Goal: Task Accomplishment & Management: Manage account settings

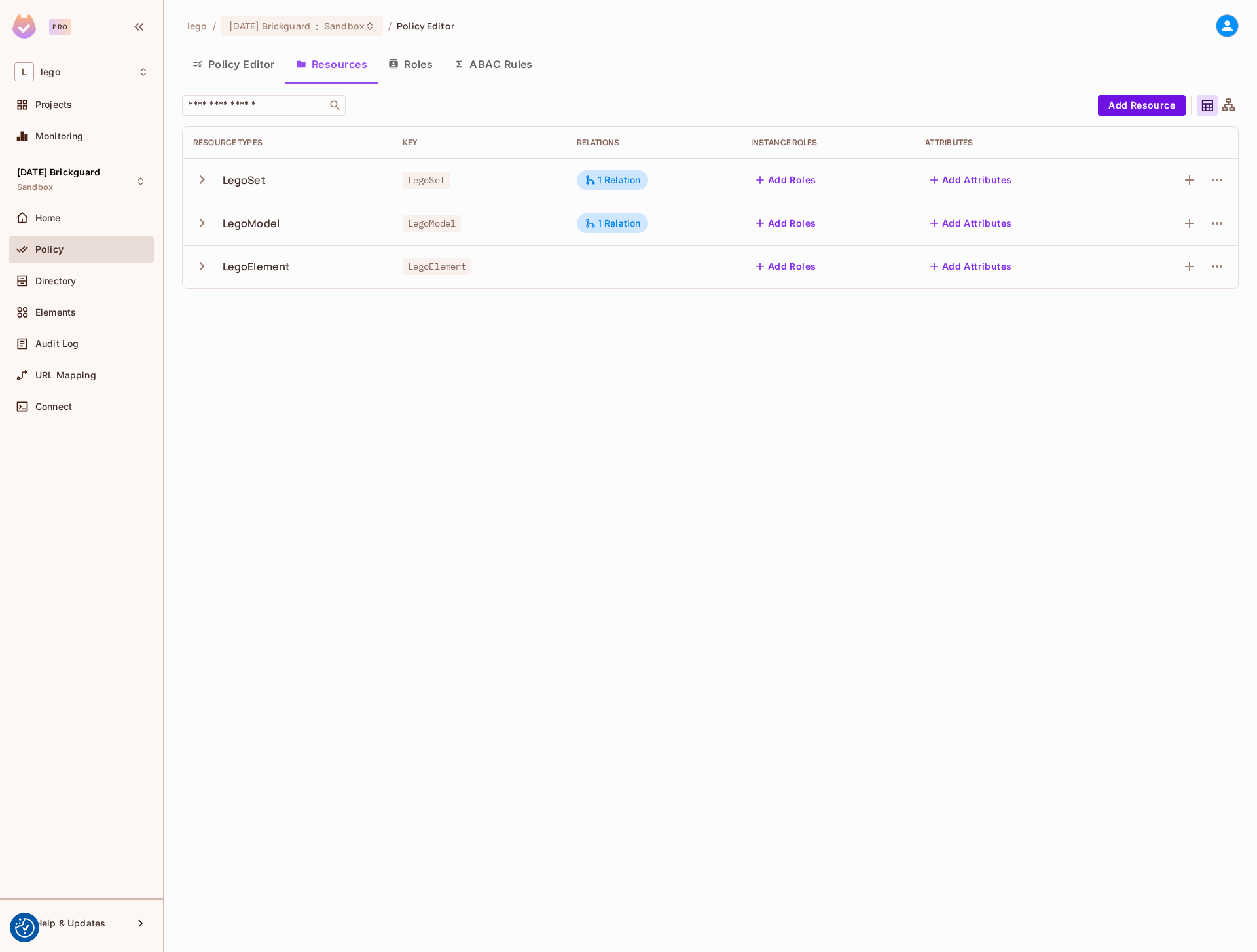
click at [358, 373] on div "lego / 08.01.11 Brickguard : Sandbox / Policy Editor Policy Editor Resources Ro…" at bounding box center [710, 476] width 1093 height 952
click at [206, 269] on icon "button" at bounding box center [202, 266] width 17 height 17
click at [200, 231] on icon "button" at bounding box center [202, 223] width 17 height 17
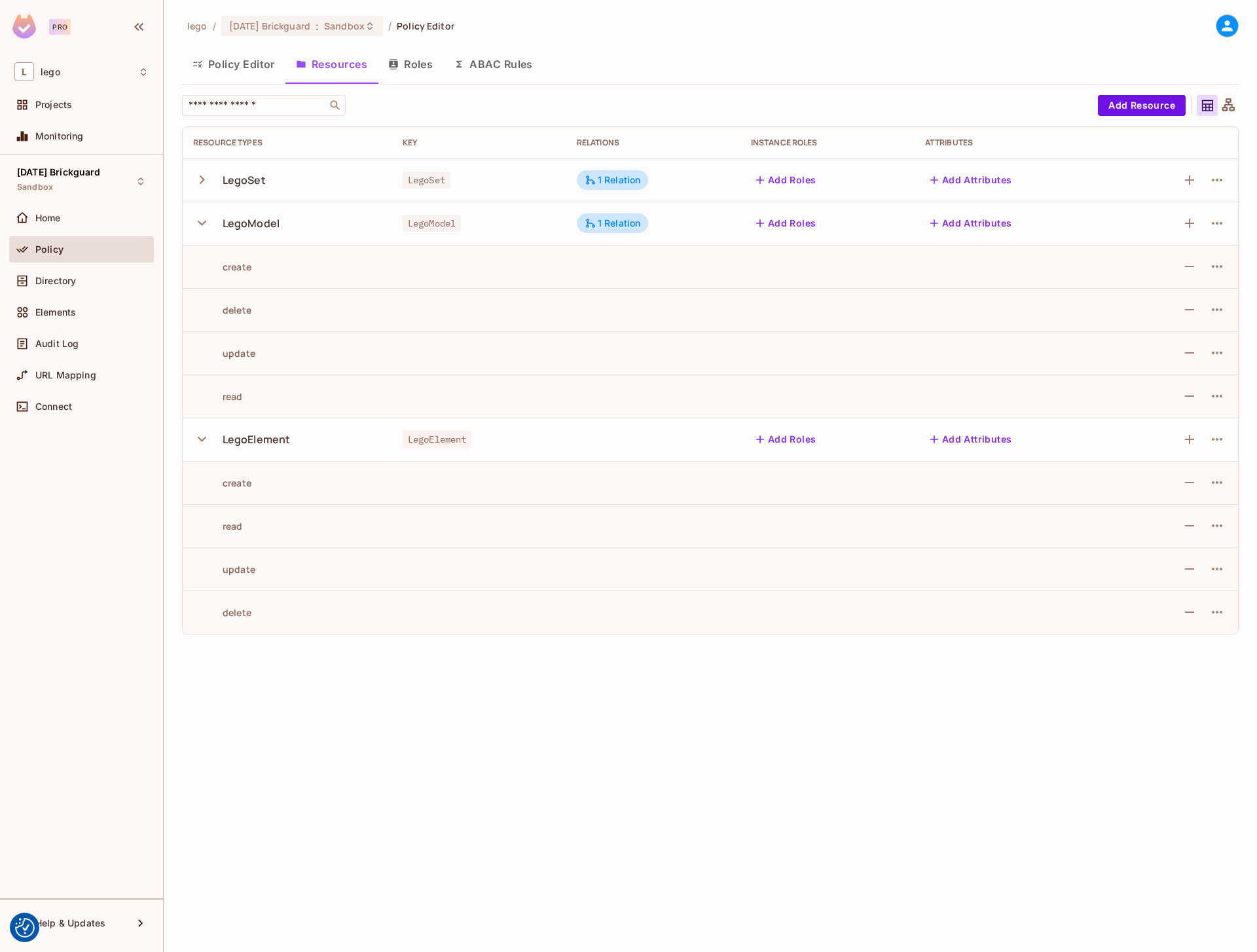
click at [640, 725] on div "lego / 08.01.11 Brickguard : Sandbox / Policy Editor Policy Editor Resources Ro…" at bounding box center [710, 476] width 1093 height 952
click at [1187, 439] on icon "button" at bounding box center [1189, 439] width 9 height 9
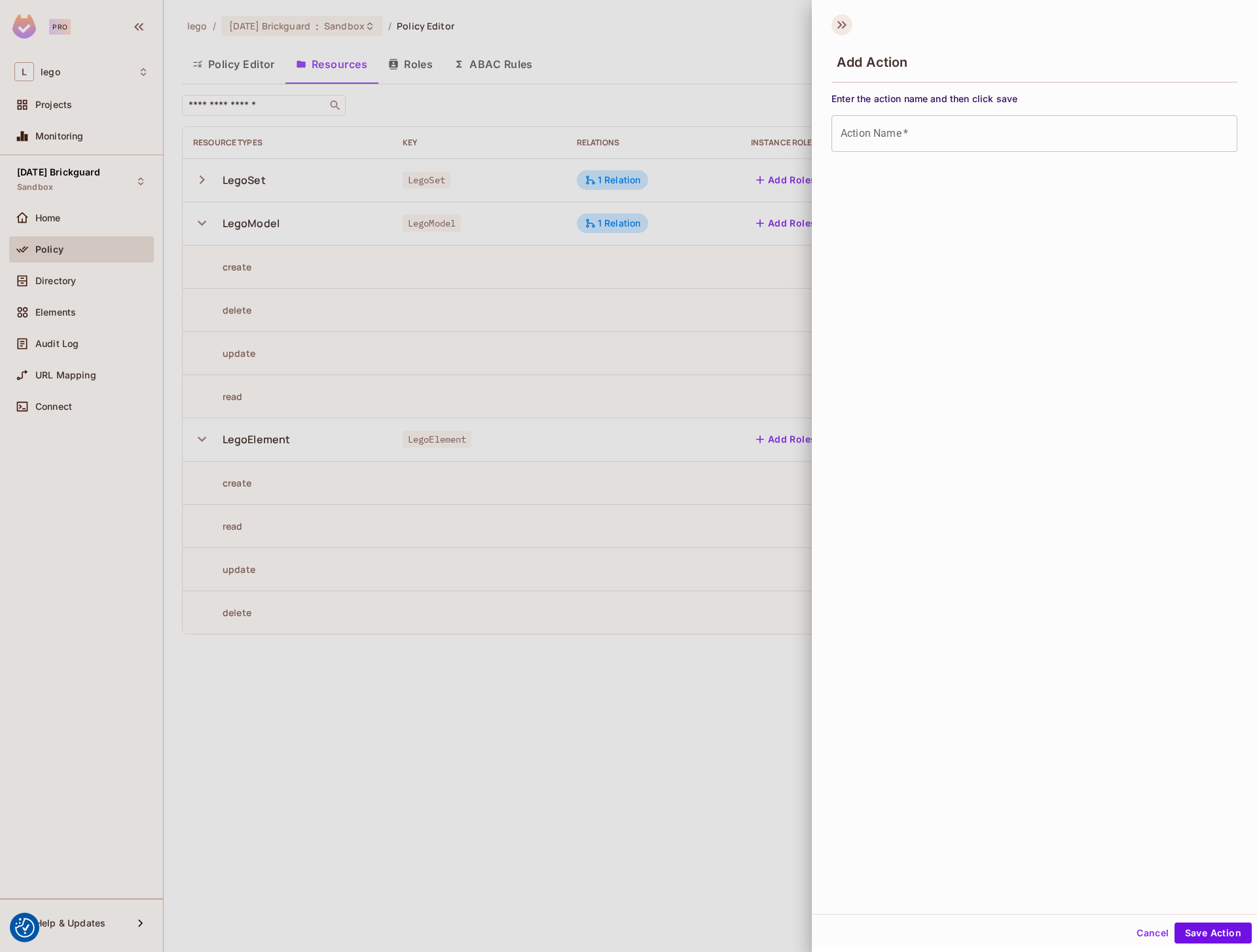
click at [840, 24] on icon at bounding box center [839, 25] width 4 height 8
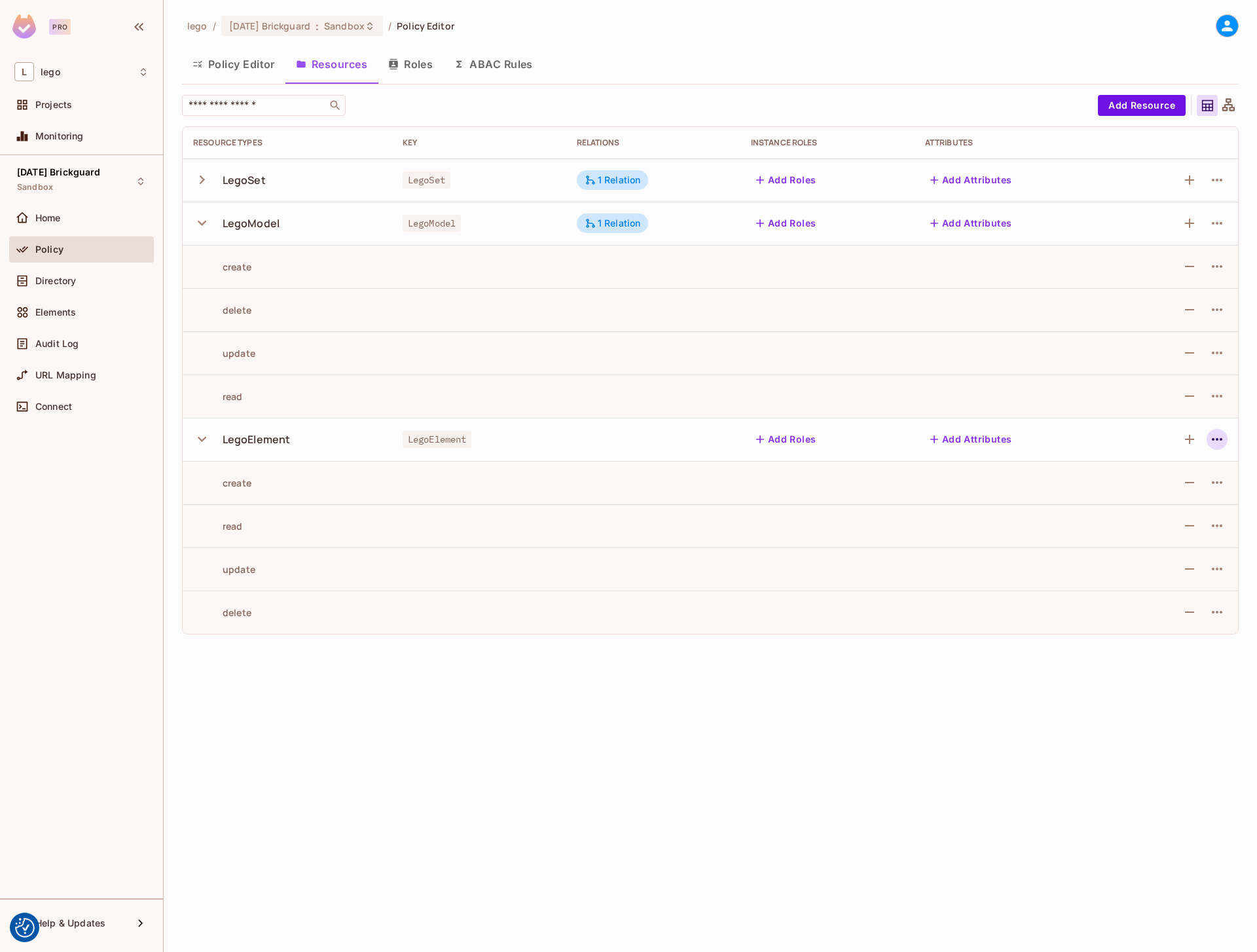
click at [1222, 440] on icon "button" at bounding box center [1217, 439] width 16 height 16
click at [1164, 494] on div "Edit Resource" at bounding box center [1160, 491] width 62 height 13
click at [1224, 440] on icon "button" at bounding box center [1217, 439] width 16 height 16
click at [1153, 498] on span "Edit Resource" at bounding box center [1160, 491] width 70 height 21
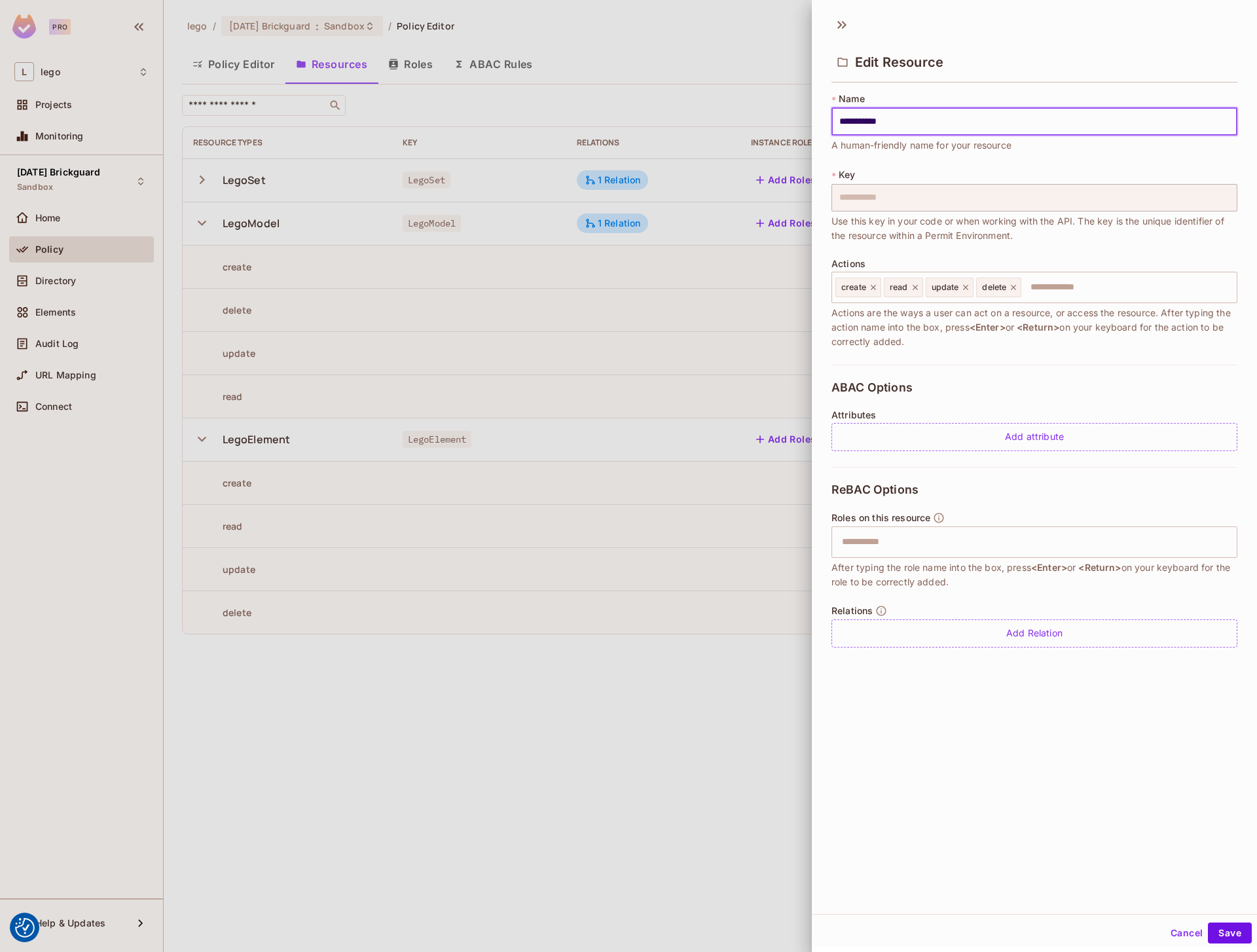
click at [917, 618] on div "Relations Add Relation" at bounding box center [1034, 625] width 406 height 43
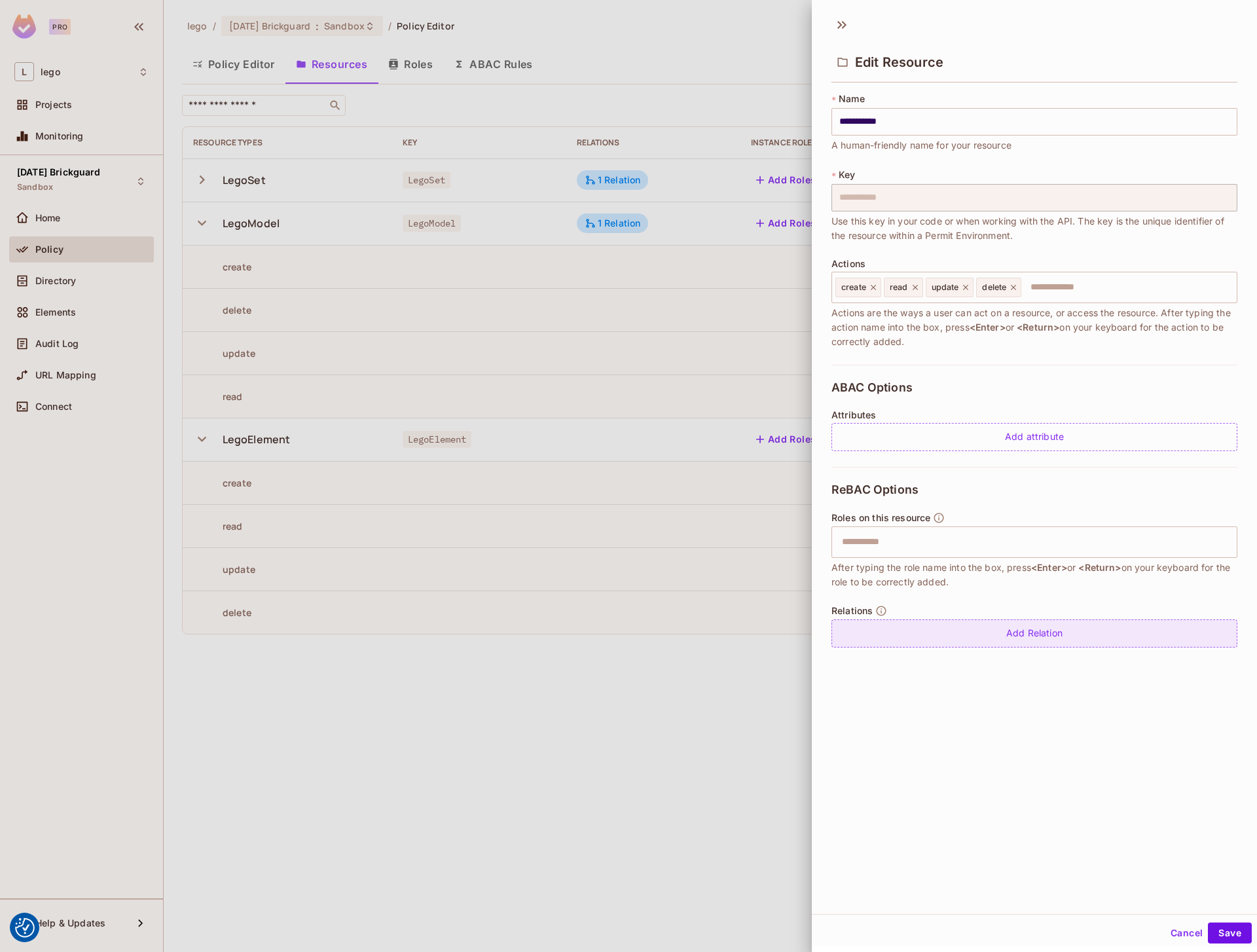
click at [929, 628] on div "Add Relation" at bounding box center [1034, 633] width 406 height 28
click at [990, 633] on body "We use cookies to enhance your browsing experience, serve personalized ads or c…" at bounding box center [628, 476] width 1257 height 952
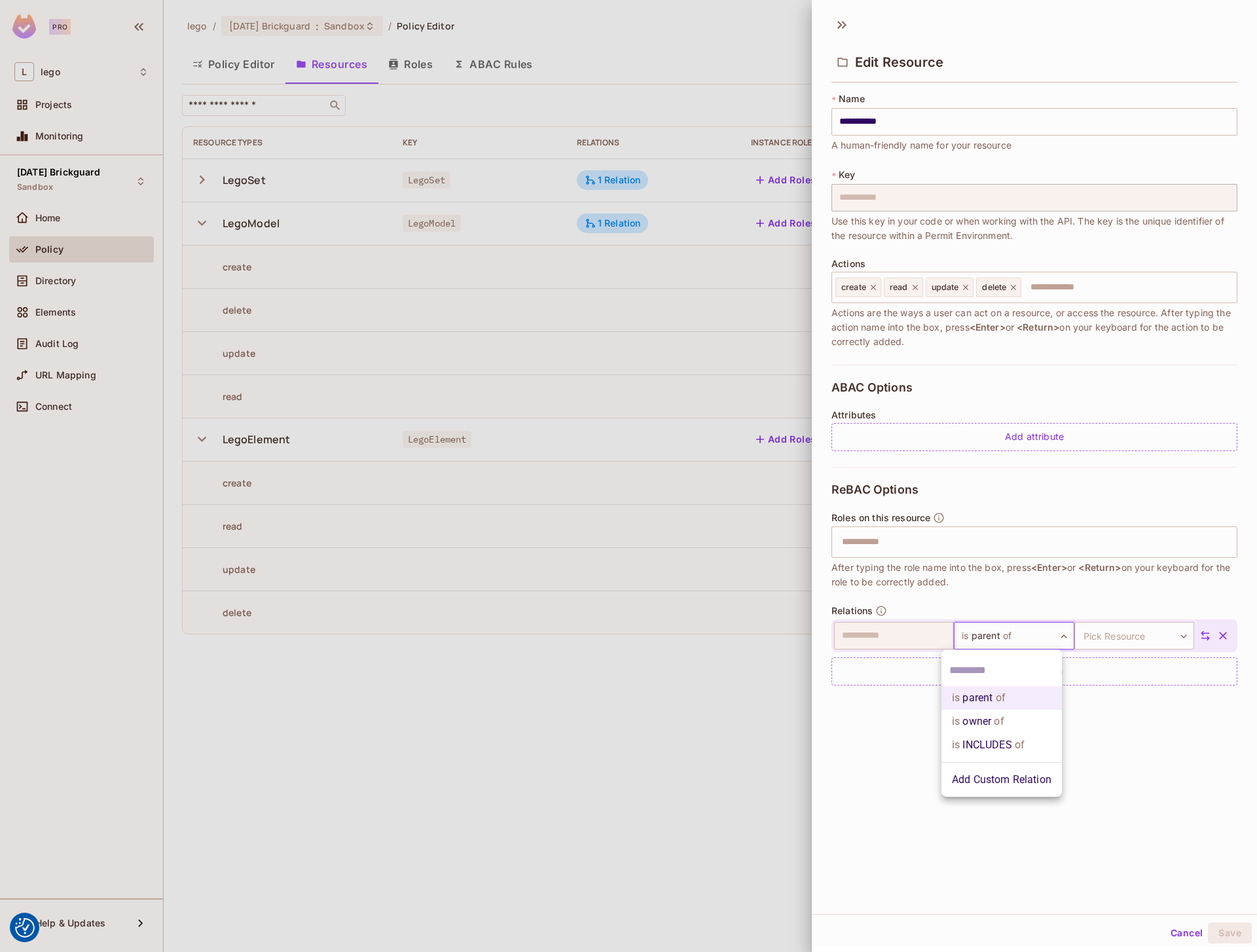
click at [965, 785] on li "Add Custom Relation" at bounding box center [1001, 780] width 120 height 24
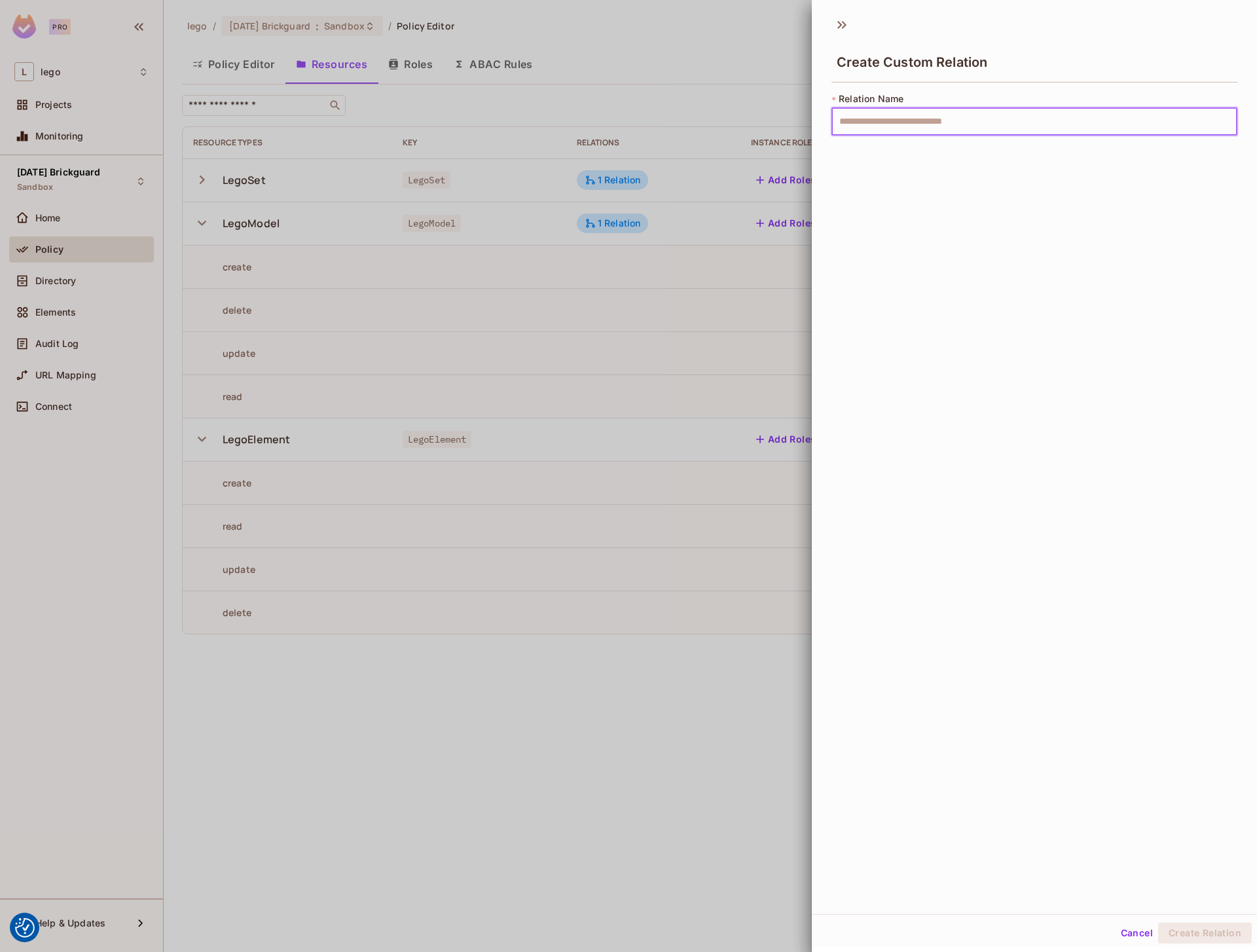
click at [928, 119] on input "text" at bounding box center [1034, 122] width 406 height 28
type input "*"
type input "********"
click at [1158, 922] on button "Create Relation" at bounding box center [1204, 932] width 93 height 21
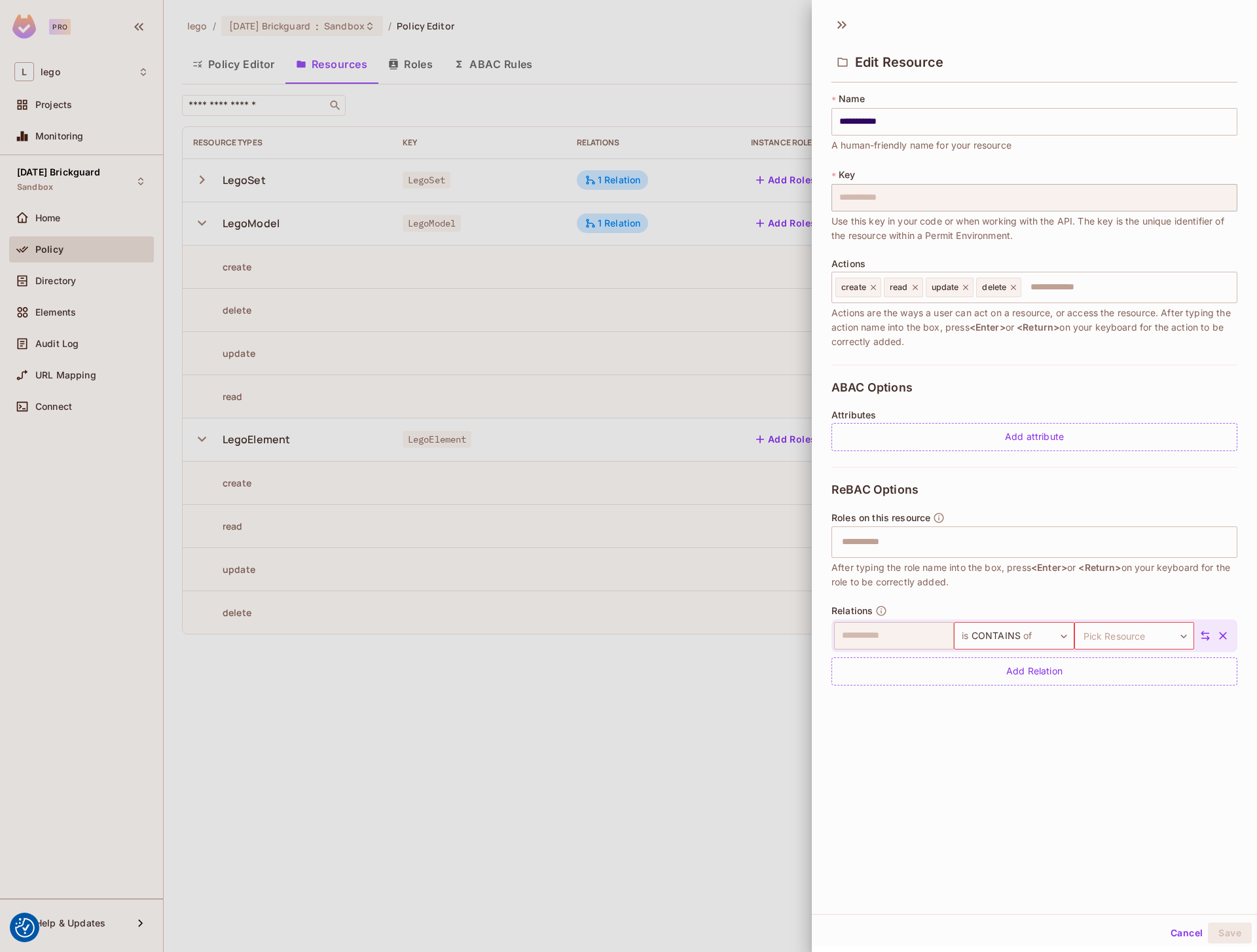
click at [1216, 639] on icon "button" at bounding box center [1223, 636] width 13 height 13
click at [839, 25] on icon at bounding box center [841, 25] width 21 height 21
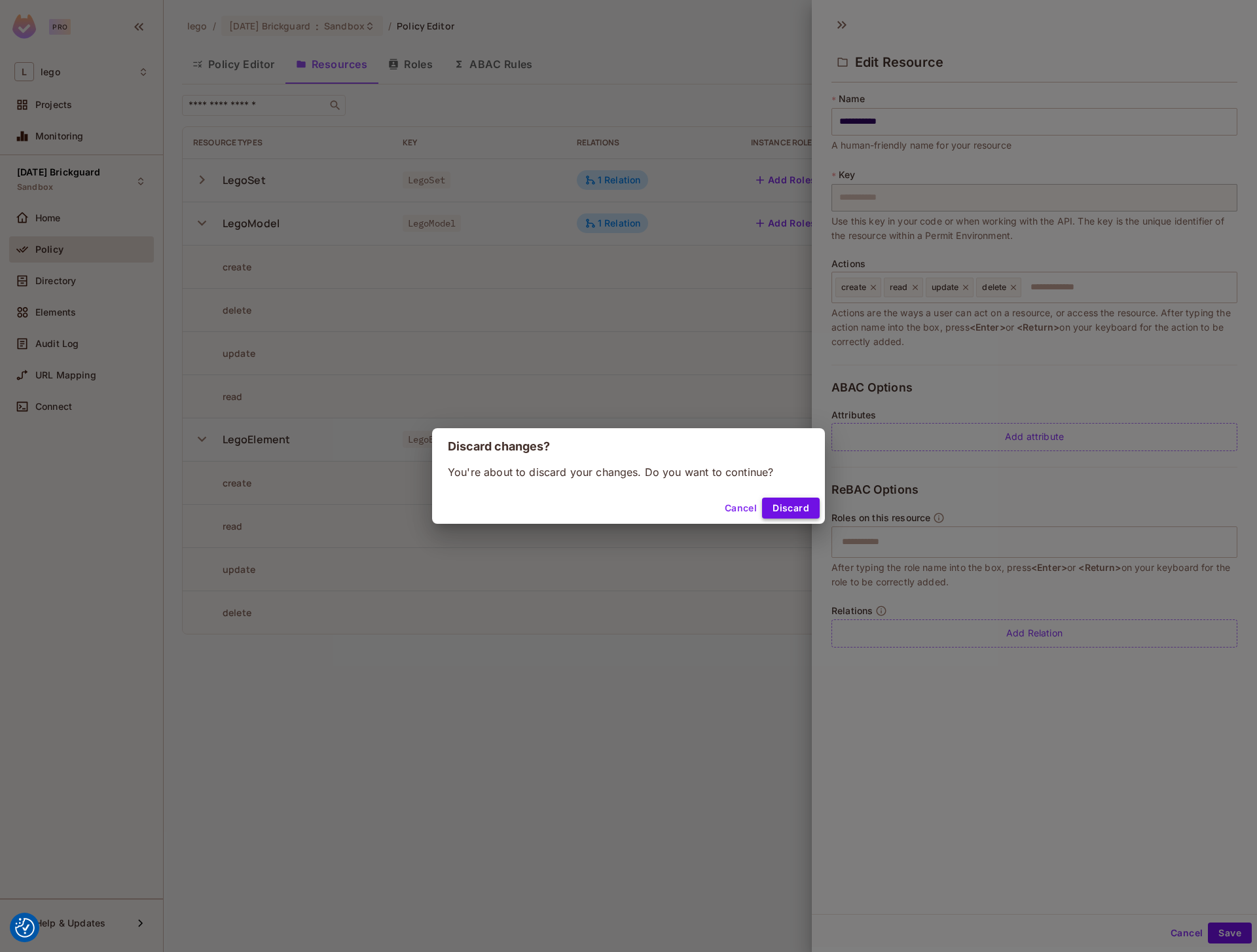
click at [793, 505] on button "Discard" at bounding box center [791, 507] width 58 height 21
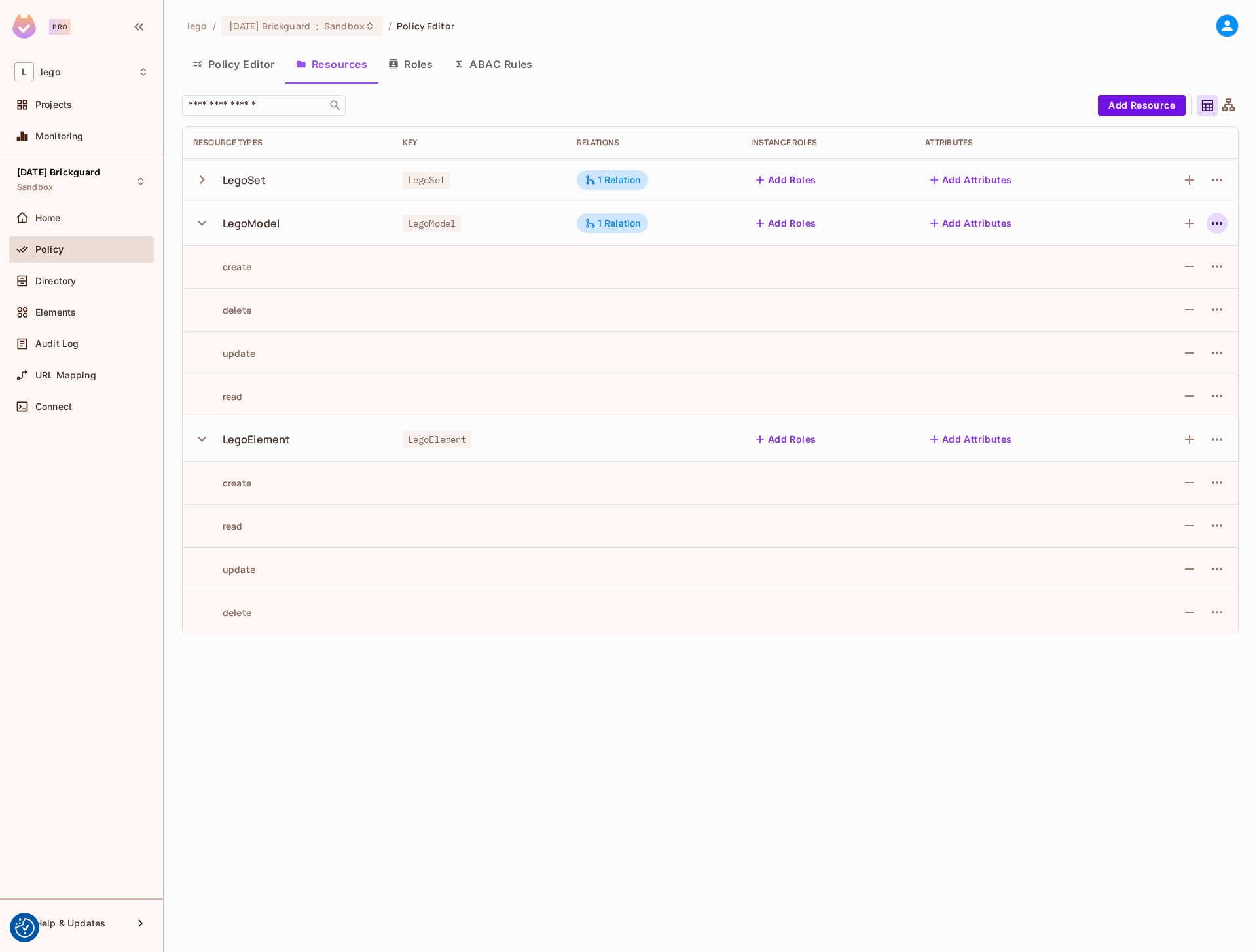
click at [1211, 224] on icon "button" at bounding box center [1217, 223] width 16 height 16
click at [1164, 280] on div "Edit Resource" at bounding box center [1160, 275] width 62 height 13
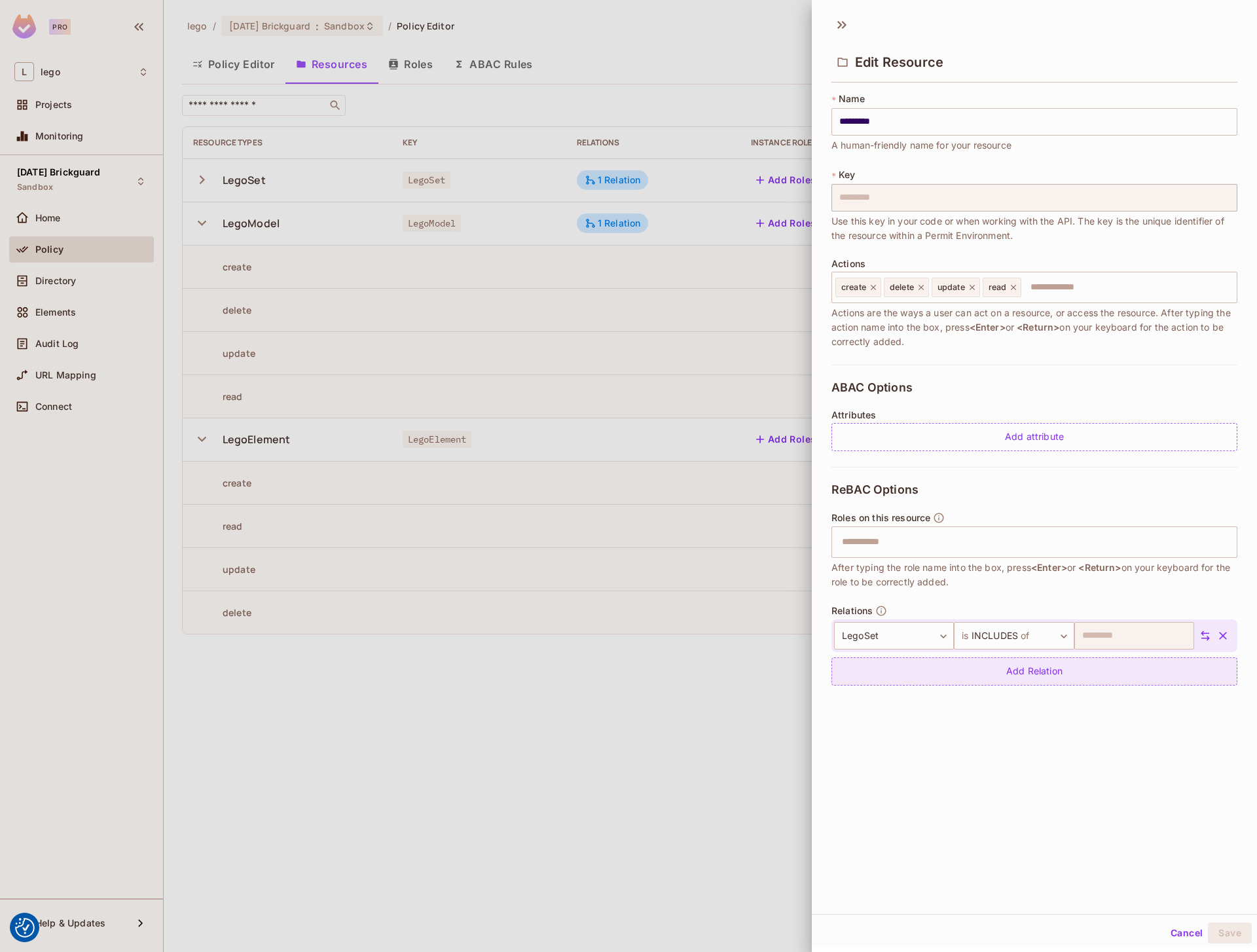
click at [972, 669] on div "Add Relation" at bounding box center [1034, 671] width 406 height 28
click at [992, 681] on body "We use cookies to enhance your browsing experience, serve personalized ads or c…" at bounding box center [628, 476] width 1257 height 952
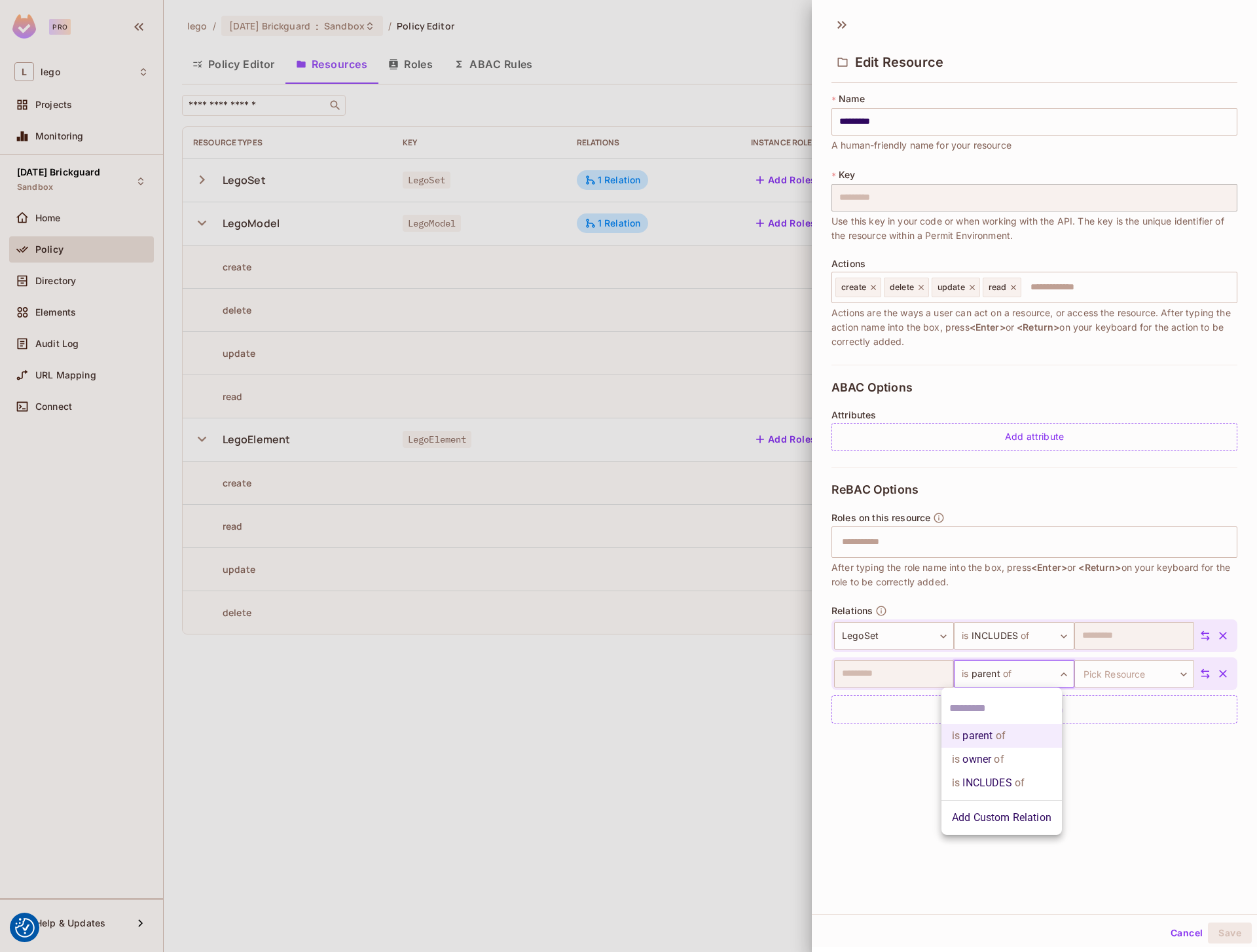
click at [983, 820] on li "Add Custom Relation" at bounding box center [1001, 817] width 120 height 24
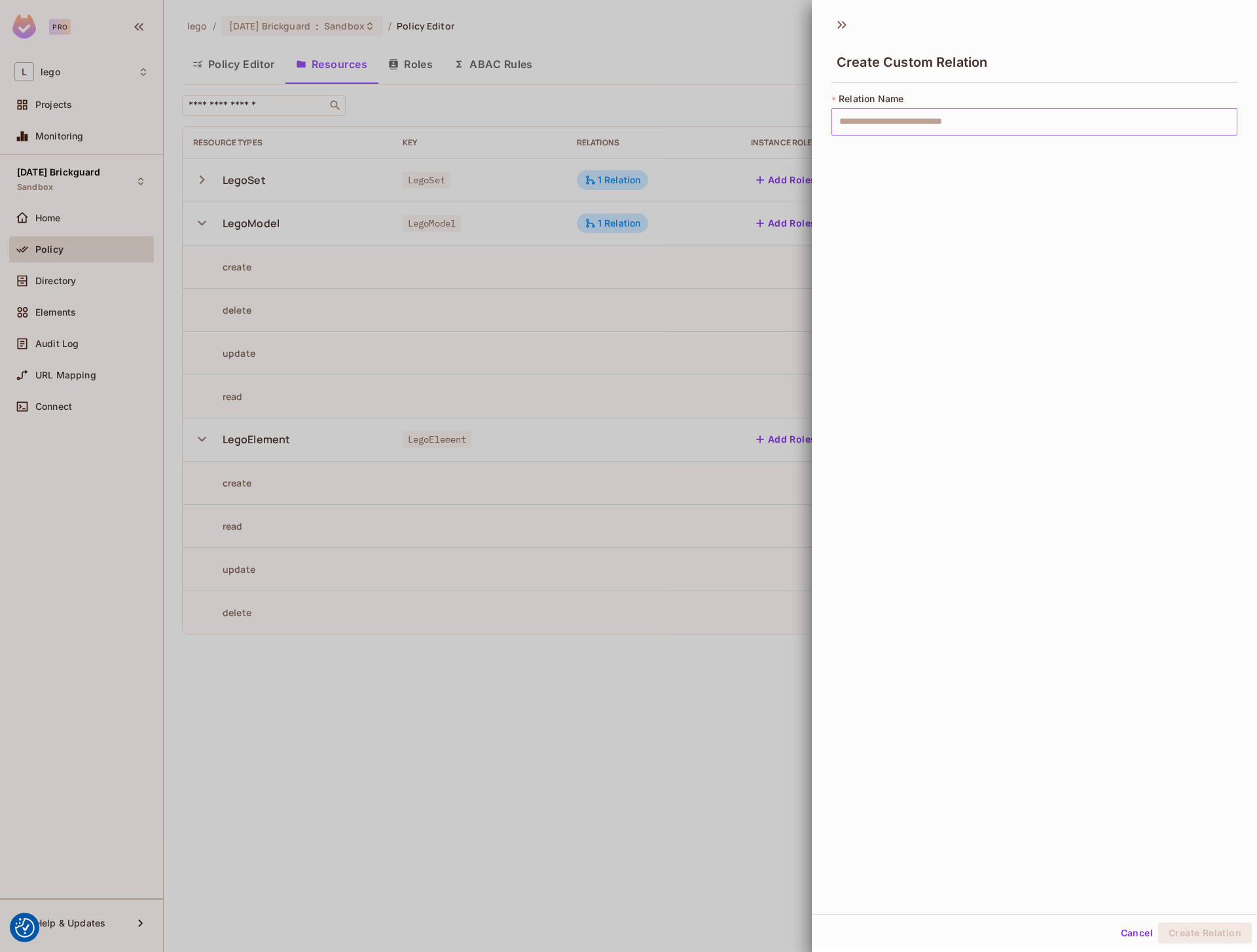
click at [907, 130] on input "text" at bounding box center [1034, 122] width 406 height 28
type input "*"
type input "********"
click at [1198, 926] on button "Create Relation" at bounding box center [1204, 932] width 93 height 21
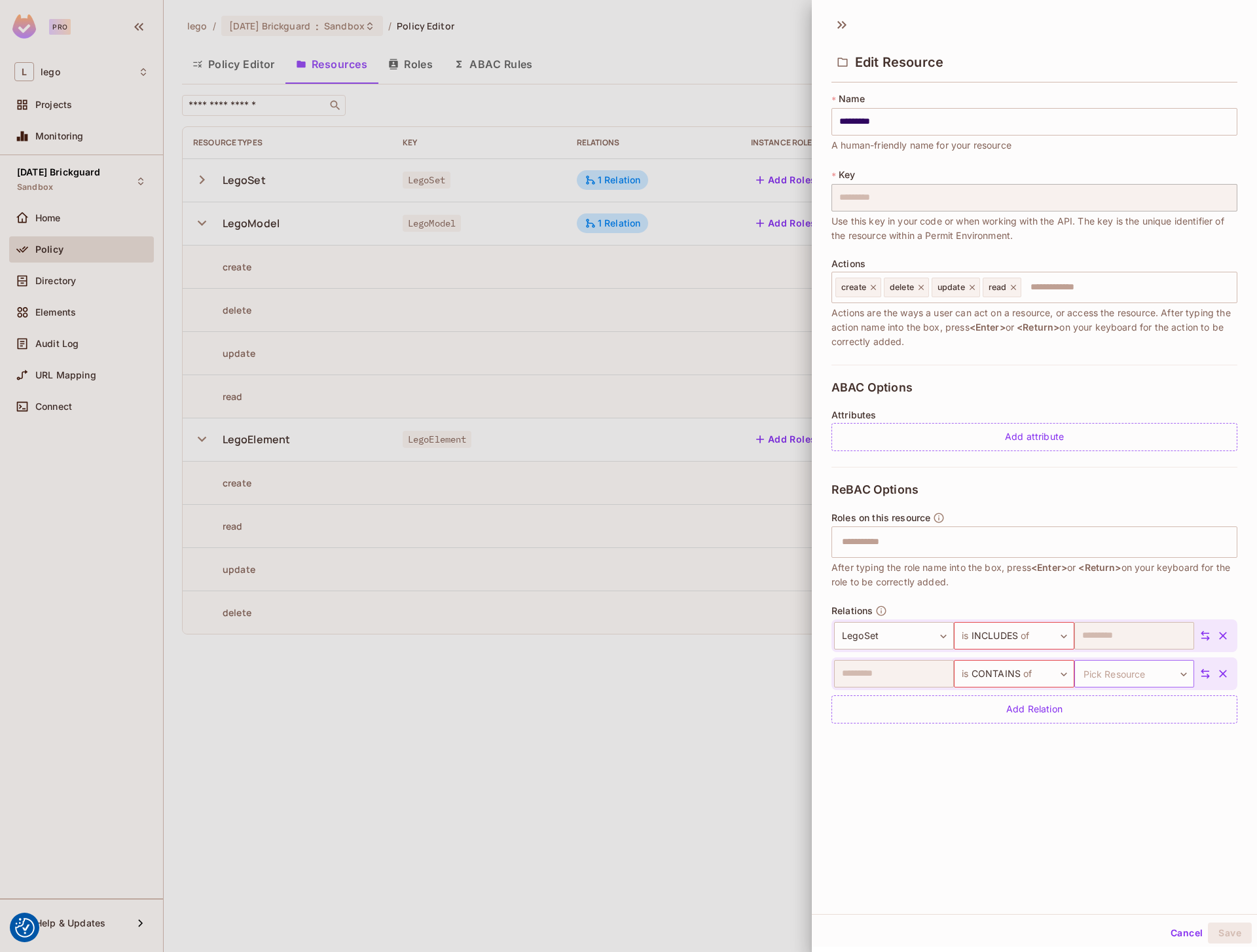
click at [1141, 669] on body "We use cookies to enhance your browsing experience, serve personalized ads or c…" at bounding box center [628, 476] width 1257 height 952
click at [1117, 780] on li "LegoElement" at bounding box center [1115, 783] width 120 height 24
click at [1116, 808] on div "**********" at bounding box center [1034, 461] width 445 height 904
click at [1197, 821] on div "**********" at bounding box center [1034, 461] width 445 height 904
click at [1148, 773] on div "**********" at bounding box center [1034, 461] width 445 height 904
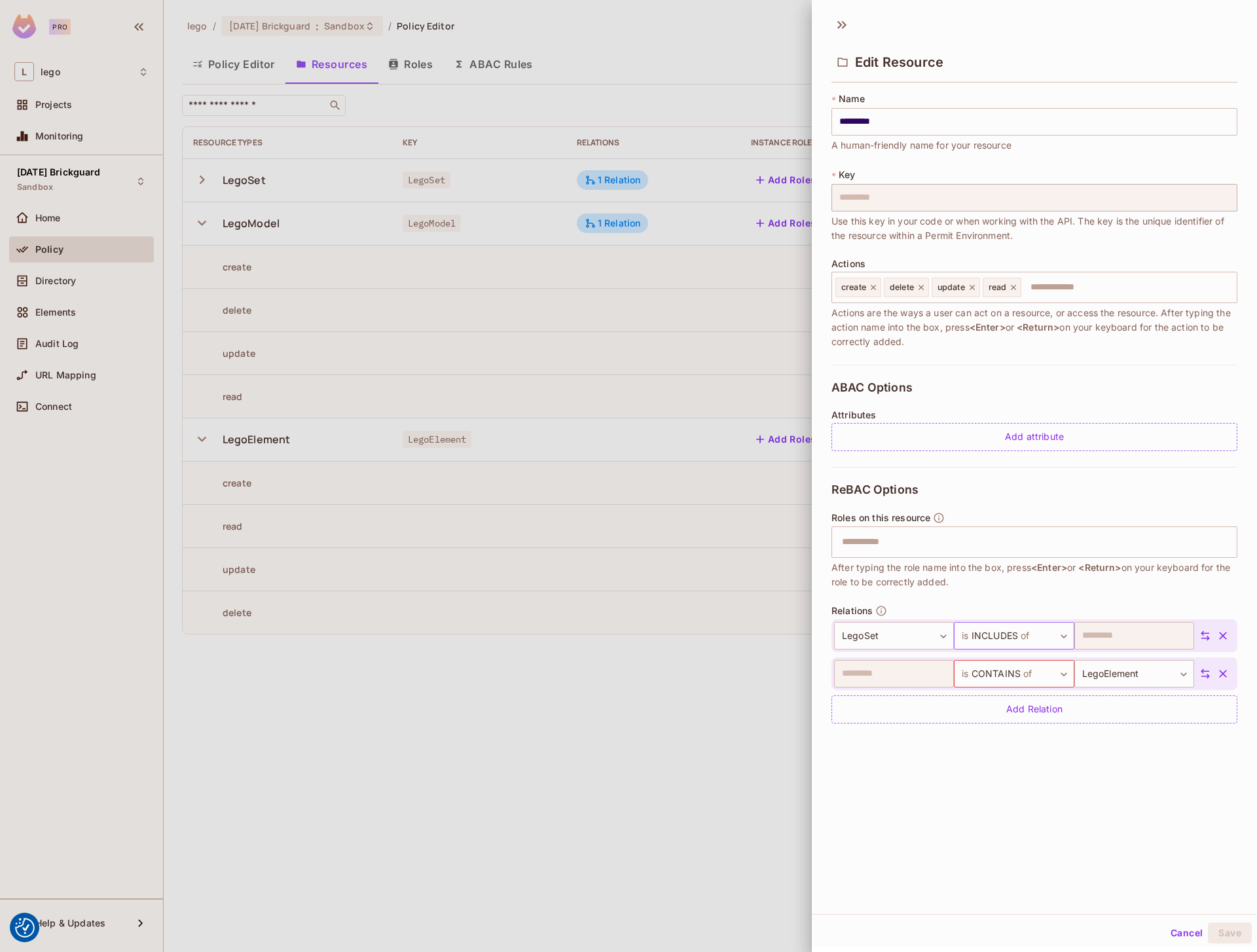
click at [1043, 631] on body "We use cookies to enhance your browsing experience, serve personalized ads or c…" at bounding box center [628, 476] width 1257 height 952
click at [1039, 741] on li "is INCLUDES of" at bounding box center [1002, 745] width 120 height 24
click at [1075, 771] on div "**********" at bounding box center [1034, 461] width 445 height 904
click at [1048, 673] on body "We use cookies to enhance your browsing experience, serve personalized ads or c…" at bounding box center [628, 476] width 1257 height 952
click at [1025, 804] on span "of" at bounding box center [1020, 806] width 12 height 16
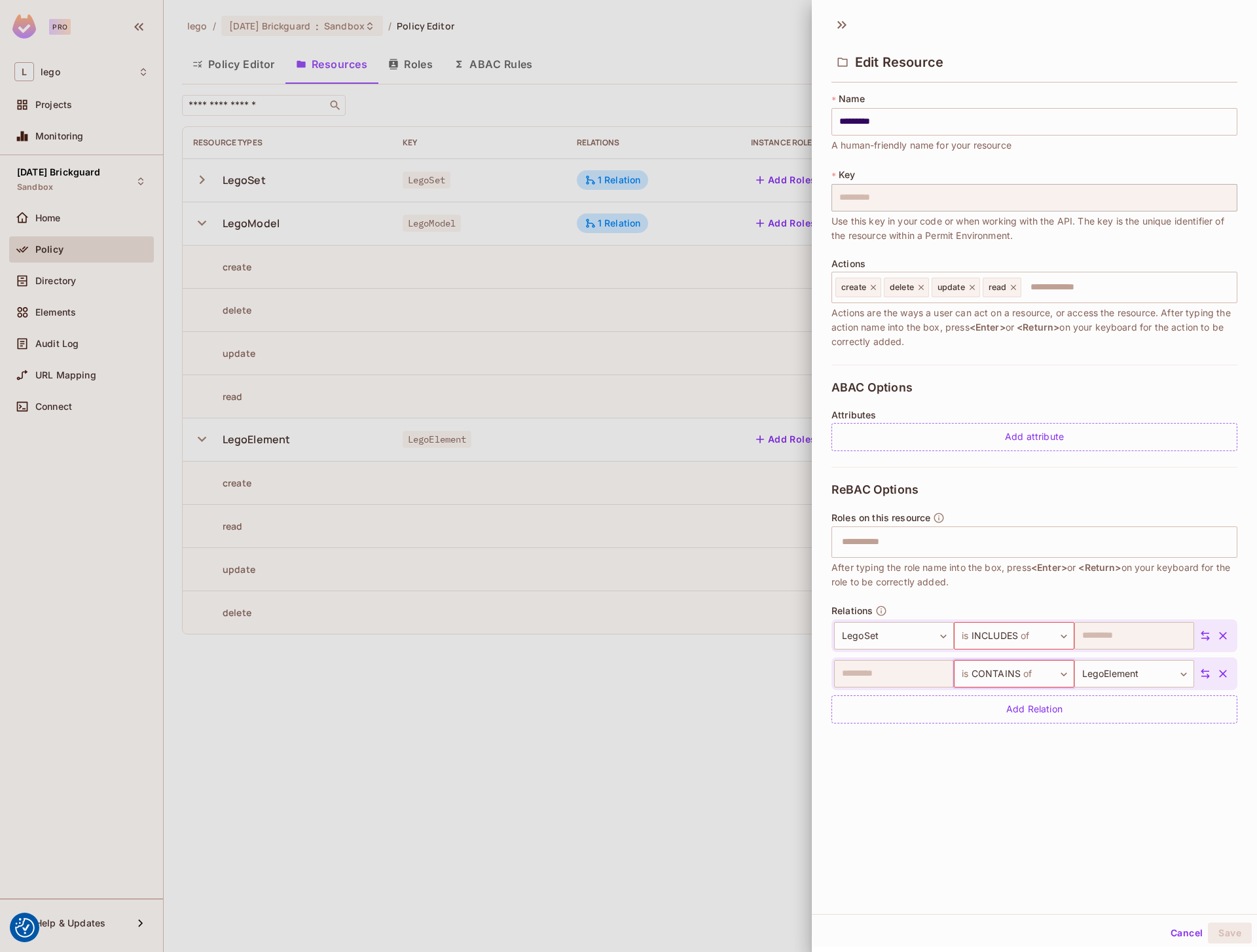
click at [1159, 798] on div "**********" at bounding box center [1034, 461] width 445 height 904
click at [1177, 810] on div "**********" at bounding box center [1034, 461] width 445 height 904
click at [1102, 505] on div "**********" at bounding box center [1034, 603] width 406 height 272
click at [1077, 533] on input "text" at bounding box center [1033, 542] width 398 height 26
click at [1090, 281] on input "text" at bounding box center [1127, 287] width 209 height 26
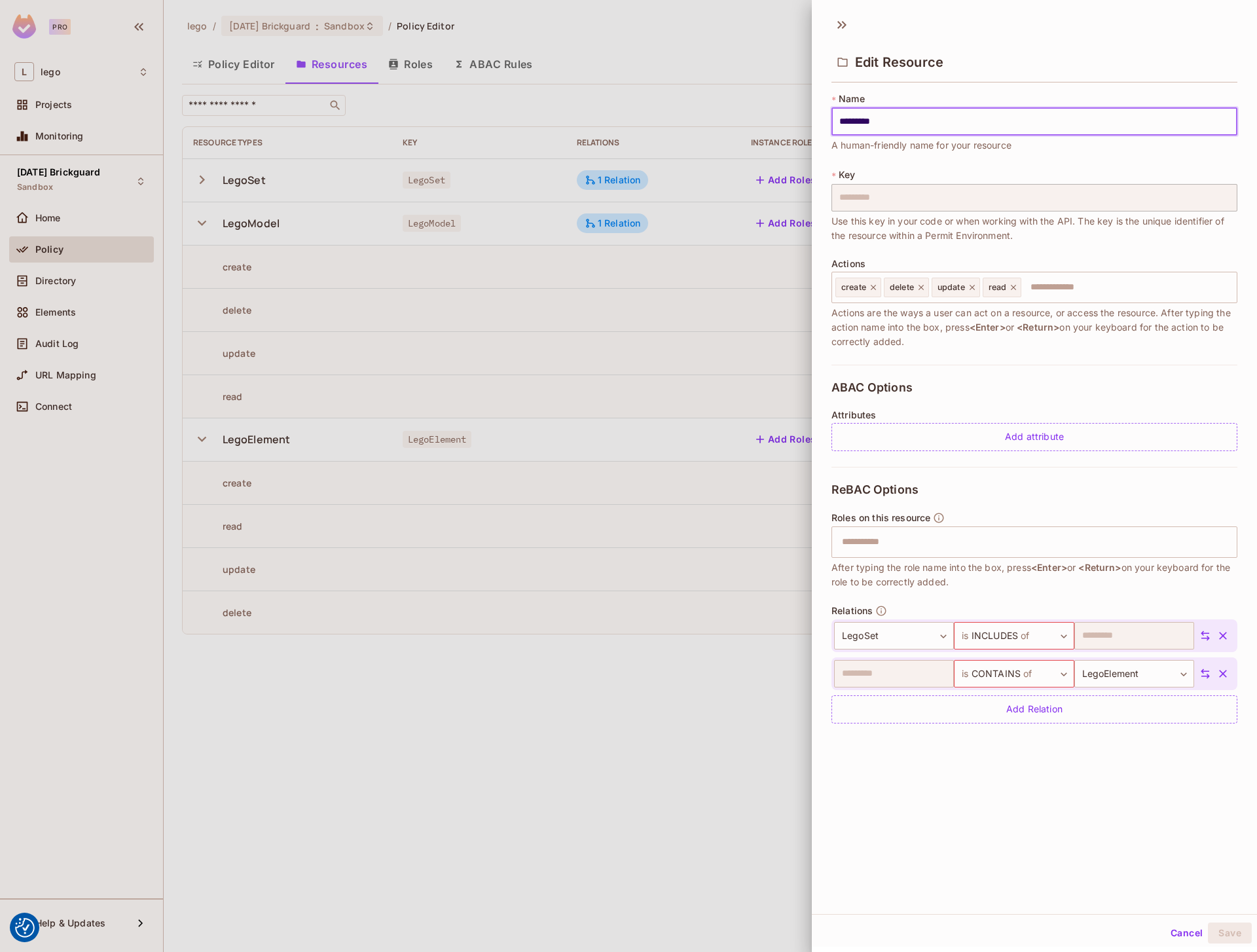
click at [1054, 125] on input "*********" at bounding box center [1034, 122] width 406 height 28
click at [1140, 809] on div "**********" at bounding box center [1034, 461] width 445 height 904
click at [786, 625] on div at bounding box center [628, 476] width 1257 height 952
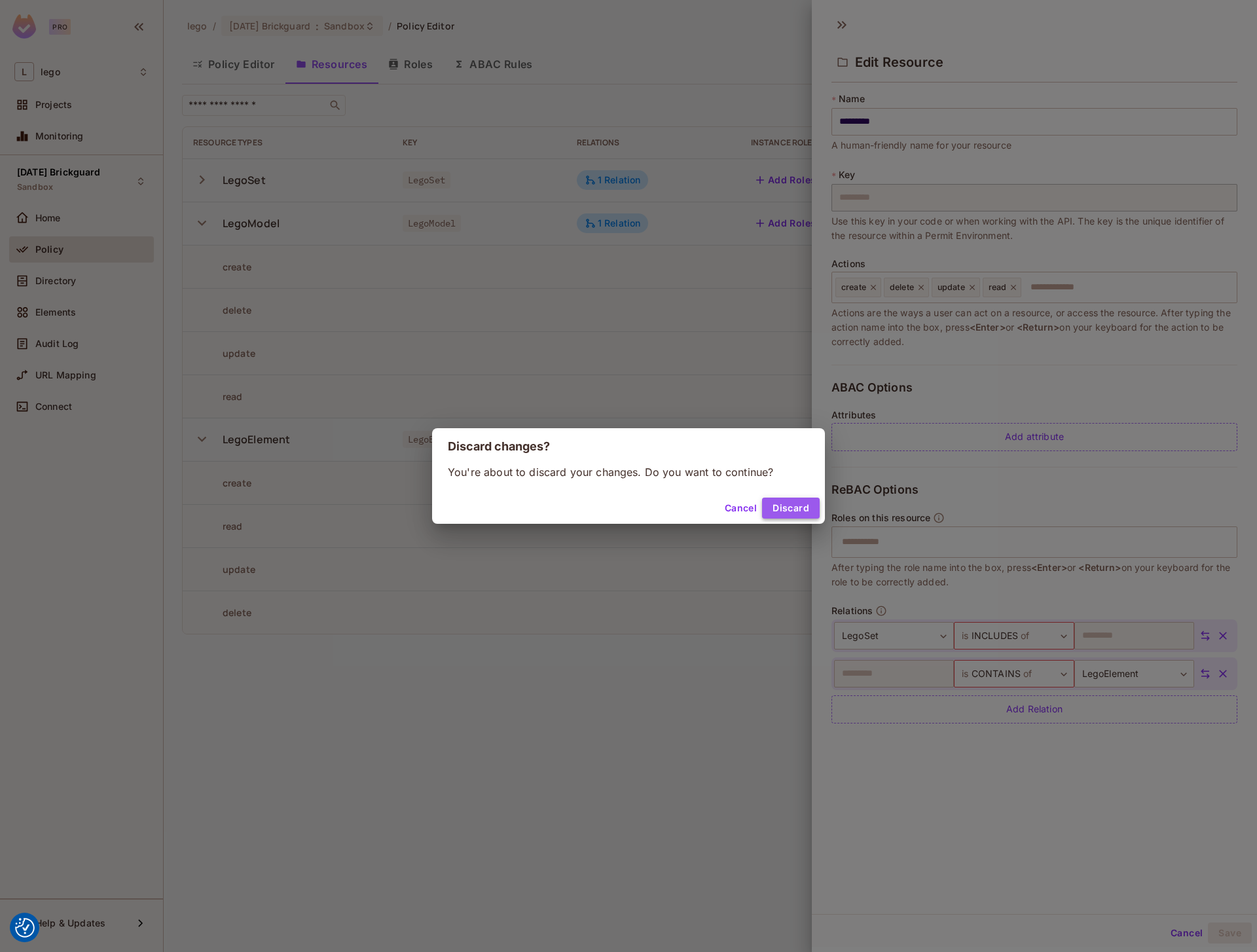
click at [791, 505] on button "Discard" at bounding box center [791, 507] width 58 height 21
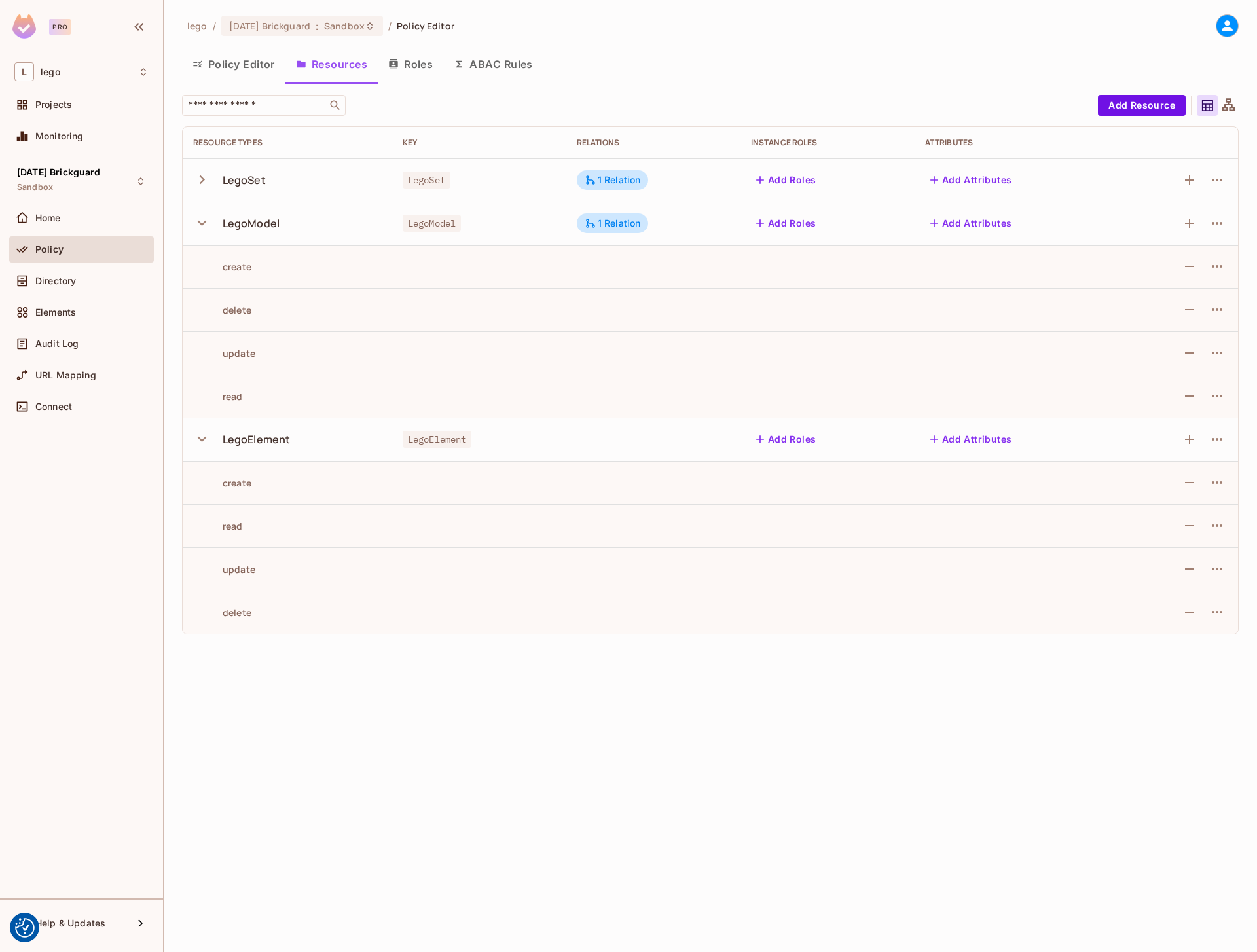
click at [1213, 24] on div at bounding box center [1222, 26] width 35 height 23
click at [1222, 24] on icon at bounding box center [1227, 25] width 17 height 17
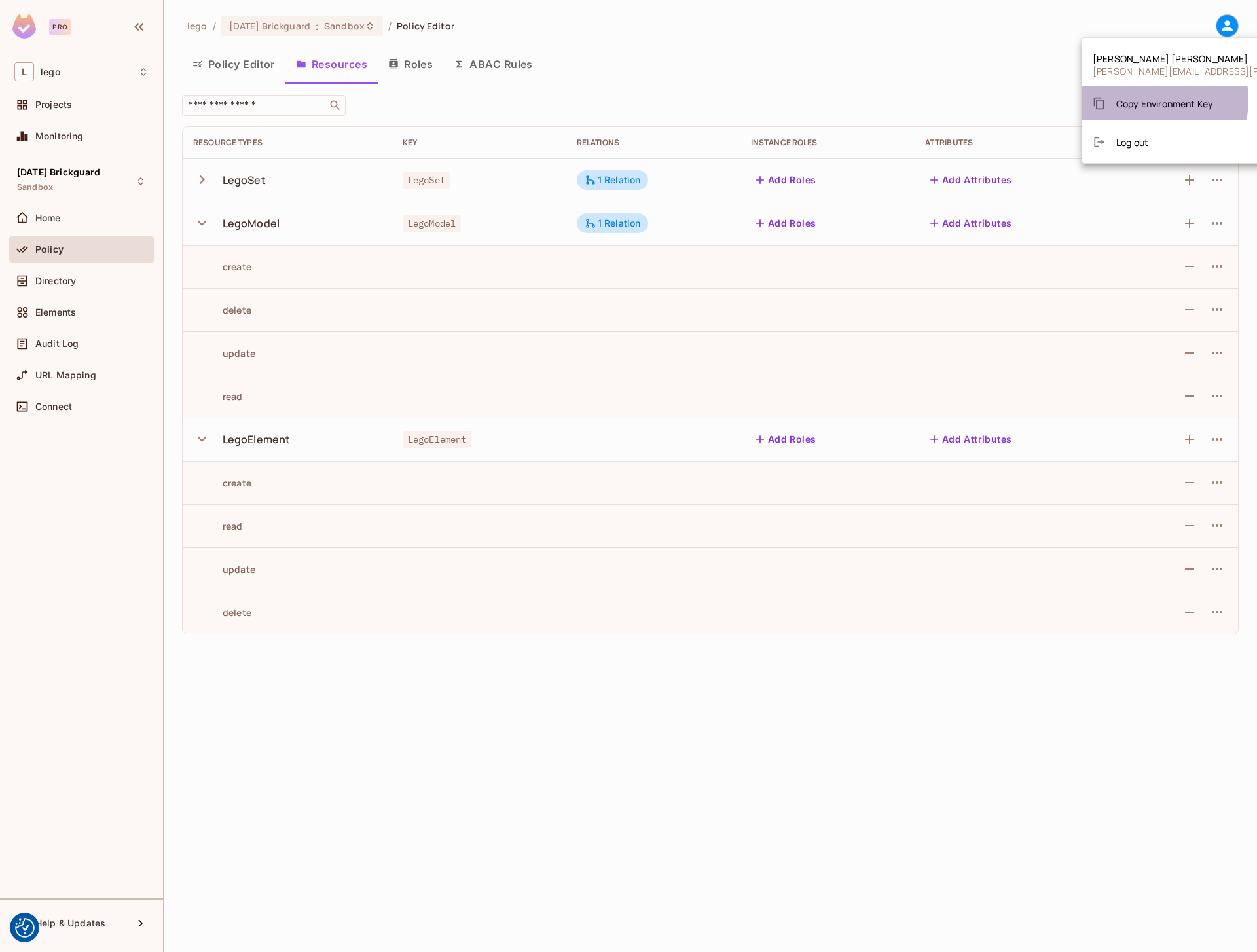
click at [1145, 100] on span "Copy Environment Key" at bounding box center [1165, 104] width 97 height 12
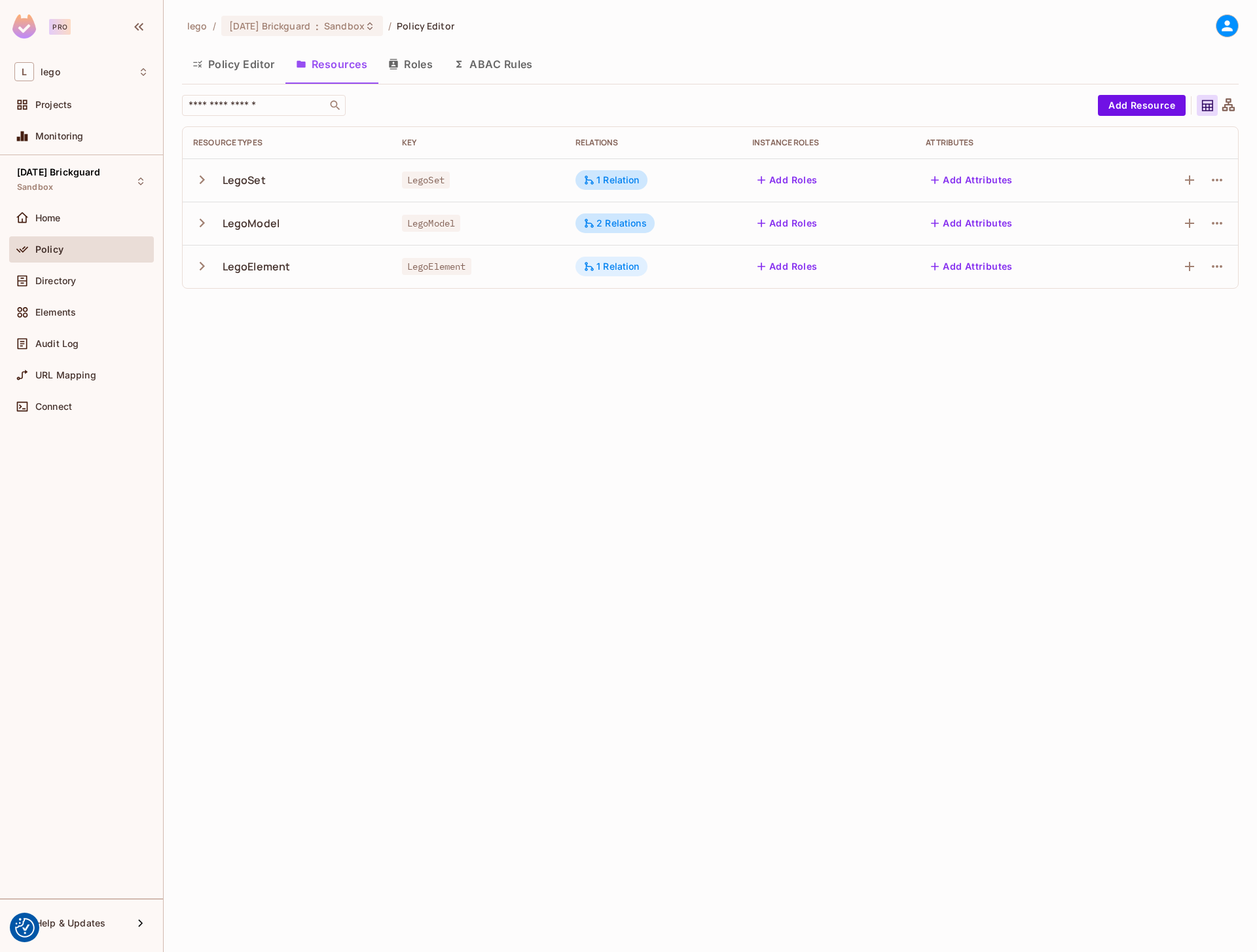
click at [622, 266] on div "1 Relation" at bounding box center [612, 266] width 56 height 12
click at [621, 265] on div "1 Relation" at bounding box center [612, 266] width 56 height 12
click at [434, 396] on div at bounding box center [628, 476] width 1257 height 952
click at [414, 526] on div "lego / 08.01.11 Brickguard : Sandbox / Policy Editor Policy Editor Resources Ro…" at bounding box center [710, 476] width 1093 height 952
click at [213, 58] on button "Policy Editor" at bounding box center [233, 64] width 104 height 33
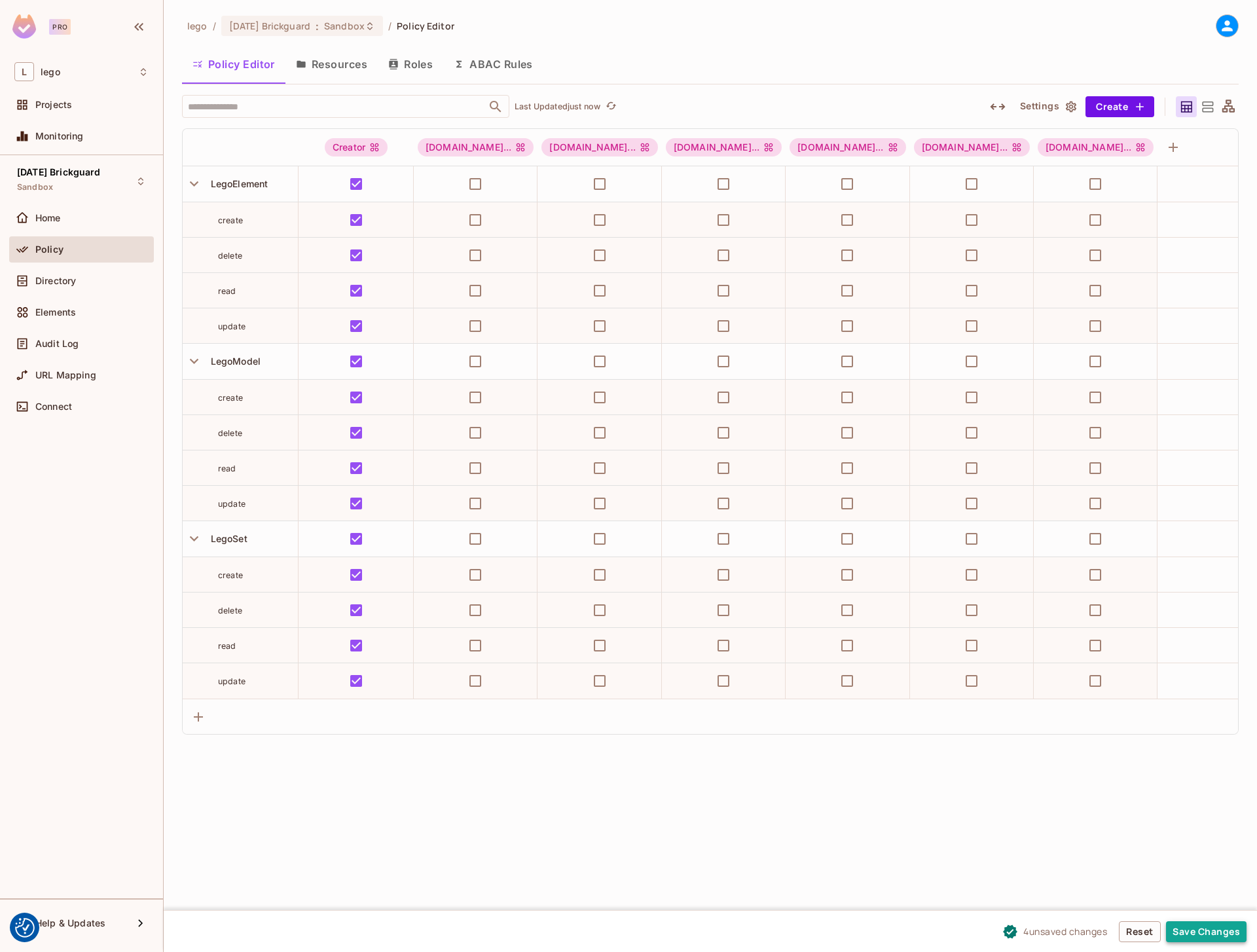
click at [1187, 929] on button "Save Changes" at bounding box center [1206, 931] width 80 height 21
click at [331, 65] on button "Resources" at bounding box center [331, 64] width 92 height 33
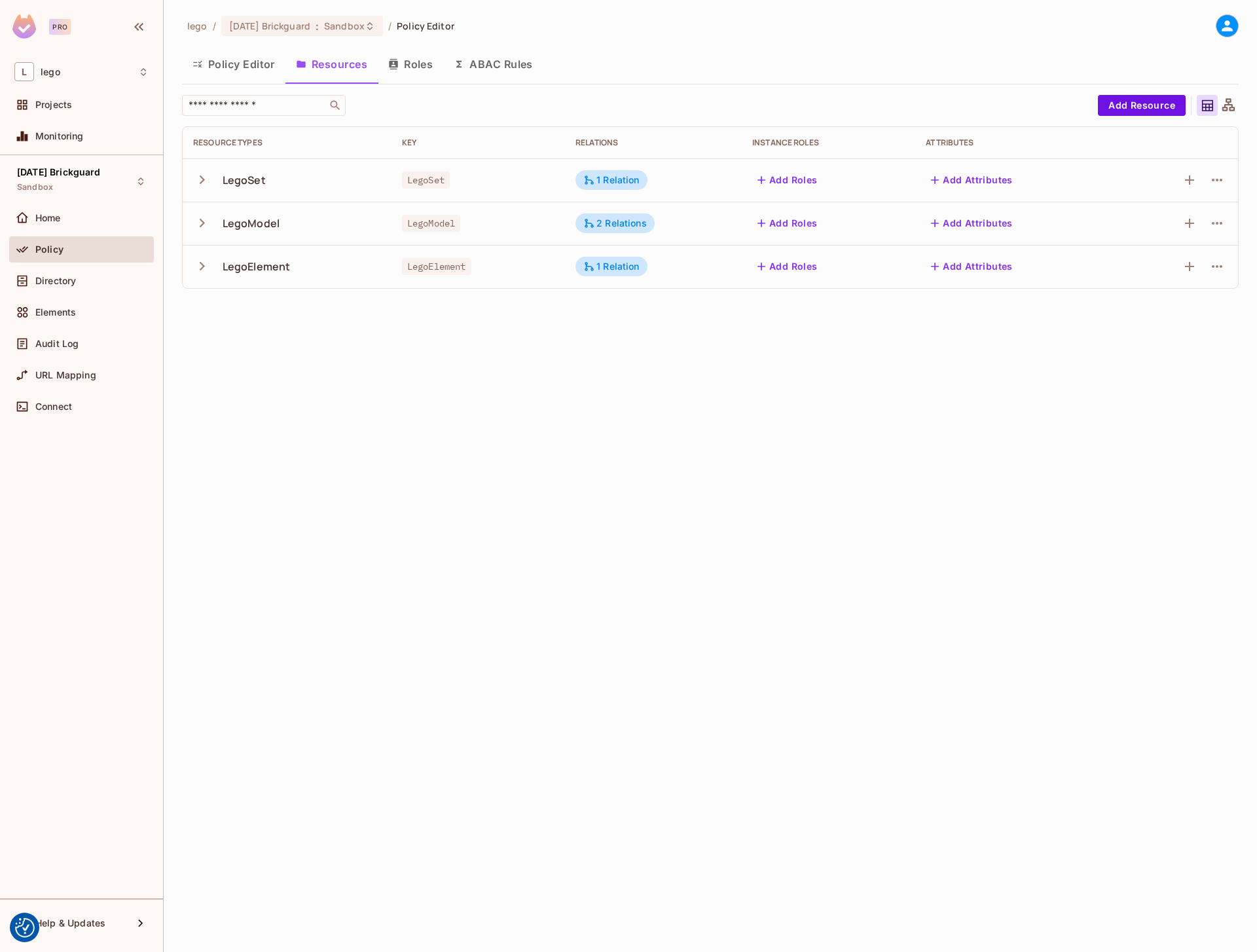
click at [417, 72] on button "Roles" at bounding box center [411, 64] width 65 height 33
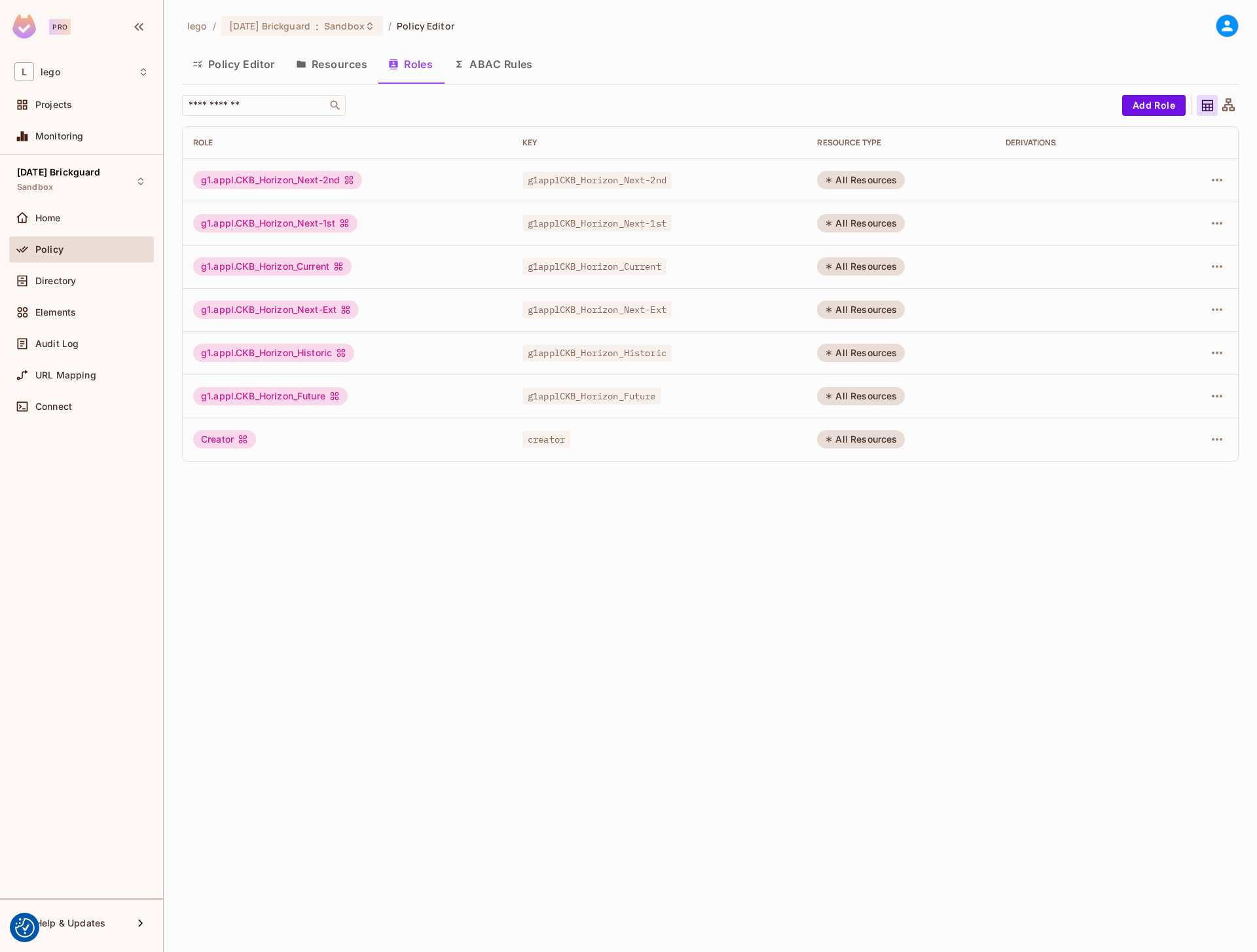
click at [363, 72] on button "Resources" at bounding box center [331, 64] width 92 height 33
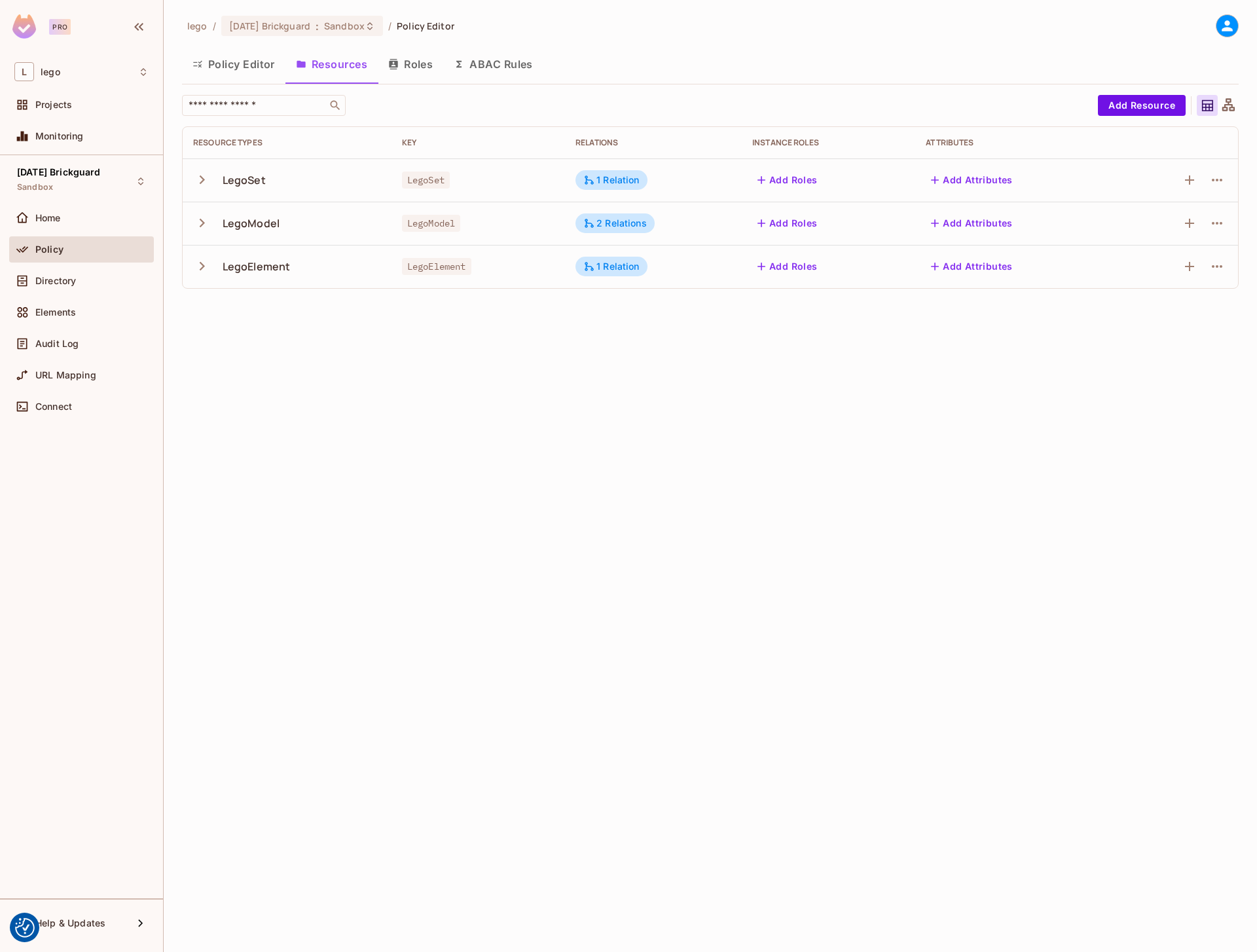
click at [1228, 103] on icon at bounding box center [1228, 104] width 12 height 12
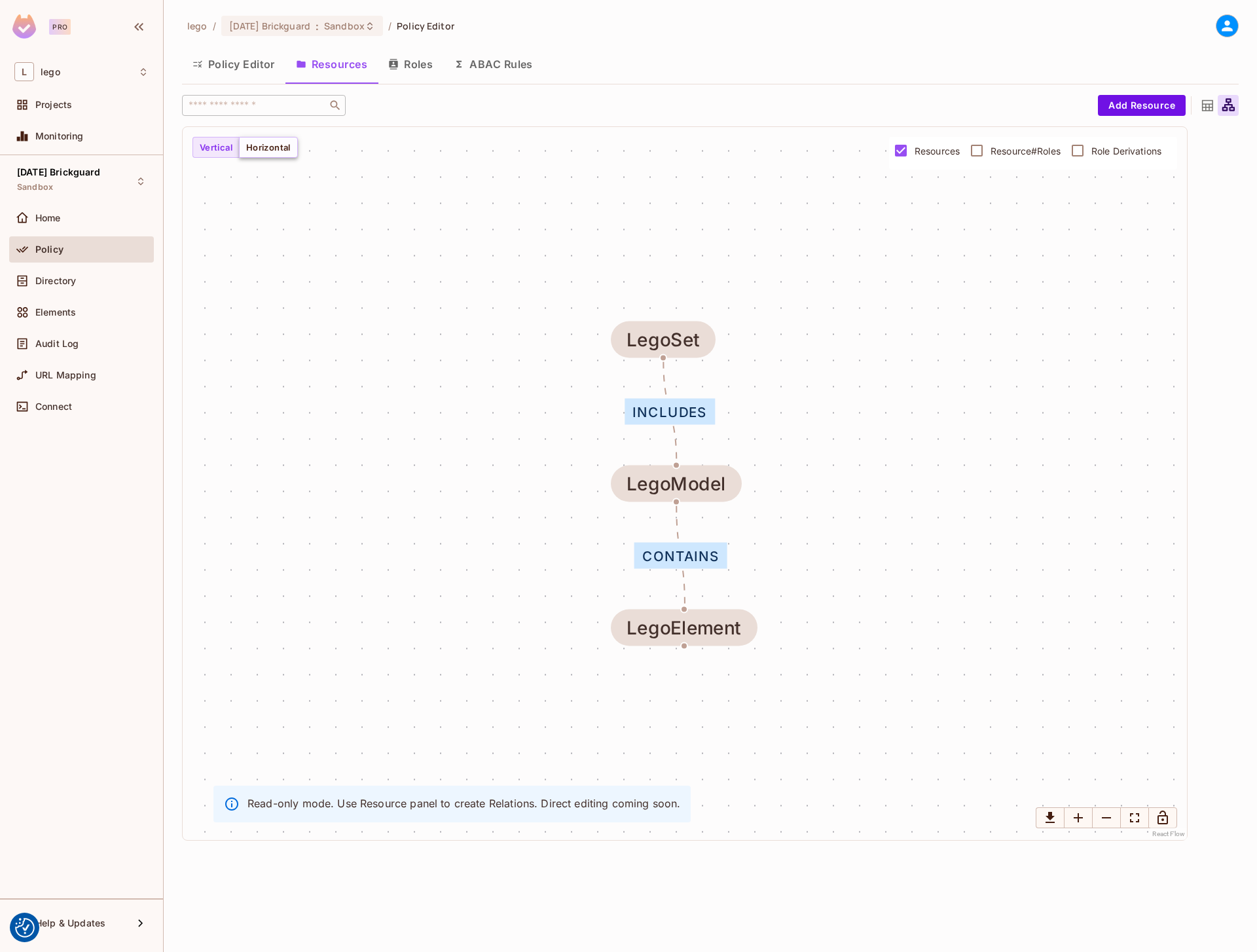
click at [261, 149] on button "Horizontal" at bounding box center [268, 147] width 59 height 21
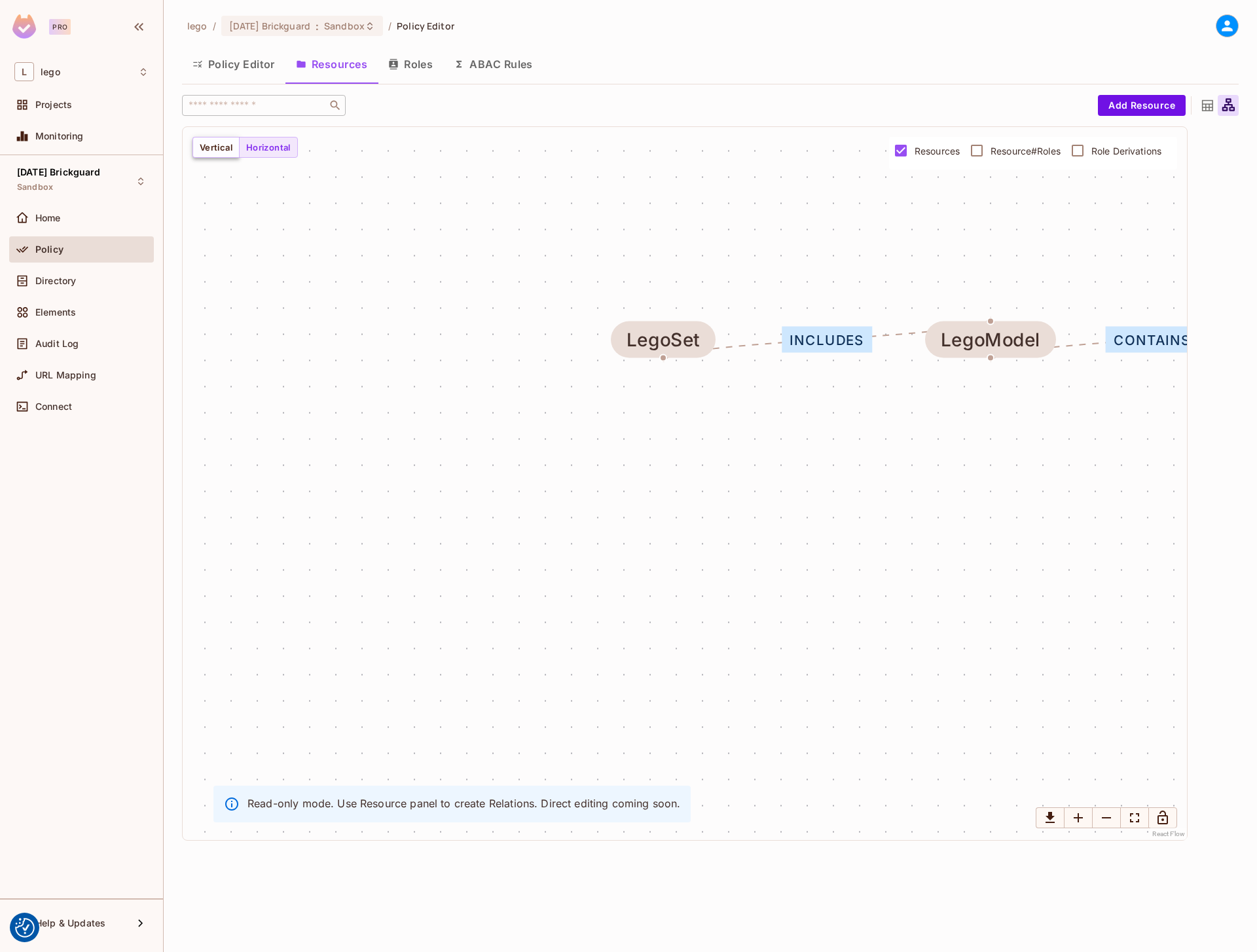
click at [196, 149] on button "Vertical" at bounding box center [216, 147] width 47 height 21
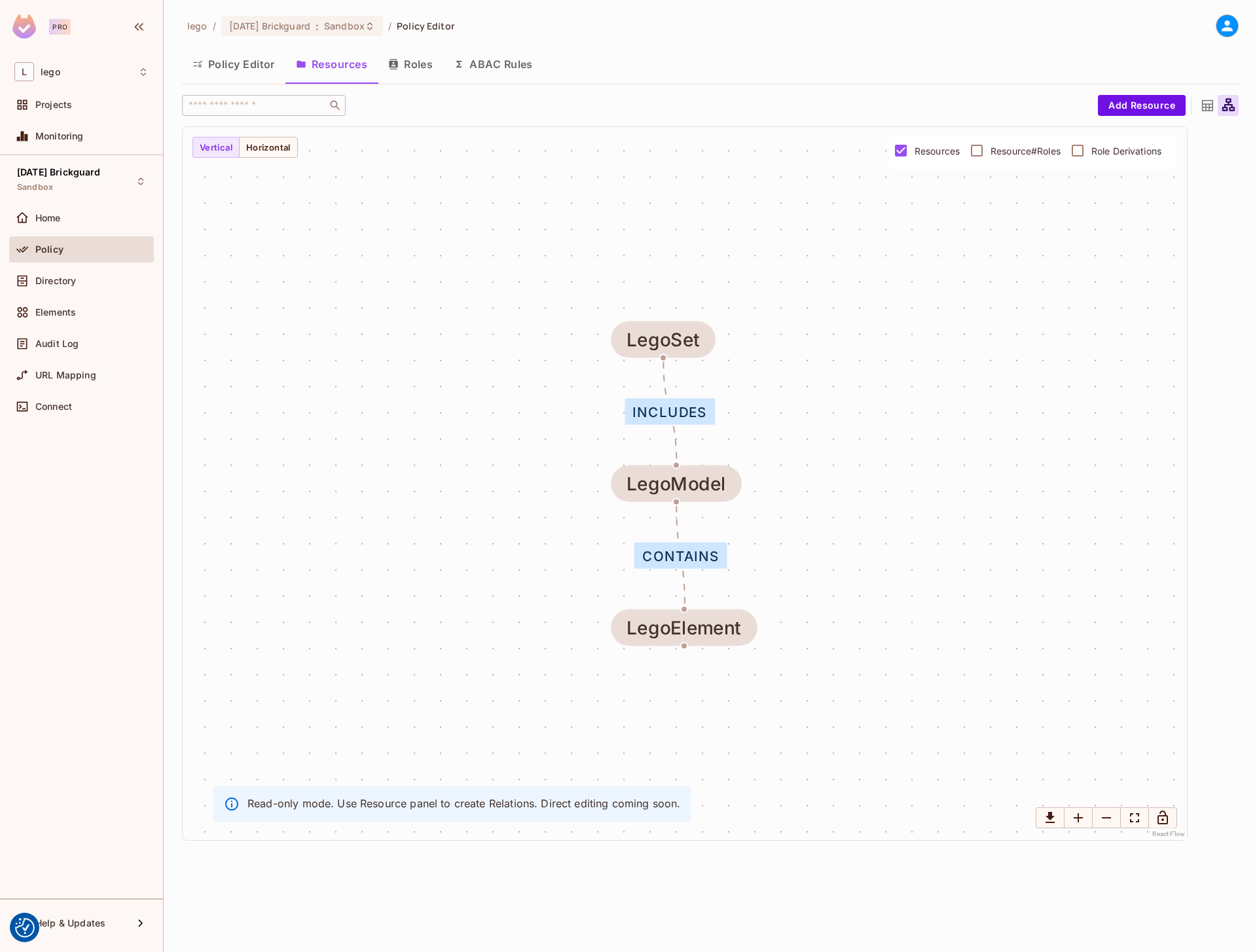
click at [212, 55] on button "Policy Editor" at bounding box center [233, 64] width 104 height 33
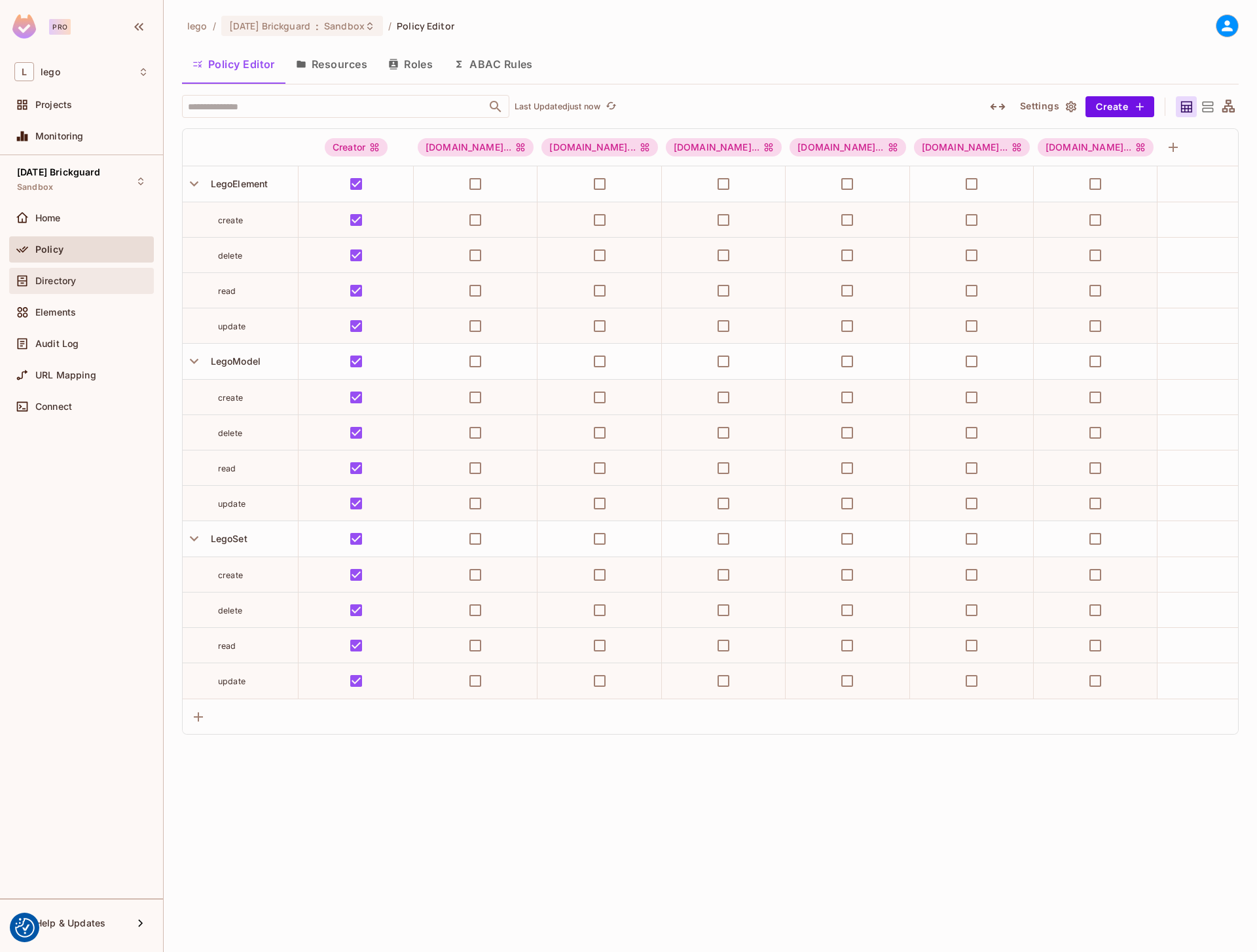
click at [71, 286] on div "Directory" at bounding box center [81, 281] width 134 height 16
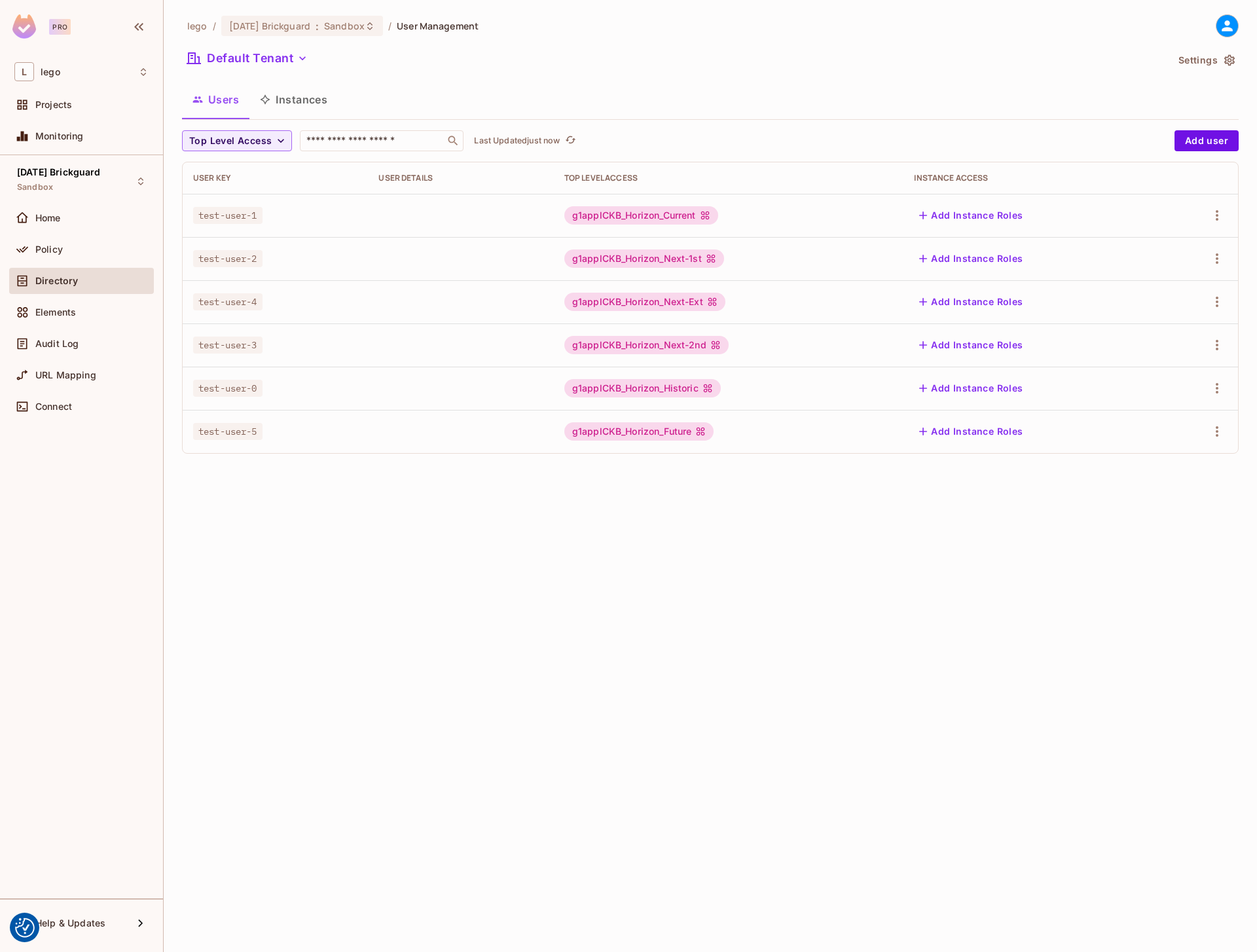
click at [286, 102] on button "Instances" at bounding box center [293, 99] width 88 height 33
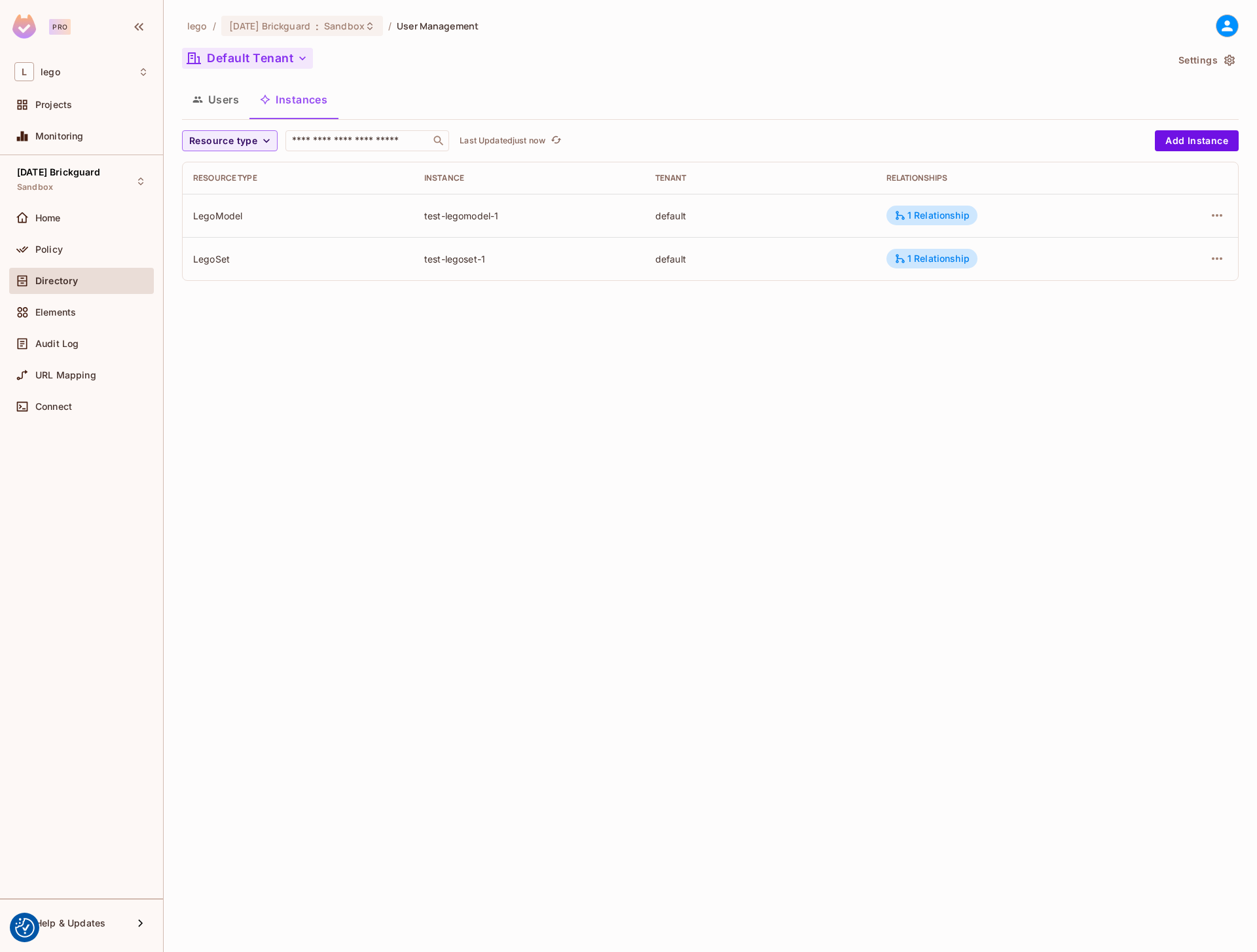
click at [281, 62] on button "Default Tenant" at bounding box center [247, 58] width 131 height 21
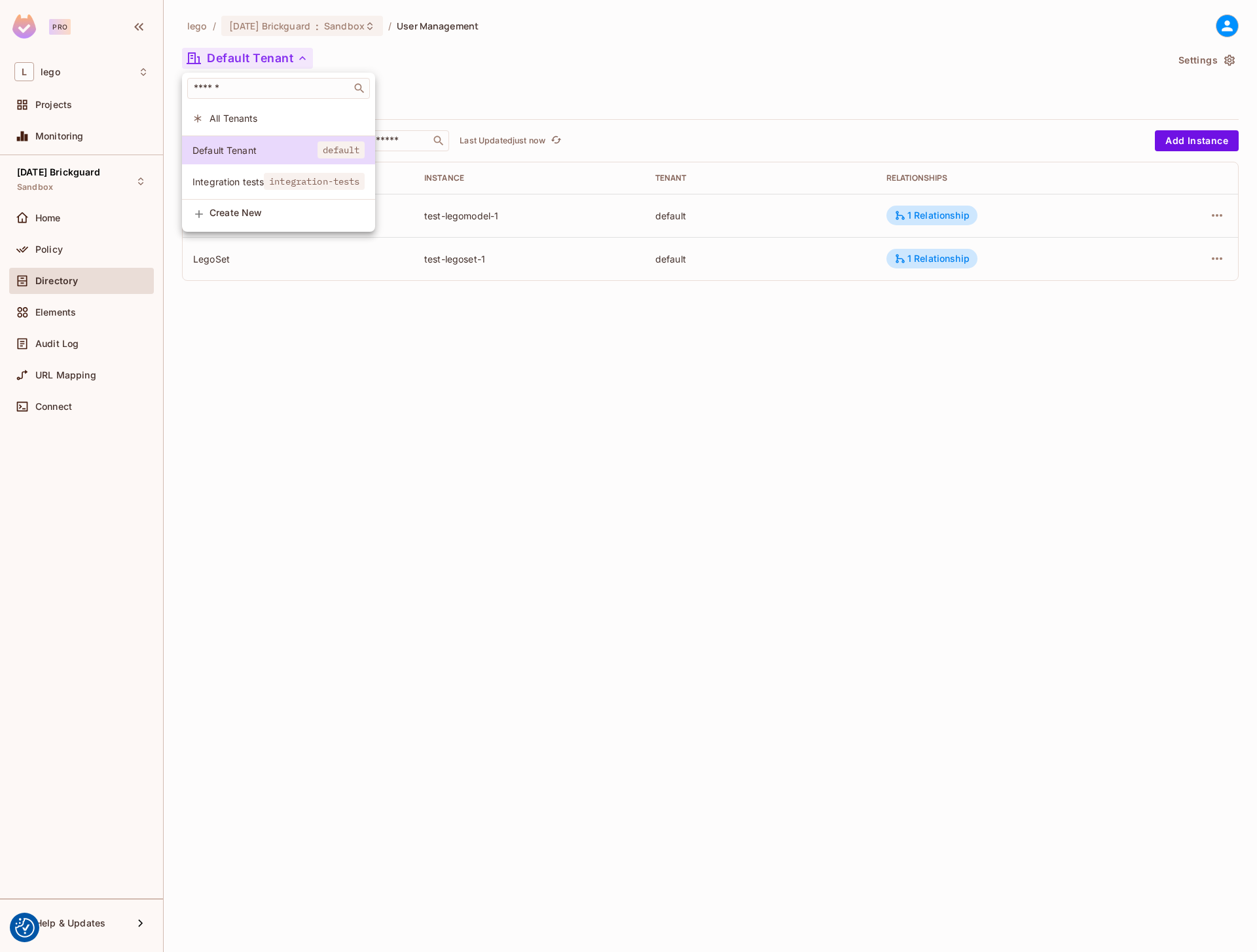
click at [246, 186] on span "Integration tests" at bounding box center [228, 181] width 72 height 12
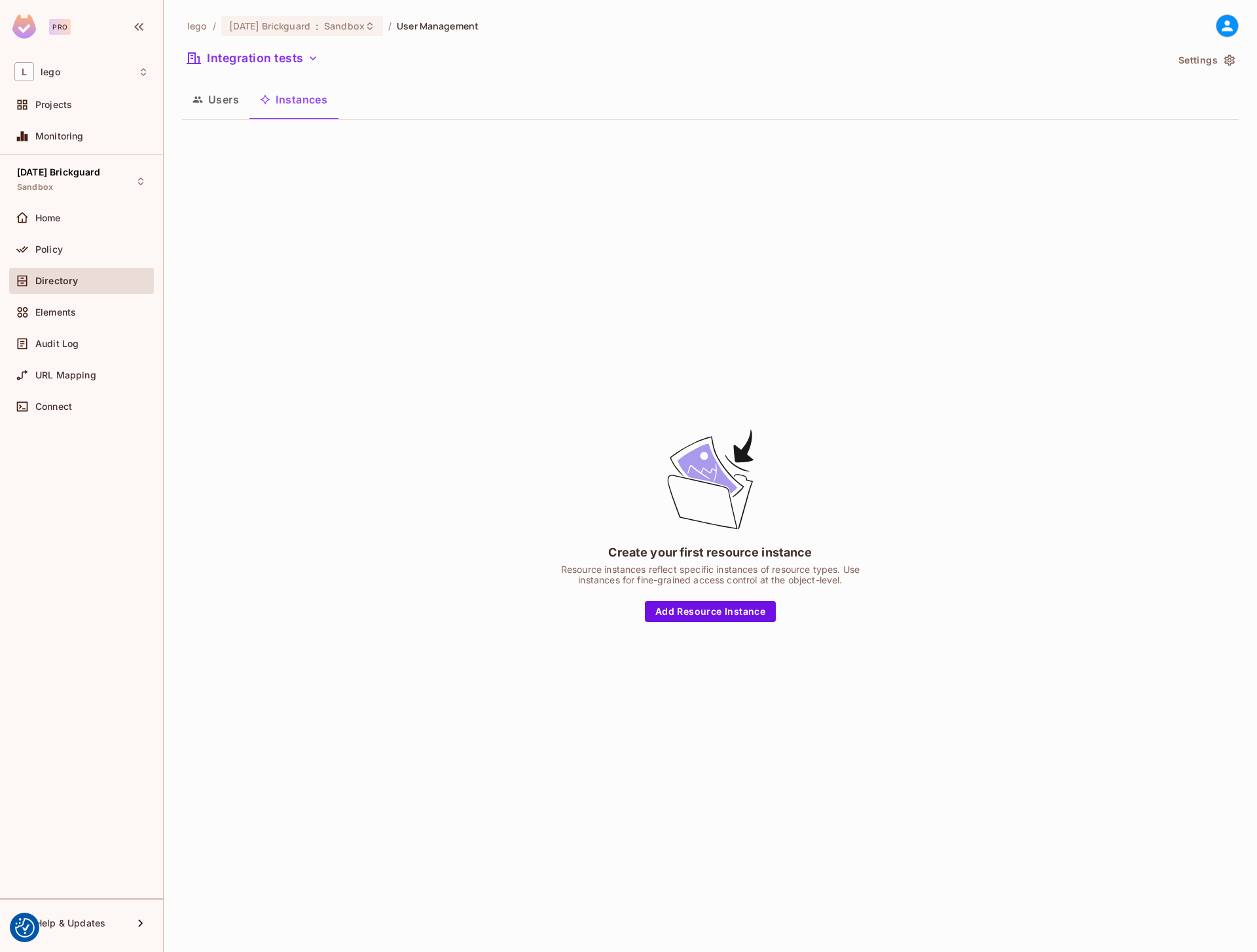
click at [222, 104] on button "Users" at bounding box center [215, 99] width 67 height 33
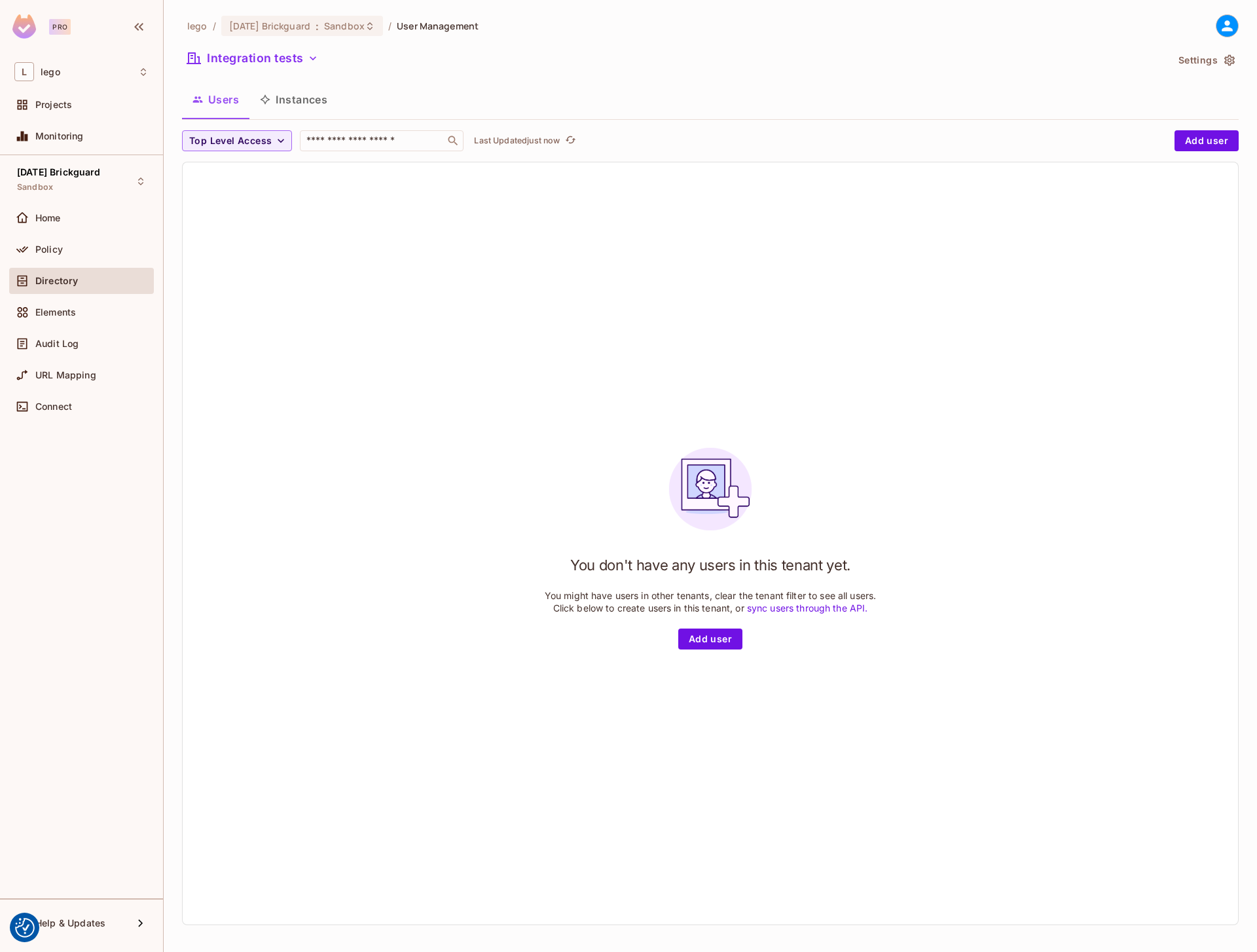
click at [277, 96] on button "Instances" at bounding box center [293, 99] width 88 height 33
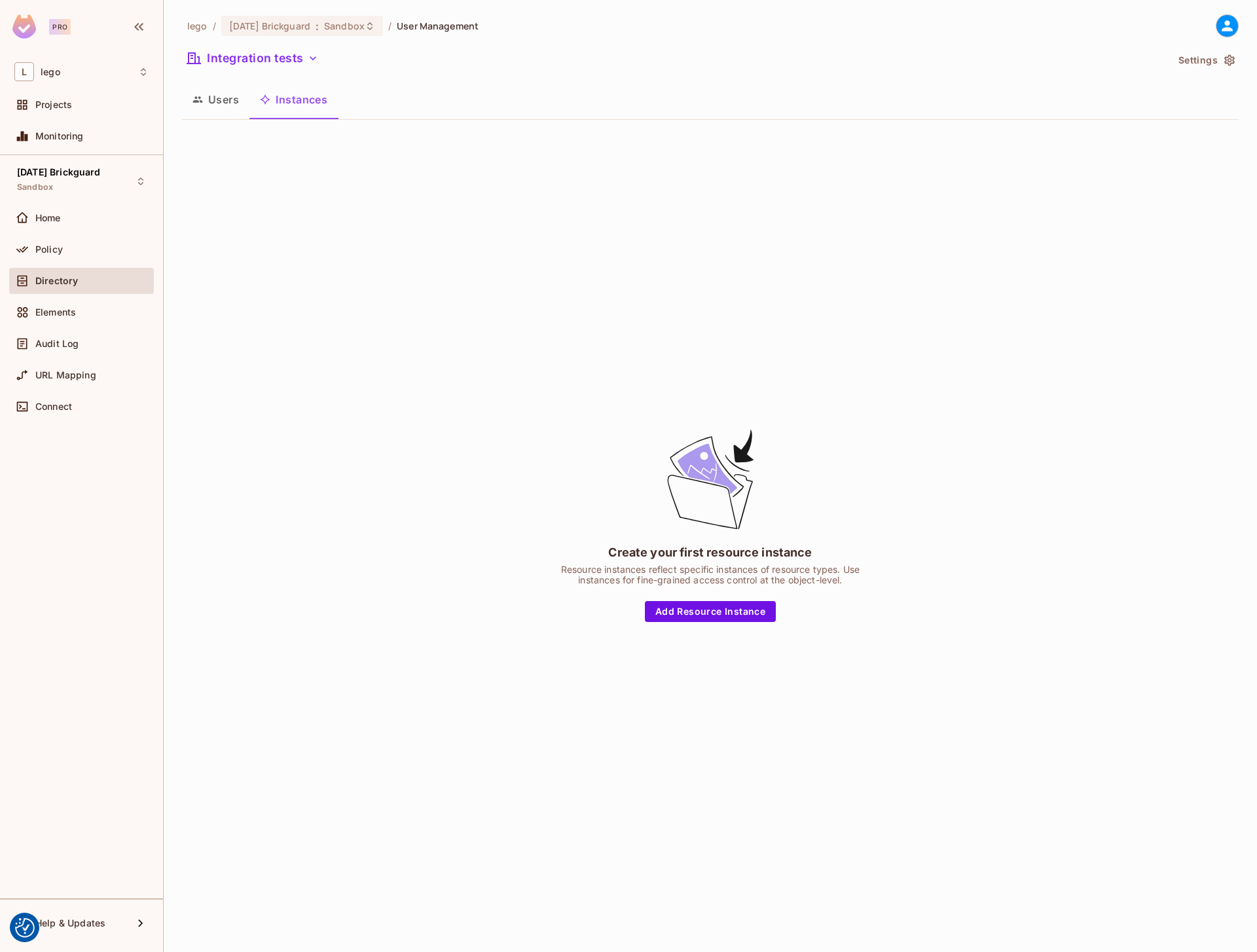
click at [277, 46] on div "lego / [DATE] Brickguard : Sandbox / User Management Integration tests Settings…" at bounding box center [710, 466] width 1056 height 904
click at [281, 59] on button "Integration tests" at bounding box center [252, 58] width 141 height 21
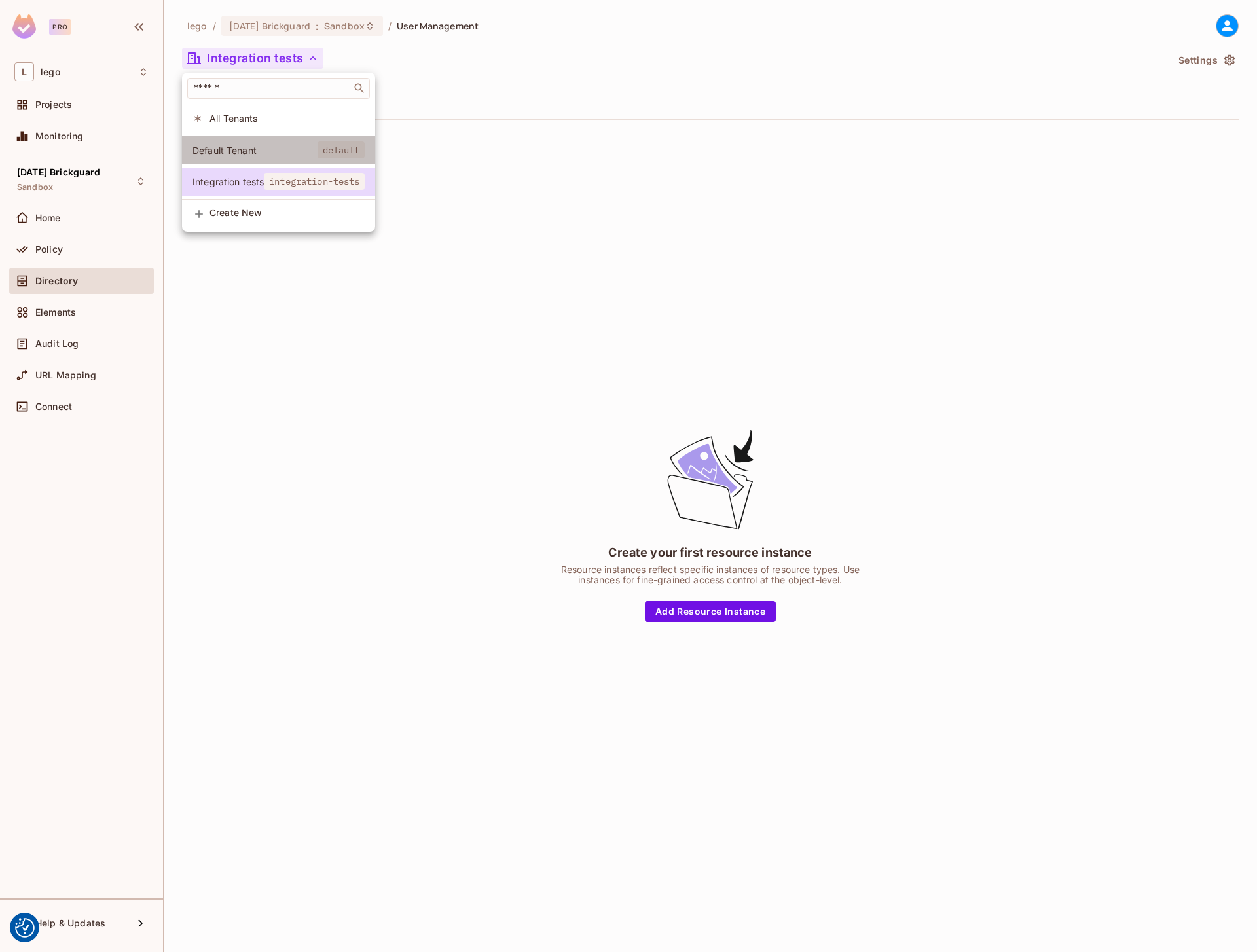
click at [258, 138] on li "Default Tenant default" at bounding box center [278, 150] width 193 height 28
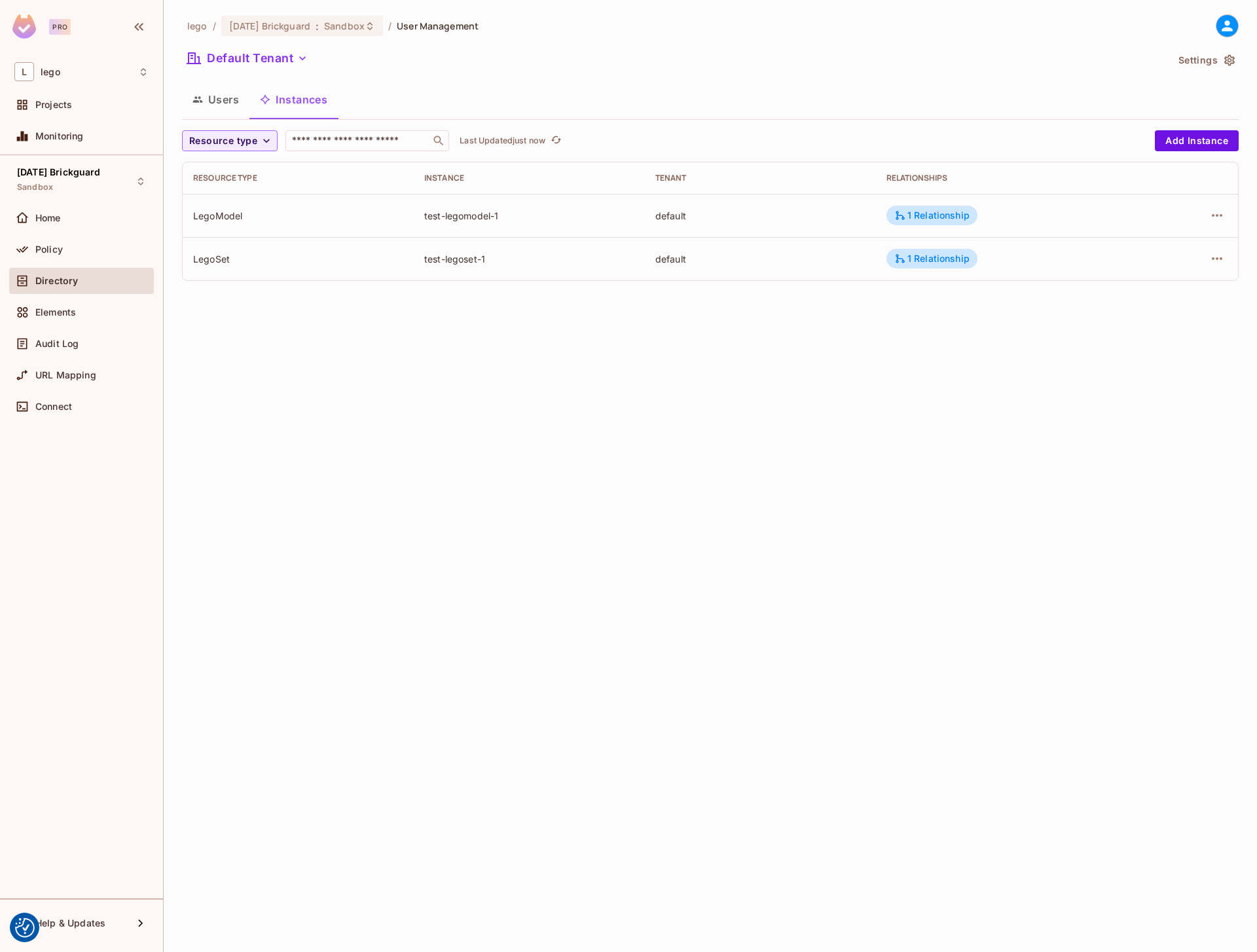
click at [440, 388] on div "lego / [DATE] Brickguard : Sandbox / User Management Default Tenant Settings Us…" at bounding box center [710, 476] width 1093 height 952
click at [1183, 138] on button "Add Instance" at bounding box center [1197, 140] width 84 height 21
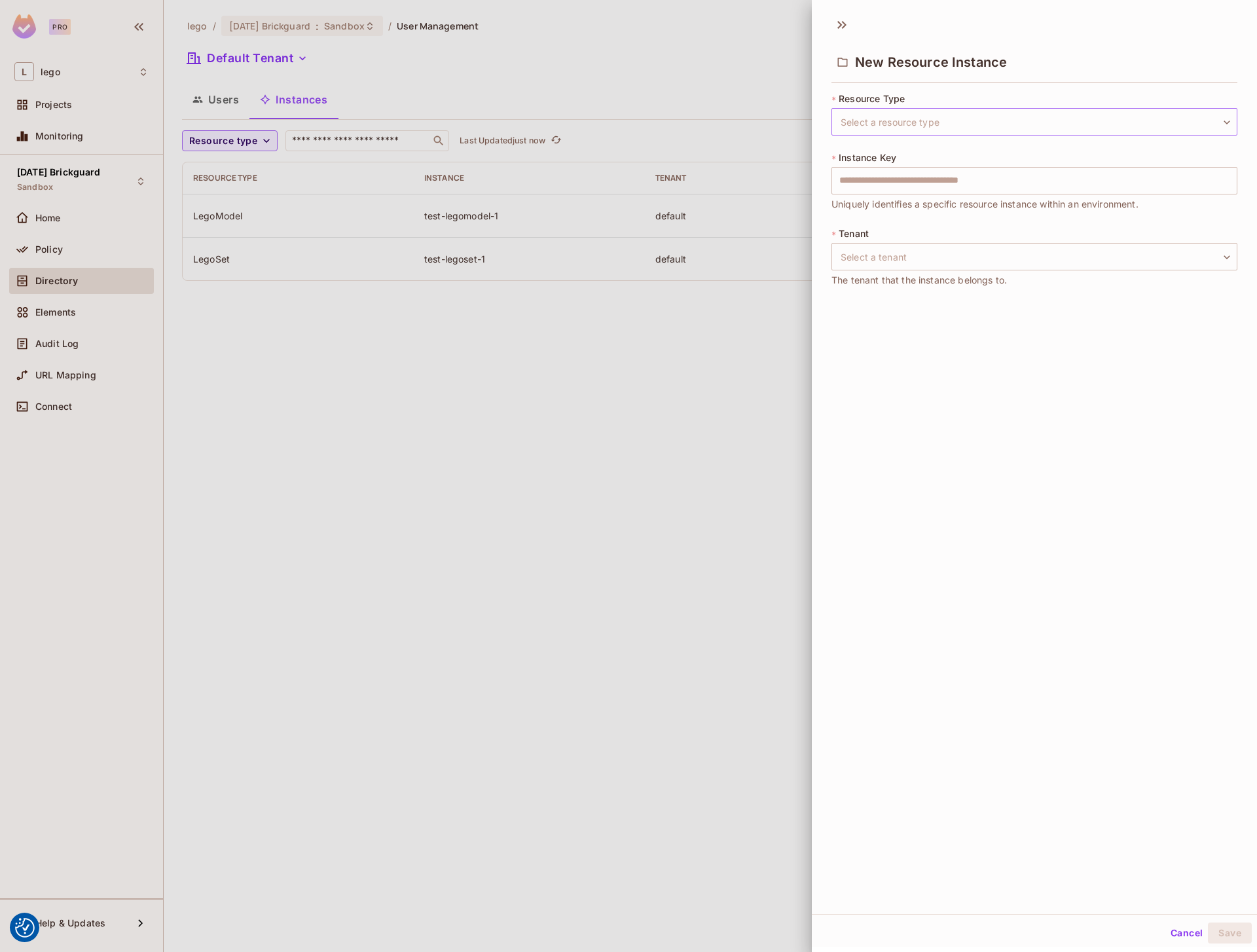
click at [896, 114] on body "We use cookies to enhance your browsing experience, serve personalized ads or c…" at bounding box center [628, 476] width 1257 height 952
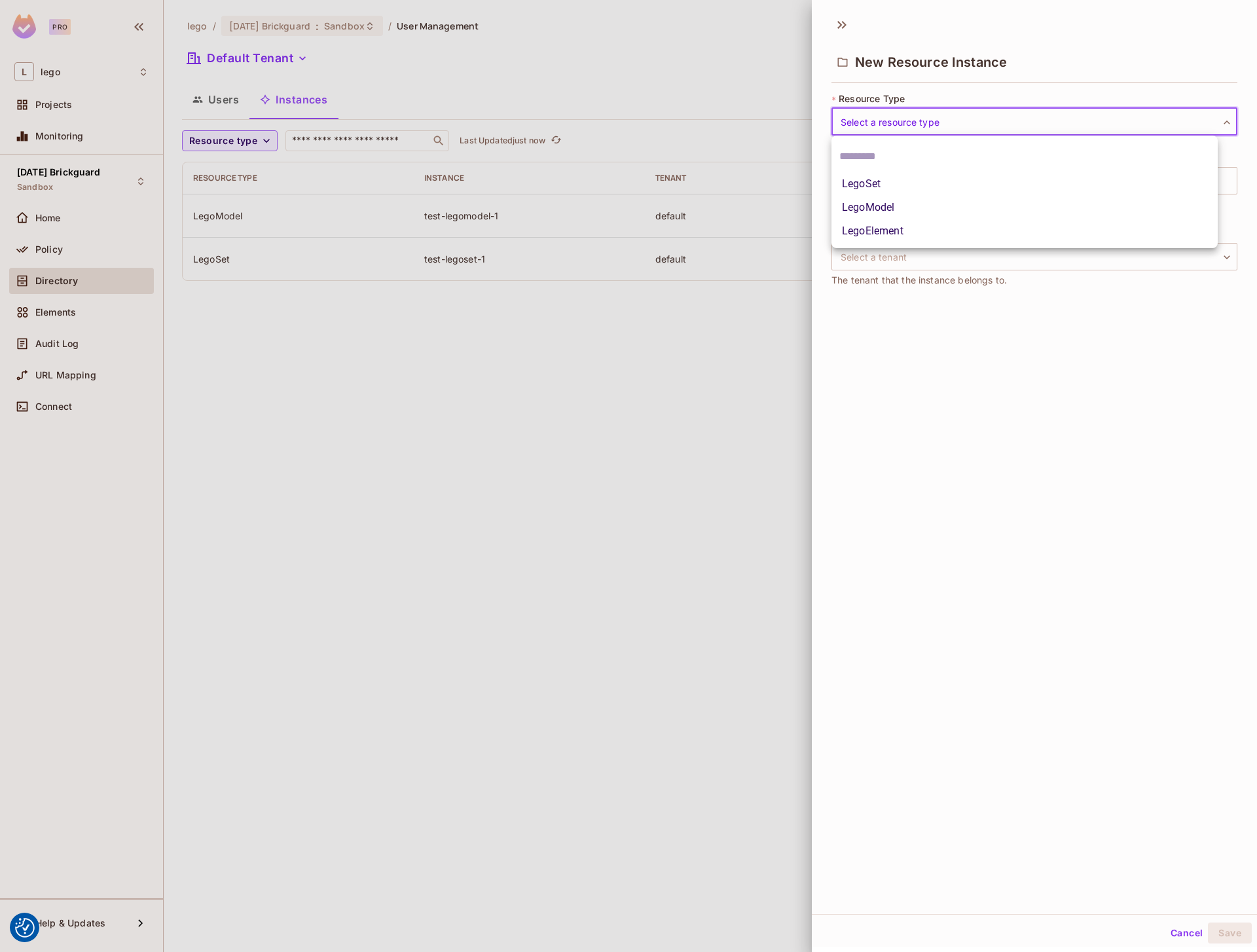
click at [877, 224] on li "LegoElement" at bounding box center [1024, 231] width 386 height 24
type input "**********"
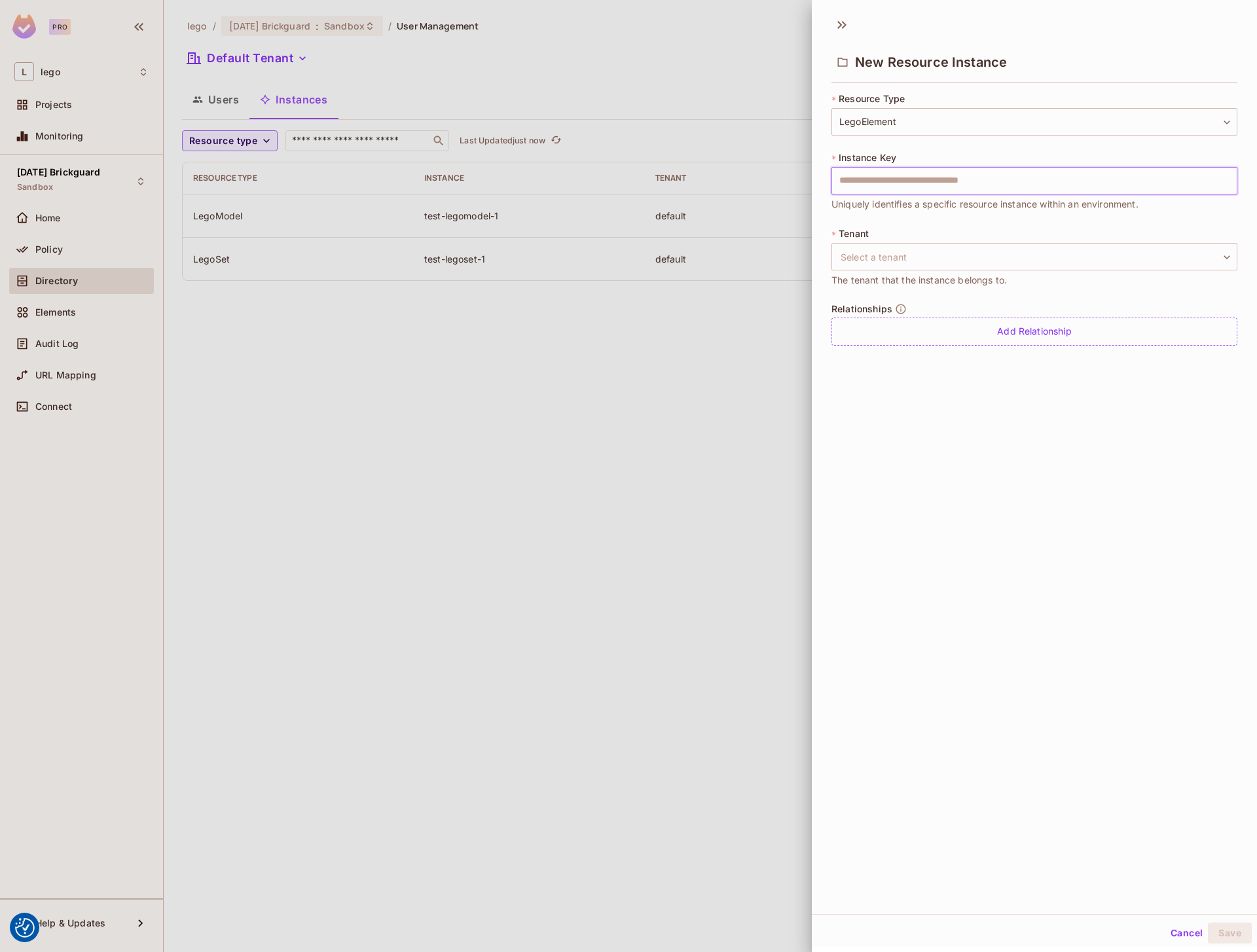
click at [896, 174] on input "text" at bounding box center [1034, 181] width 406 height 28
type input "**********"
click at [929, 258] on body "We use cookies to enhance your browsing experience, serve personalized ads or c…" at bounding box center [628, 476] width 1257 height 952
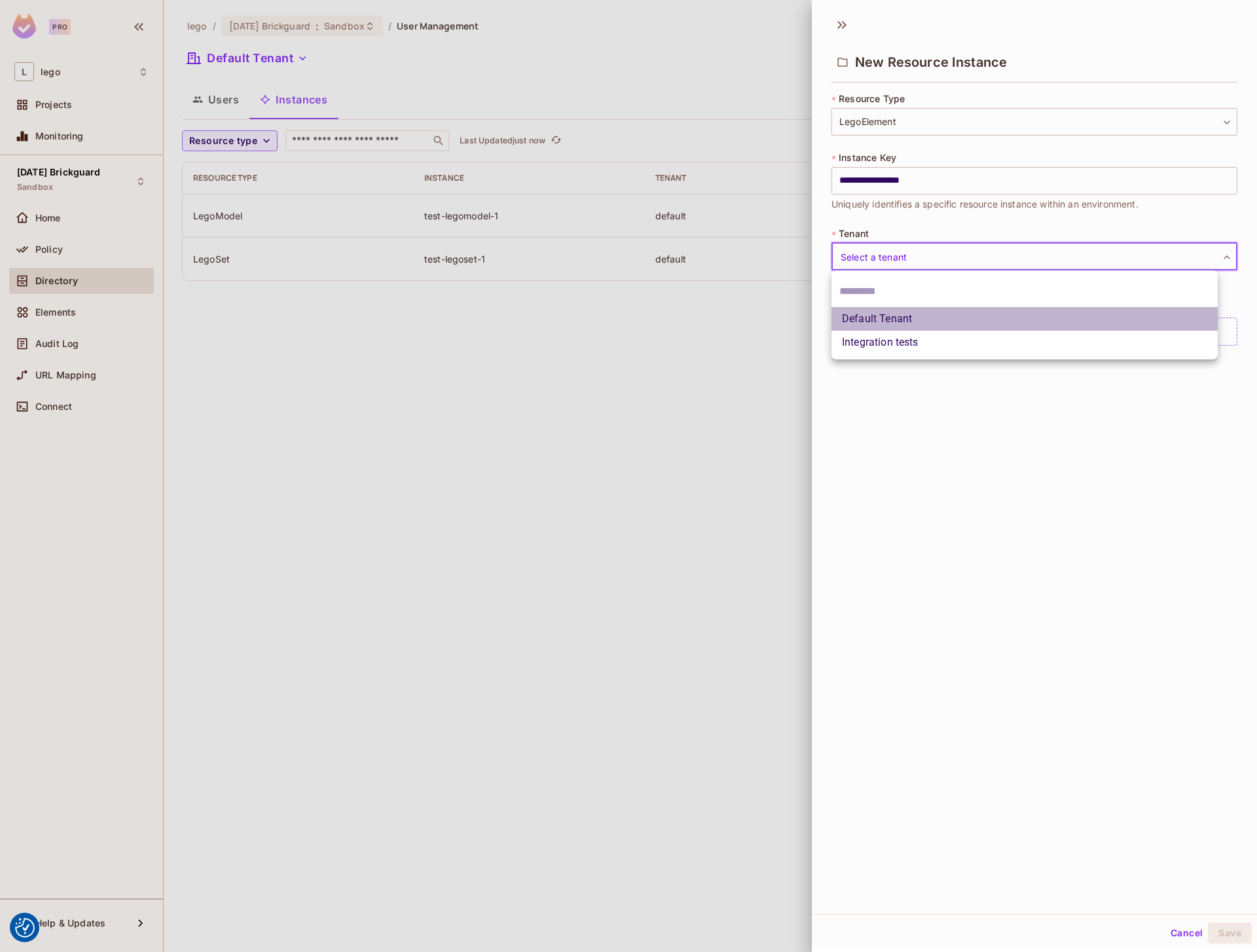
click at [909, 321] on li "Default Tenant" at bounding box center [1024, 319] width 386 height 24
type input "*******"
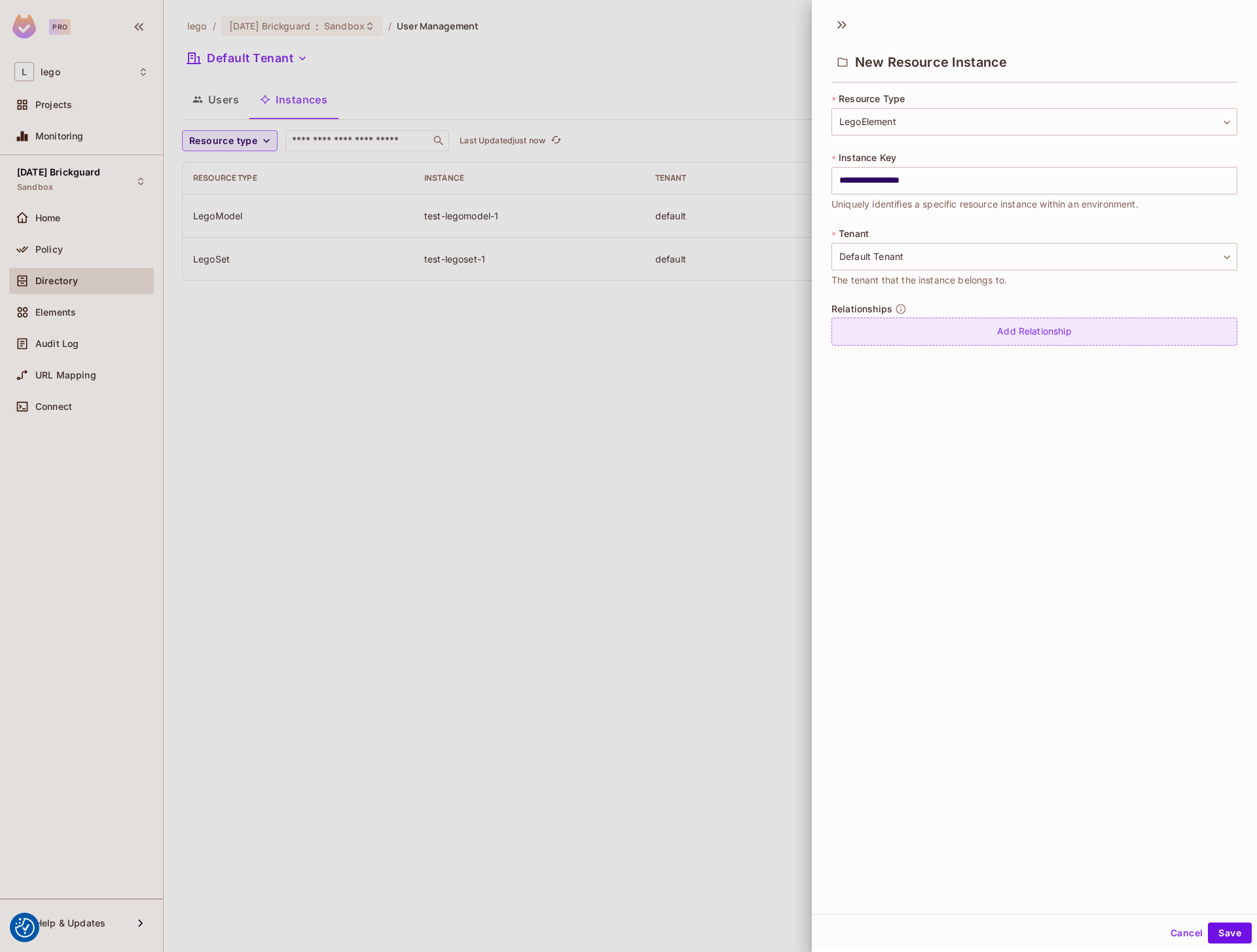
click at [909, 338] on div "Add Relationship" at bounding box center [1034, 331] width 406 height 28
click at [930, 343] on body "We use cookies to enhance your browsing experience, serve personalized ads or c…" at bounding box center [628, 476] width 1257 height 952
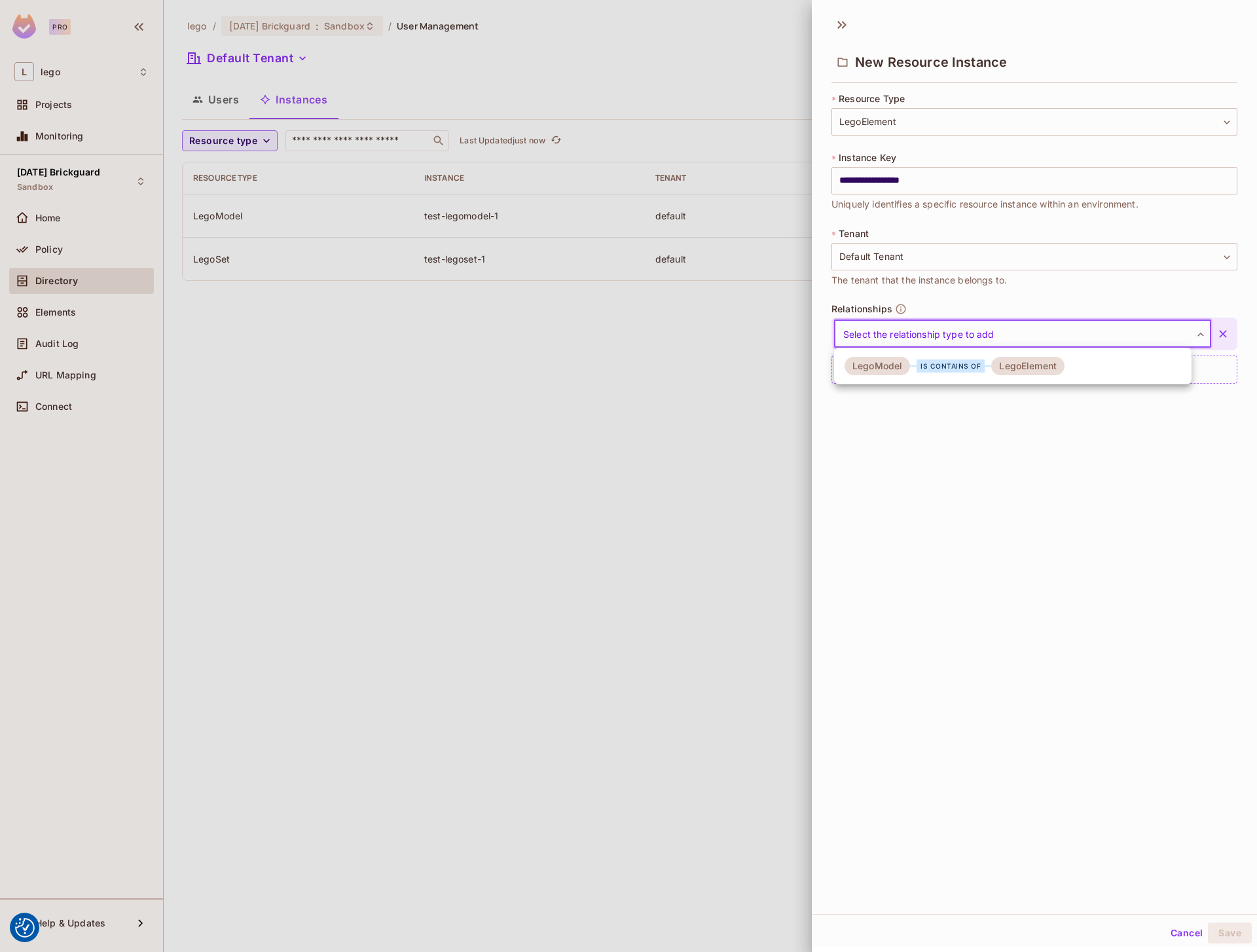
click at [941, 369] on div "is CONTAINS of" at bounding box center [951, 366] width 68 height 13
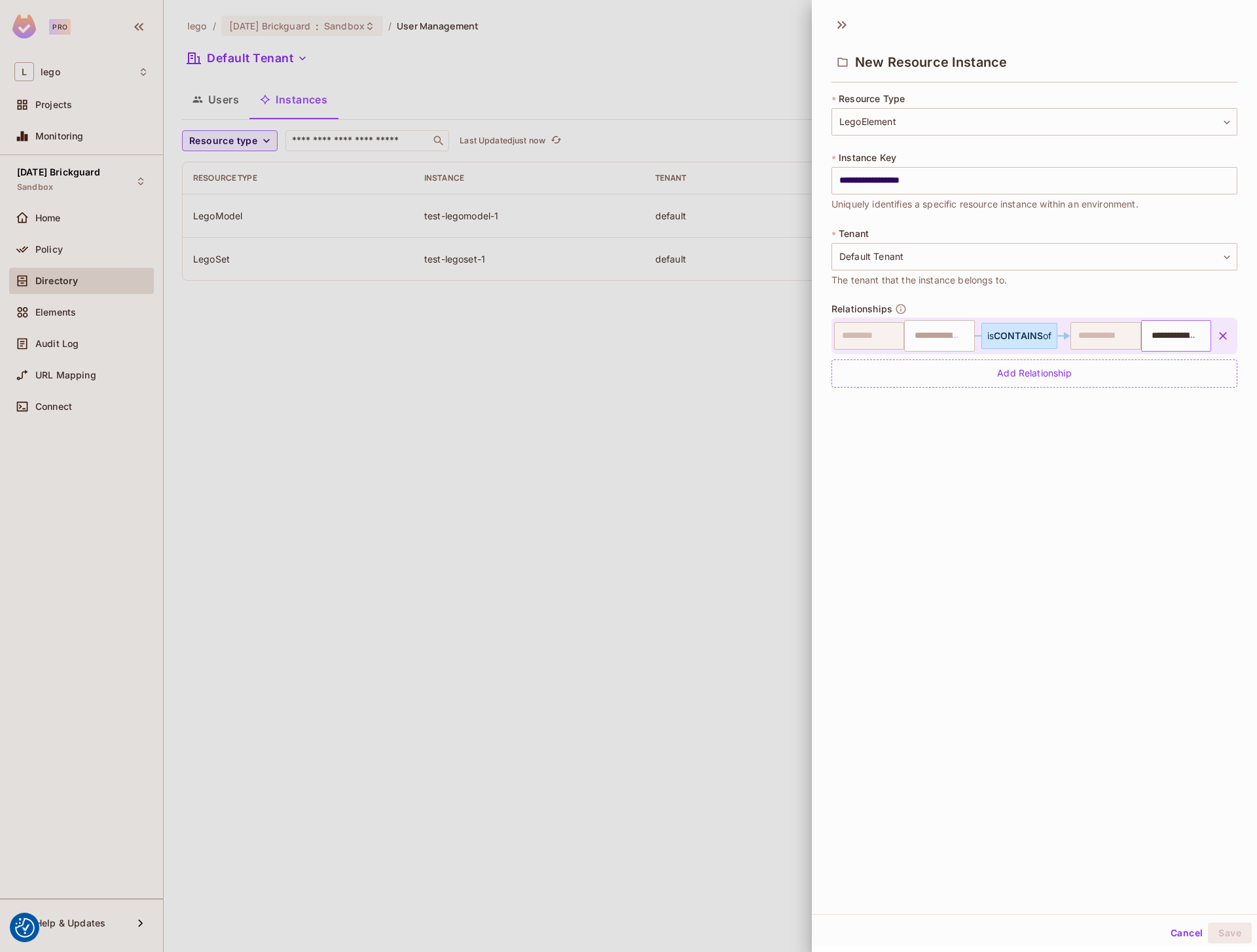
click at [1143, 328] on input "**********" at bounding box center [1174, 336] width 62 height 26
click at [932, 341] on input "text" at bounding box center [937, 336] width 62 height 26
type input "**********"
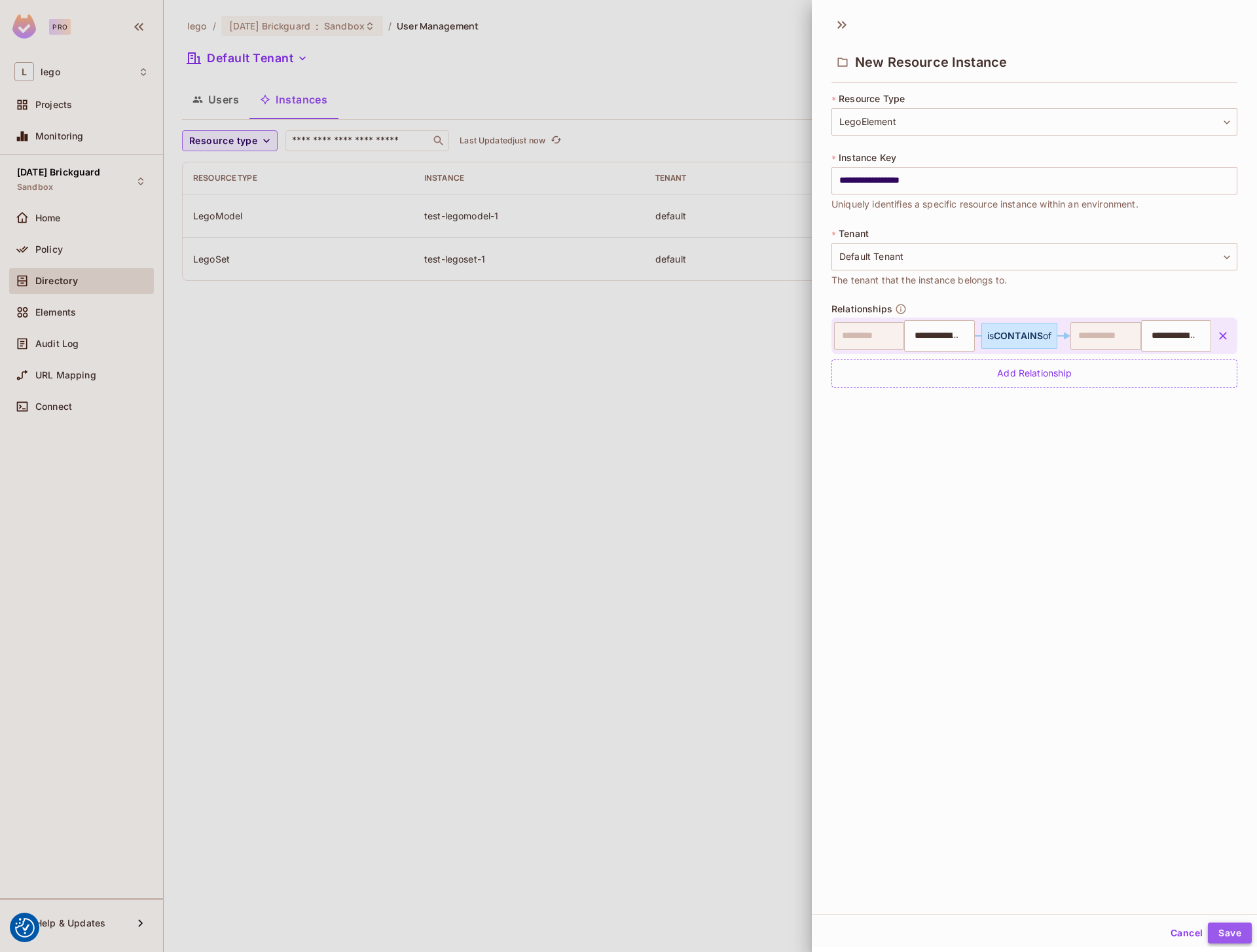
click at [1211, 932] on button "Save" at bounding box center [1229, 932] width 44 height 21
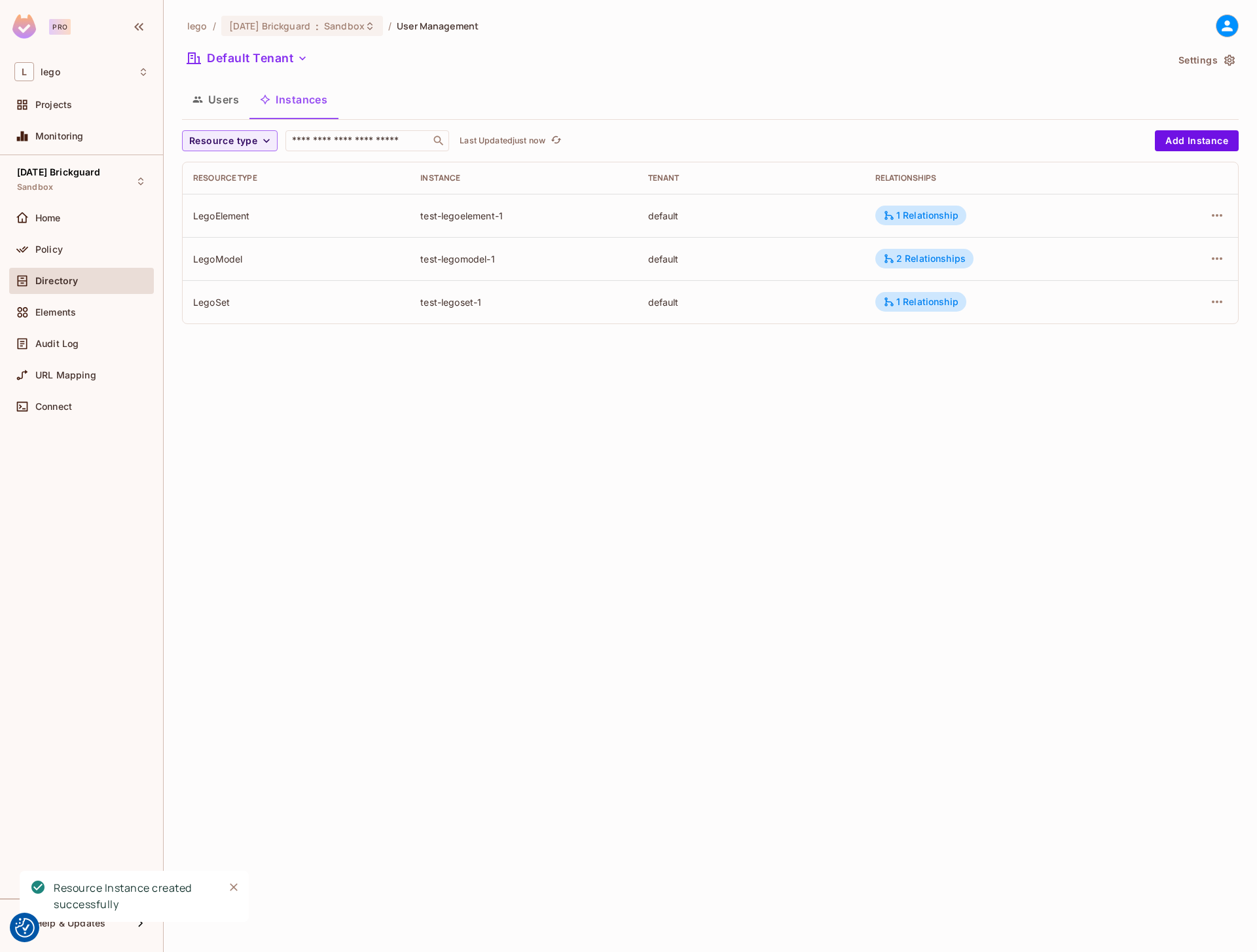
click at [787, 404] on div "lego / [DATE] Brickguard : Sandbox / User Management Default Tenant Settings Us…" at bounding box center [710, 476] width 1093 height 952
click at [1193, 140] on button "Add Instance" at bounding box center [1197, 140] width 84 height 21
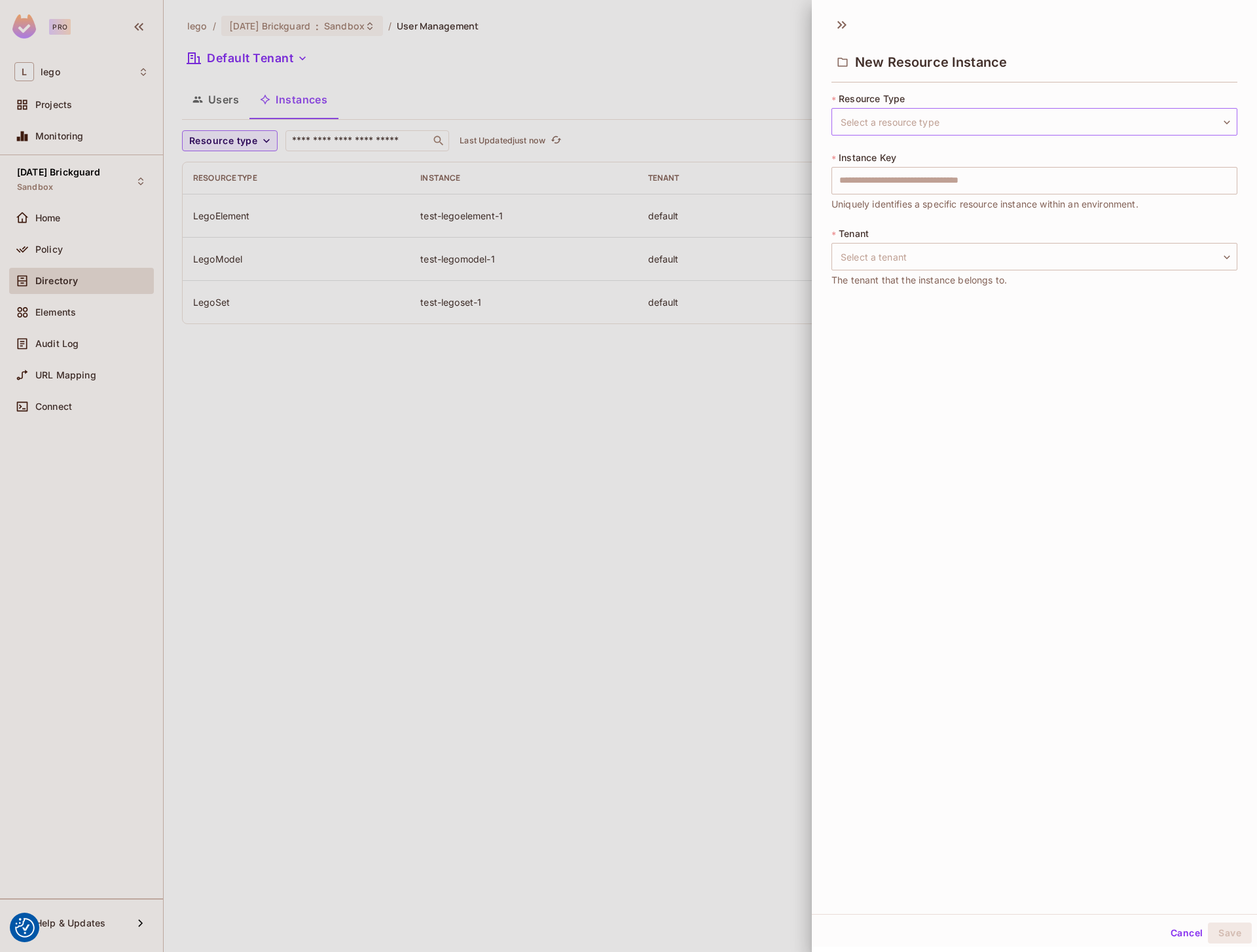
click at [954, 119] on body "We use cookies to enhance your browsing experience, serve personalized ads or c…" at bounding box center [628, 476] width 1257 height 952
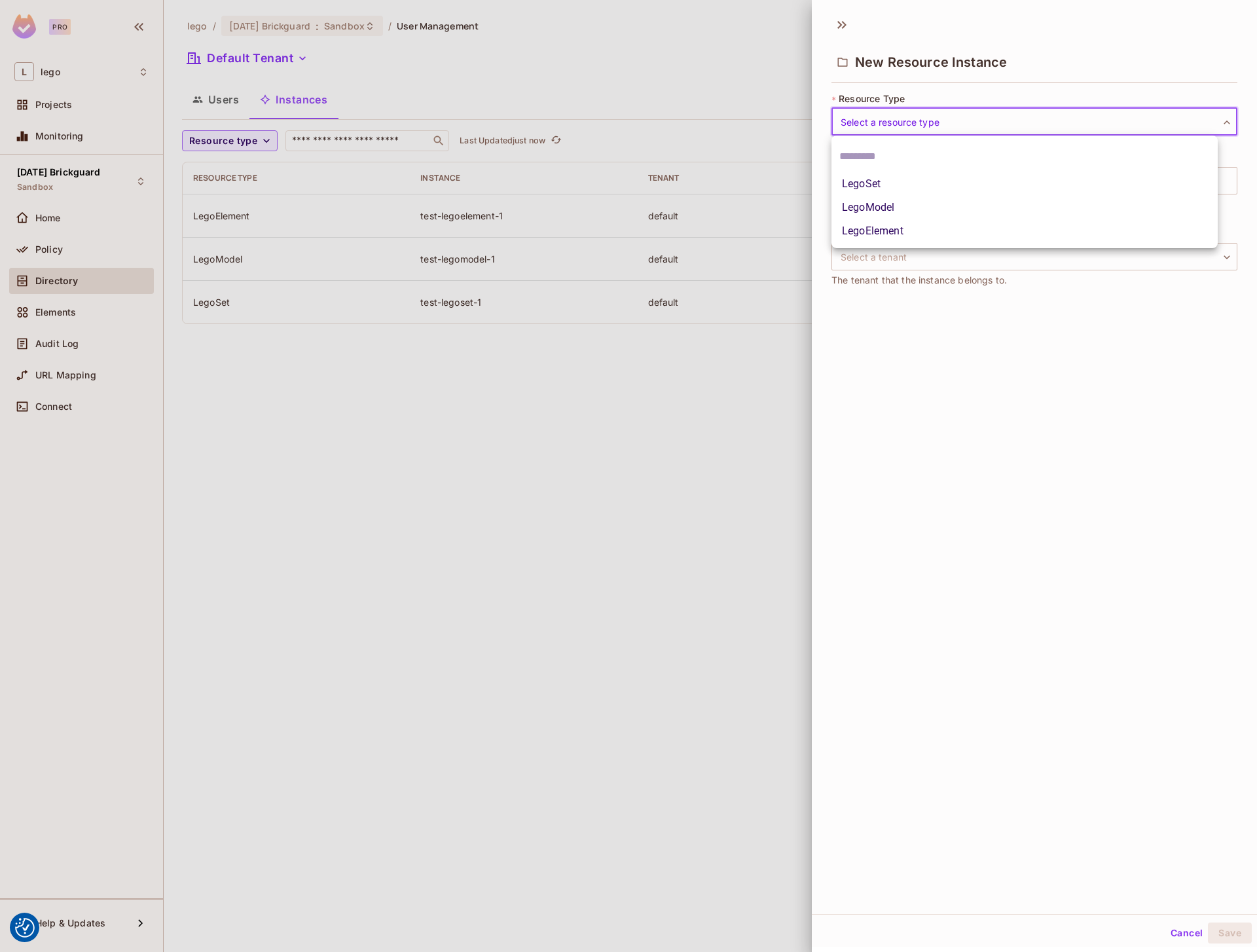
click at [887, 231] on li "LegoElement" at bounding box center [1024, 231] width 386 height 24
type input "**********"
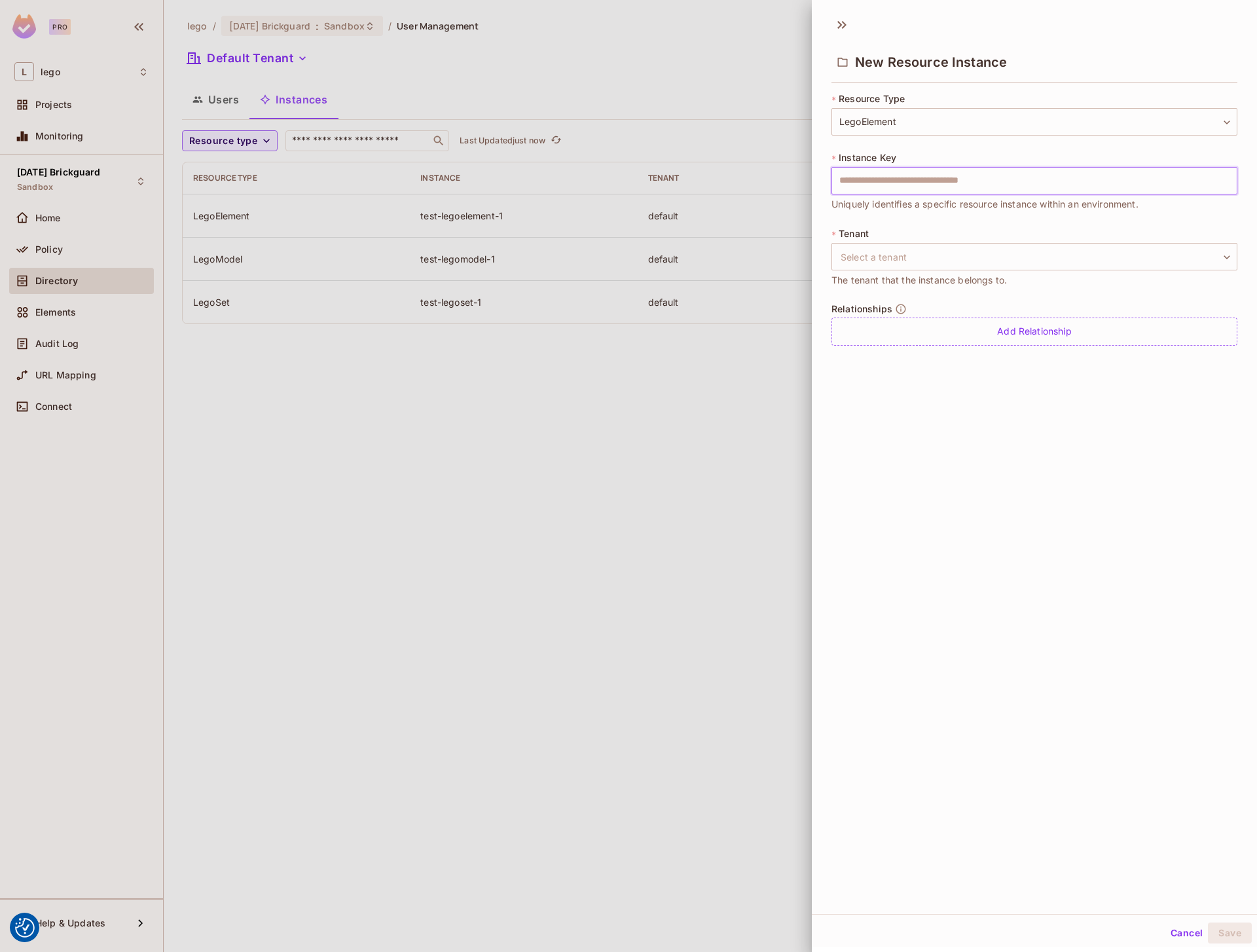
click at [905, 185] on input "text" at bounding box center [1034, 181] width 406 height 28
type input "**********"
click at [873, 256] on body "We use cookies to enhance your browsing experience, serve personalized ads or c…" at bounding box center [628, 476] width 1257 height 952
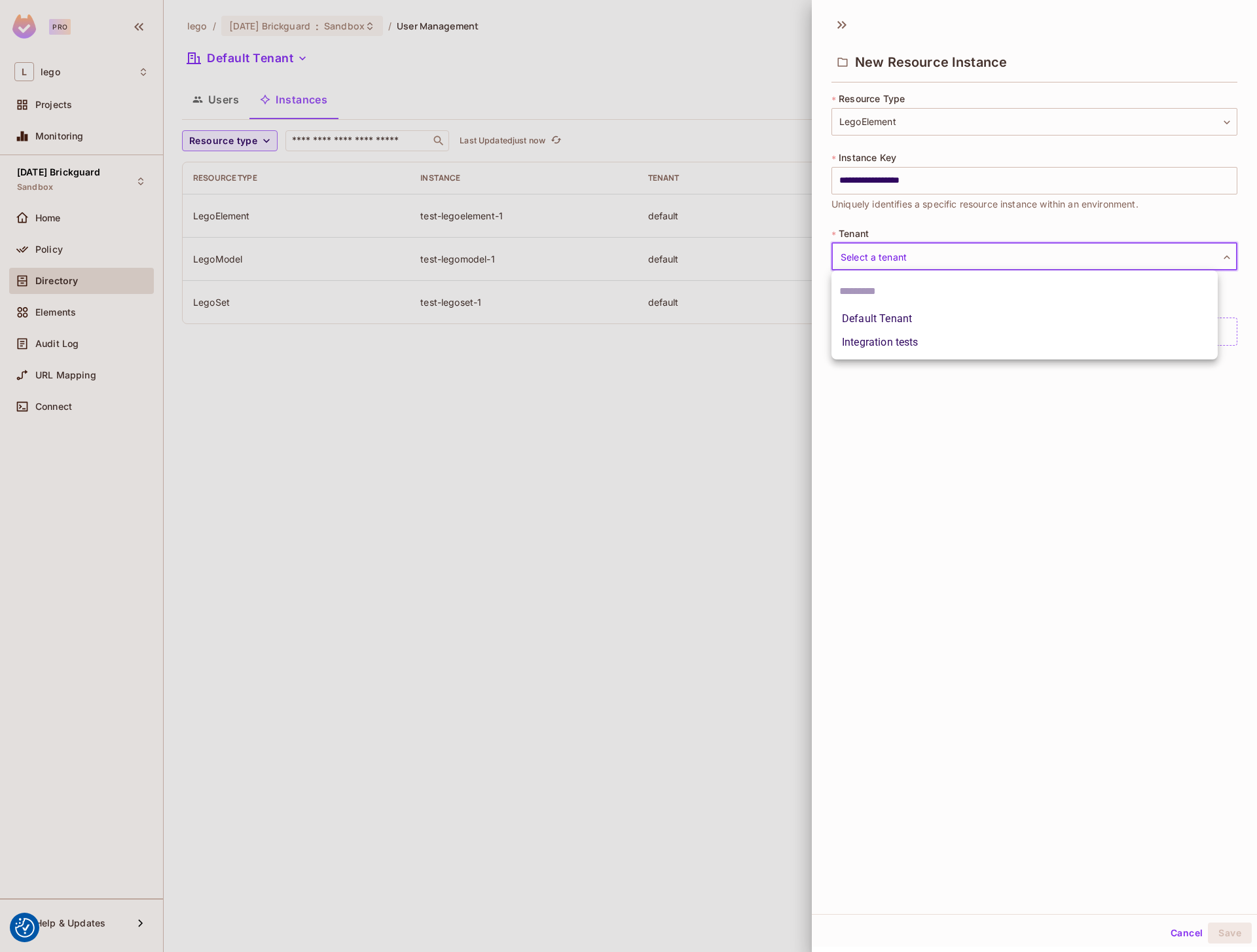
click at [877, 320] on li "Default Tenant" at bounding box center [1024, 319] width 386 height 24
type input "*******"
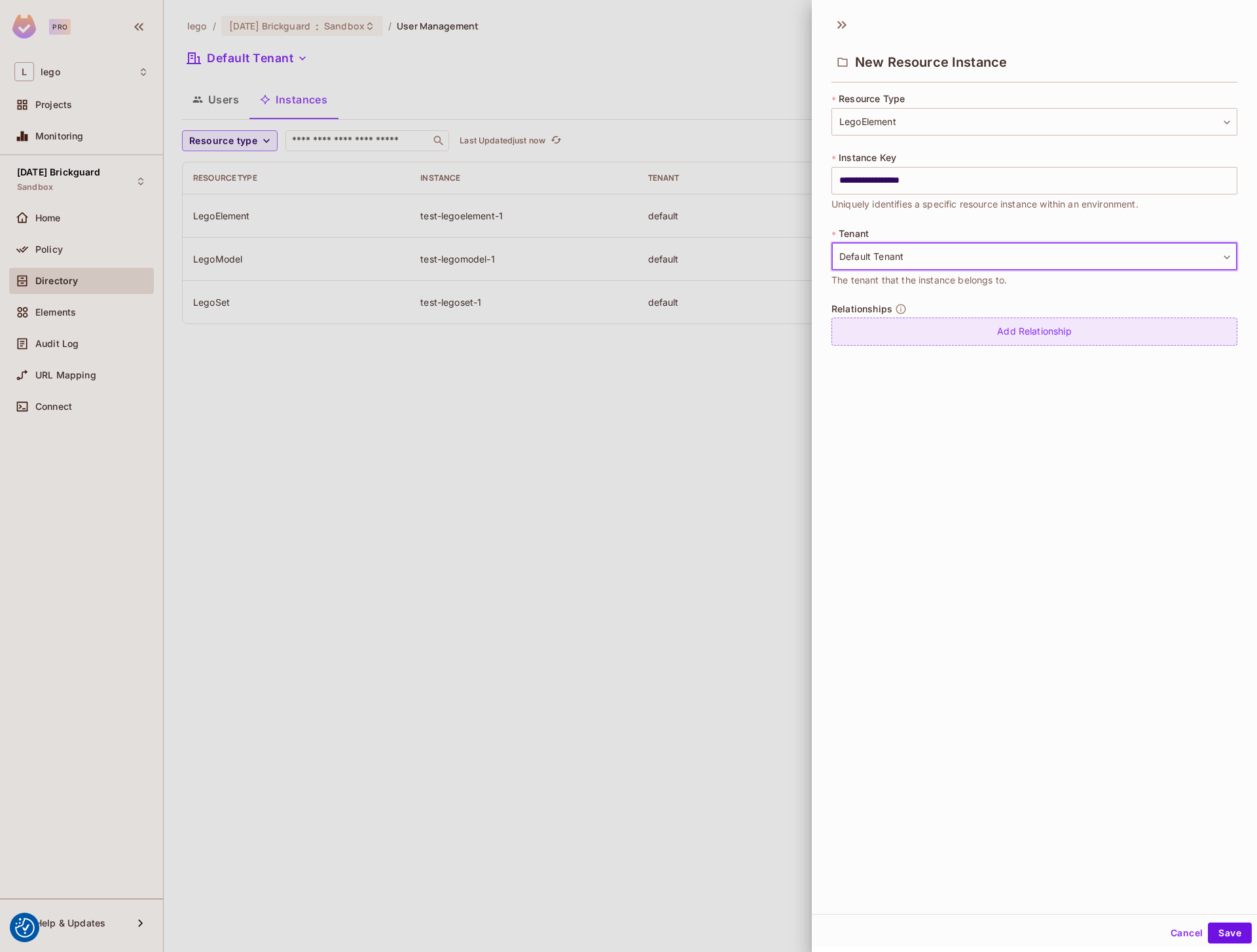
click at [890, 331] on div "Add Relationship" at bounding box center [1034, 331] width 406 height 28
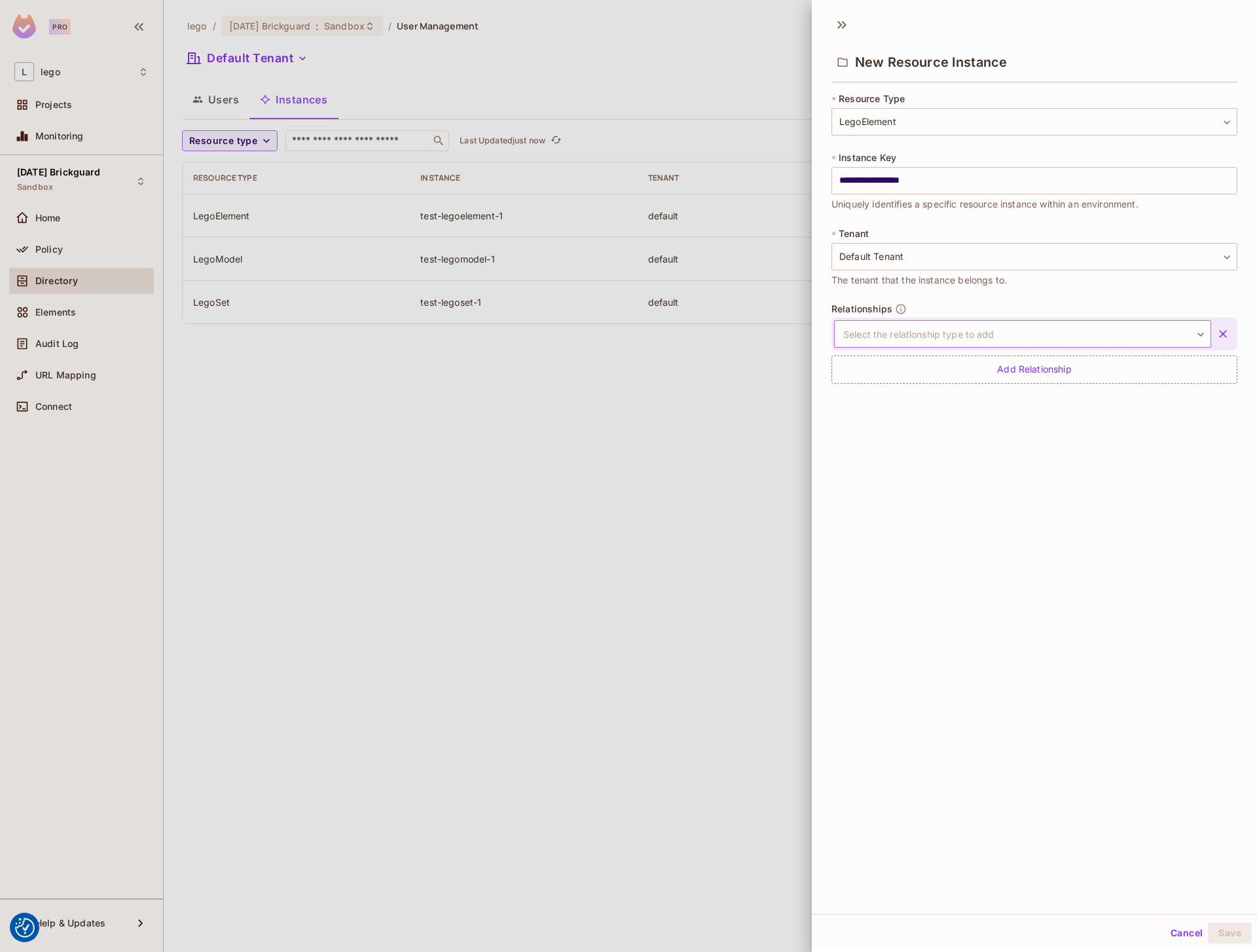
click at [893, 334] on body "We use cookies to enhance your browsing experience, serve personalized ads or c…" at bounding box center [628, 476] width 1257 height 952
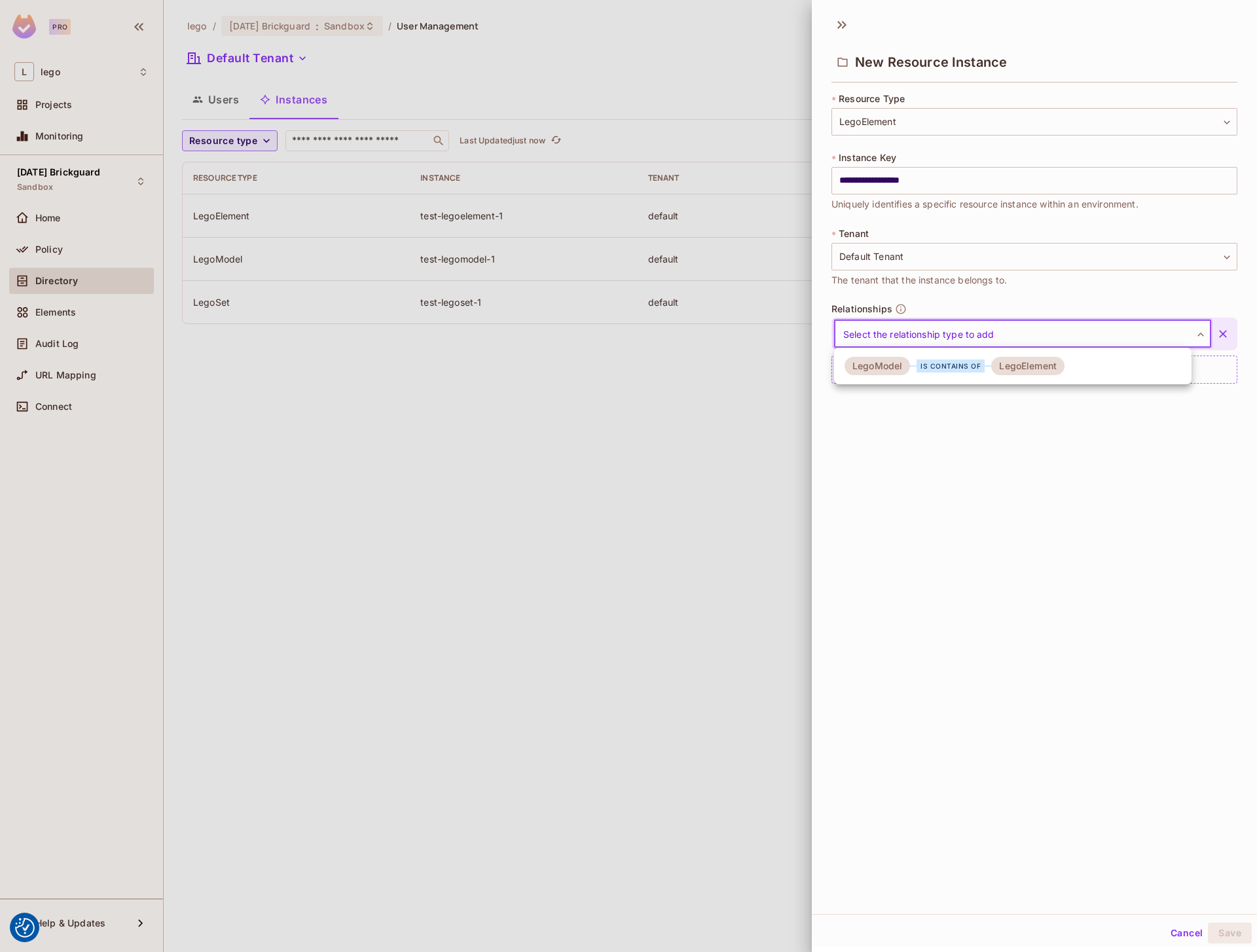
click at [890, 371] on div "LegoModel" at bounding box center [877, 366] width 65 height 18
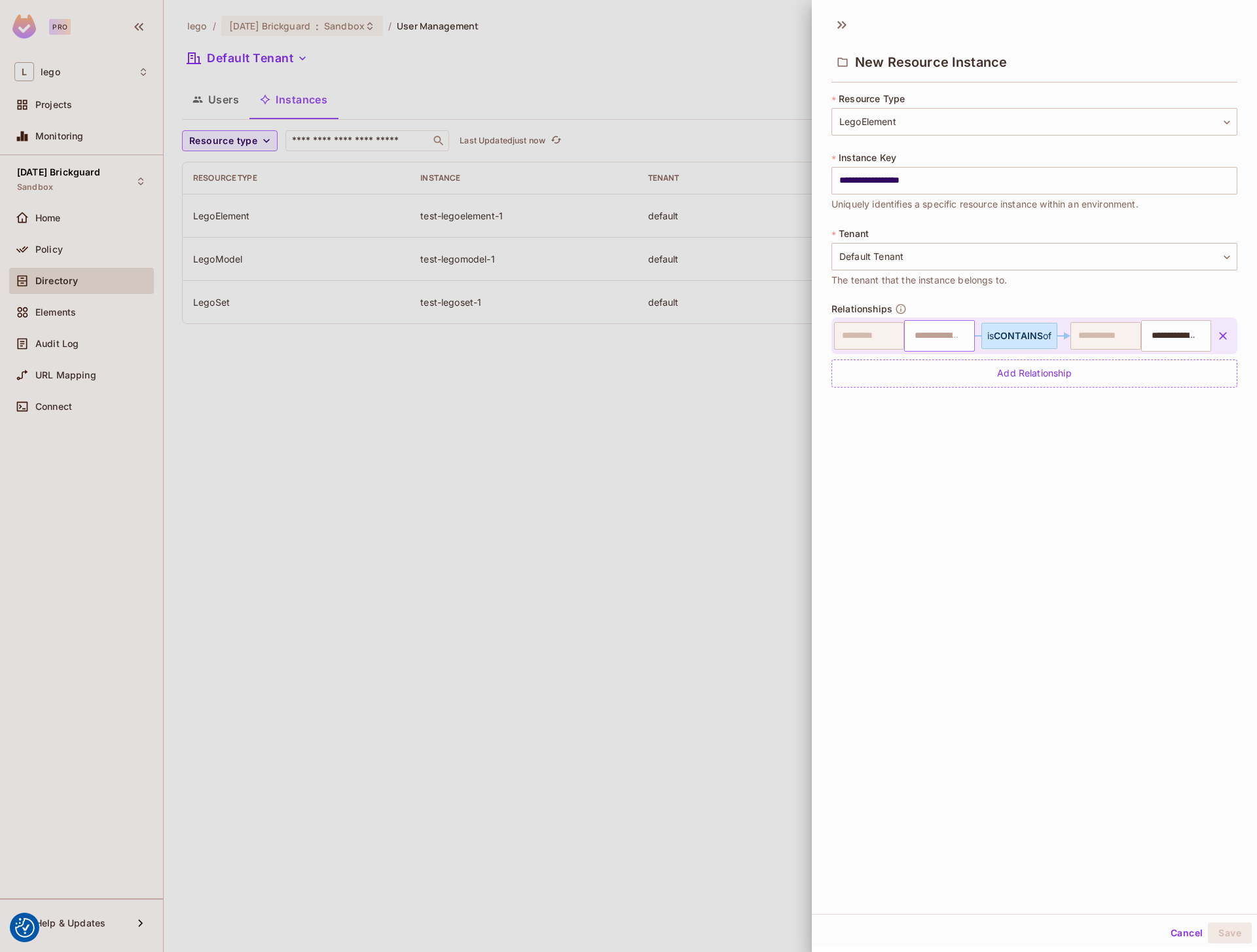
click at [912, 334] on input "text" at bounding box center [937, 336] width 62 height 26
type input "**********"
click at [951, 376] on li "test-legomodel-1" at bounding box center [930, 384] width 64 height 55
click at [1212, 927] on button "Save" at bounding box center [1229, 932] width 44 height 21
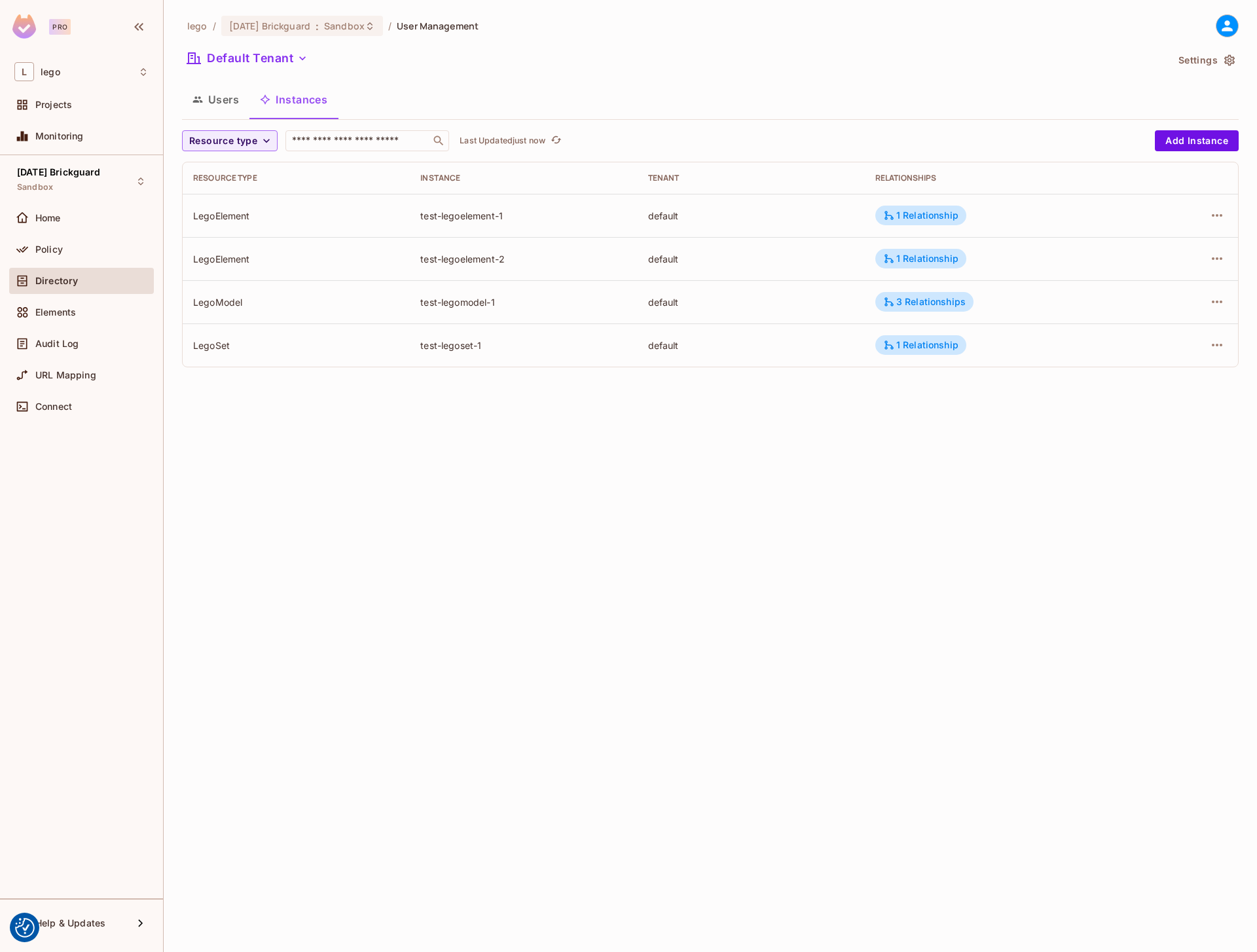
click at [828, 654] on div "lego / [DATE] Brickguard : Sandbox / User Management Default Tenant Settings Us…" at bounding box center [710, 476] width 1093 height 952
click at [1238, 26] on div at bounding box center [1227, 26] width 23 height 23
click at [1132, 104] on span "Copy Environment Key" at bounding box center [1165, 104] width 97 height 12
click at [226, 89] on button "Users" at bounding box center [215, 99] width 67 height 33
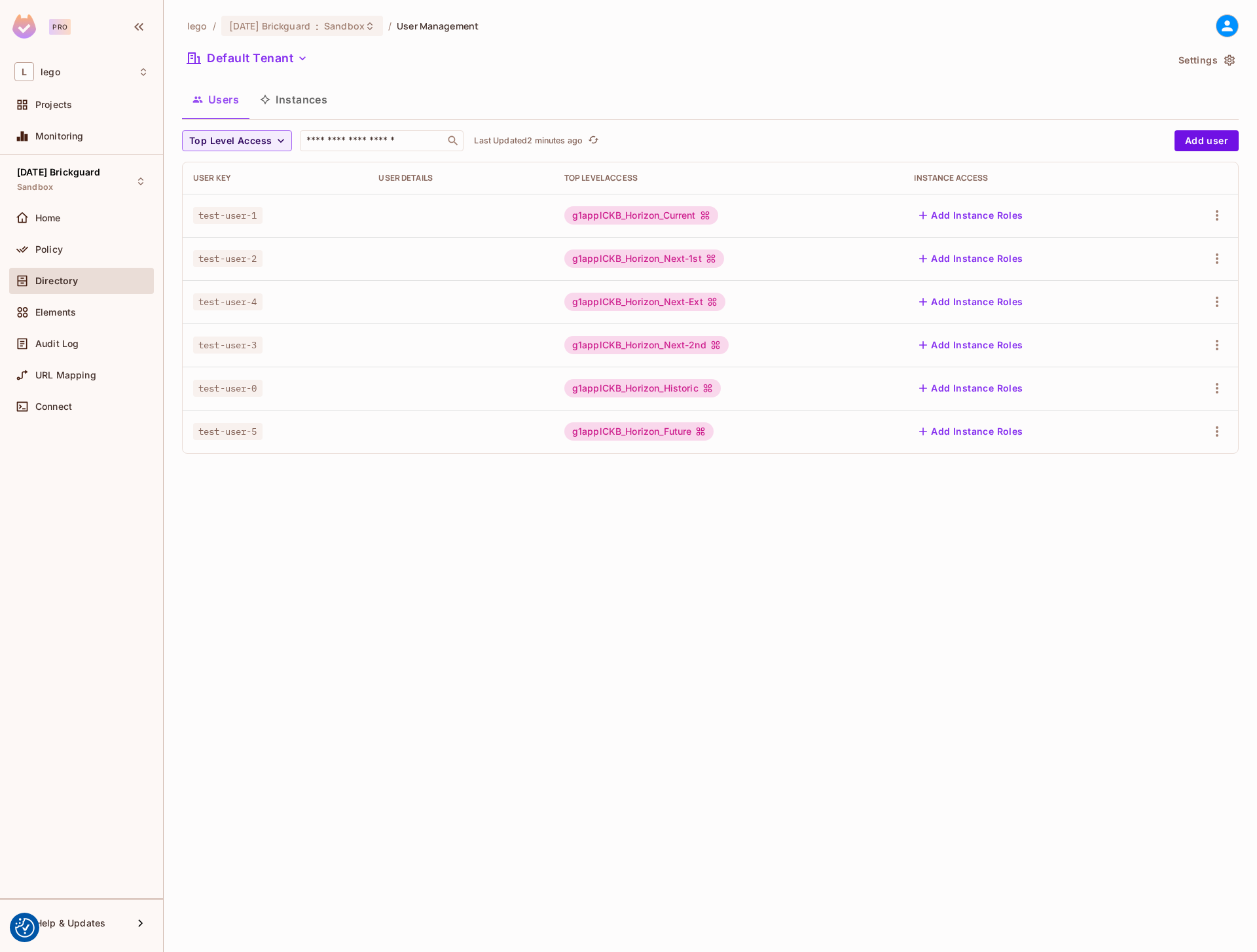
click at [1226, 30] on icon at bounding box center [1227, 25] width 11 height 11
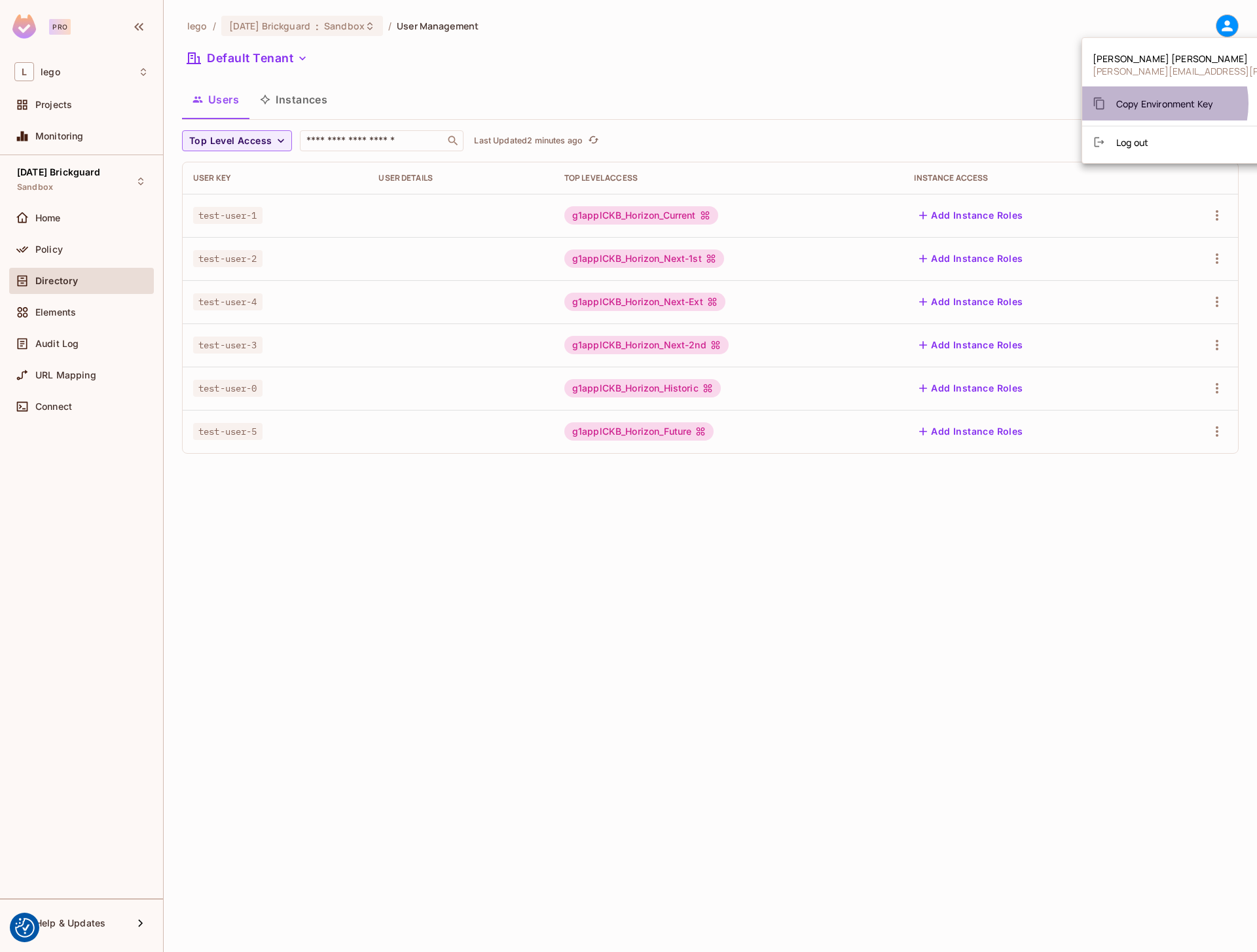
click at [1153, 104] on span "Copy Environment Key" at bounding box center [1165, 104] width 97 height 12
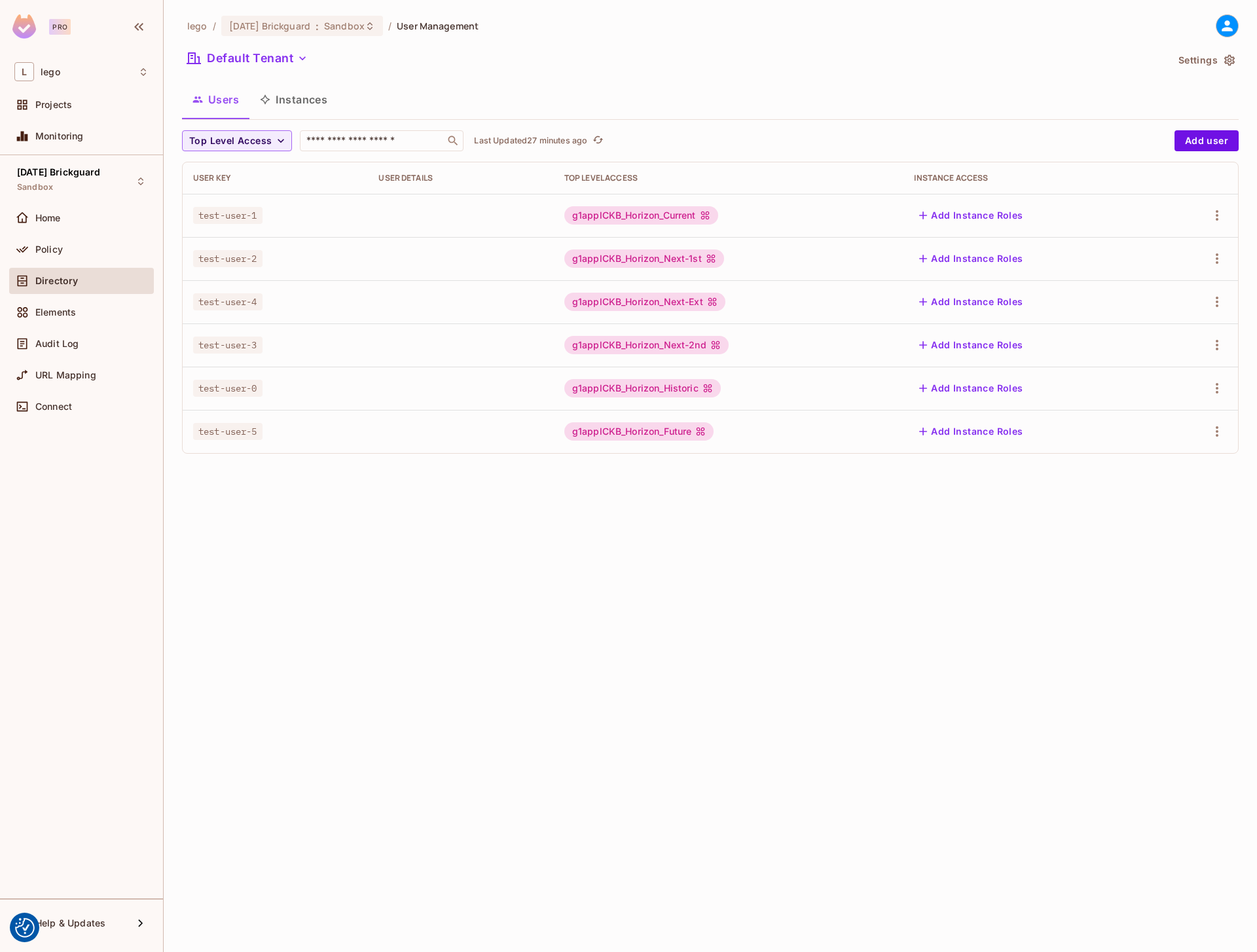
click at [310, 100] on button "Instances" at bounding box center [293, 99] width 88 height 33
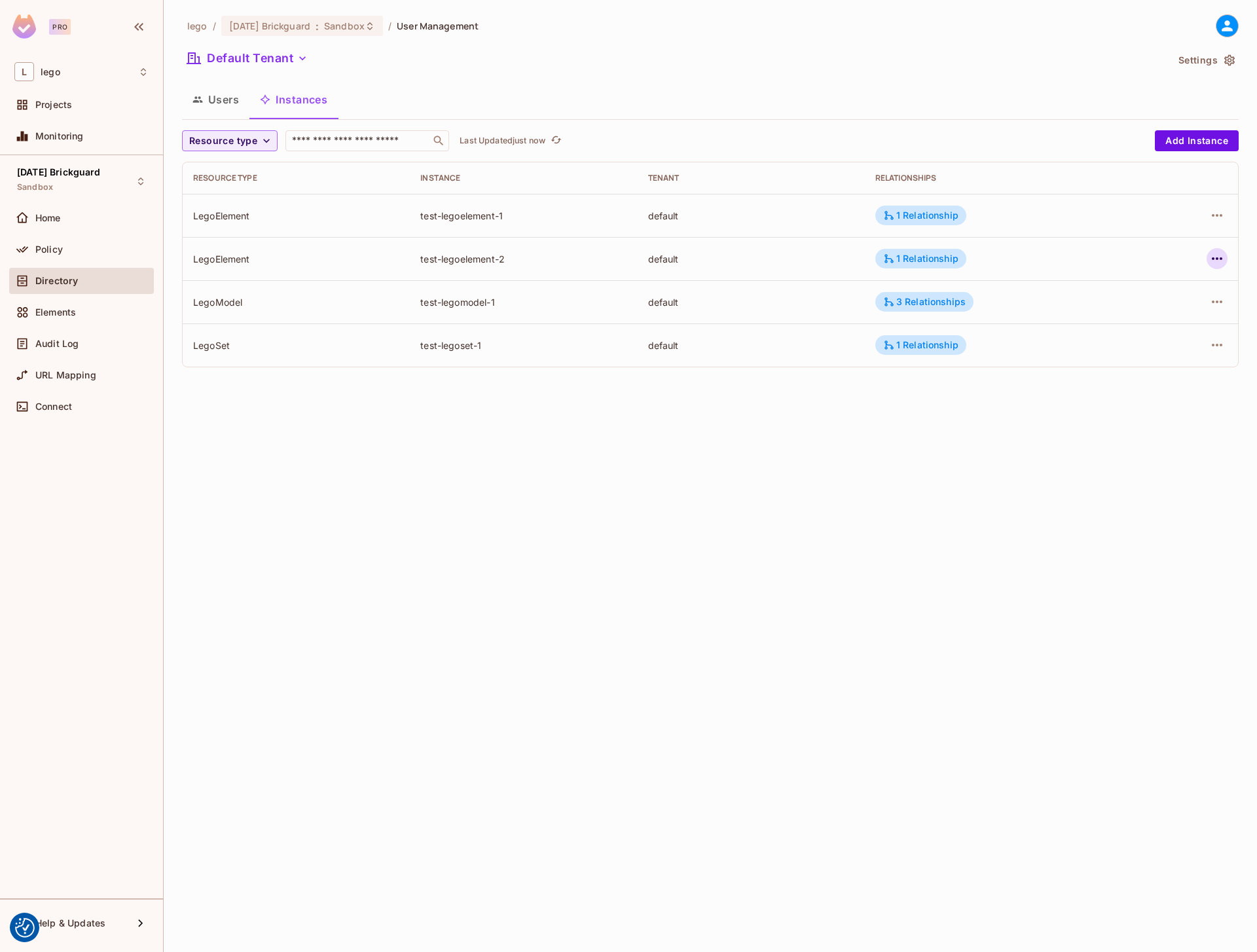
click at [1216, 255] on icon "button" at bounding box center [1217, 258] width 16 height 16
click at [1123, 288] on div "Edit Resource Instance" at bounding box center [1140, 289] width 102 height 13
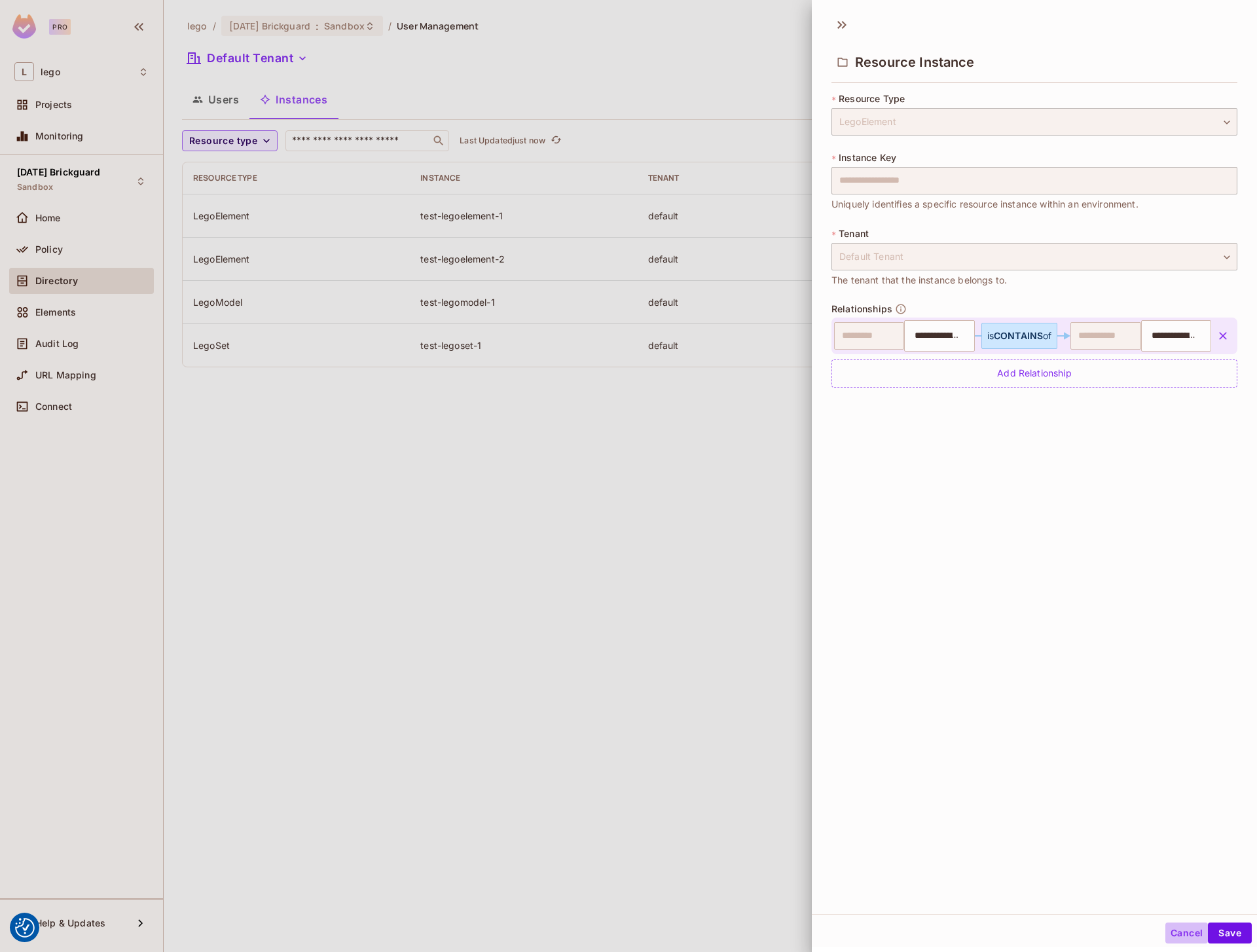
click at [1167, 934] on button "Cancel" at bounding box center [1186, 932] width 43 height 21
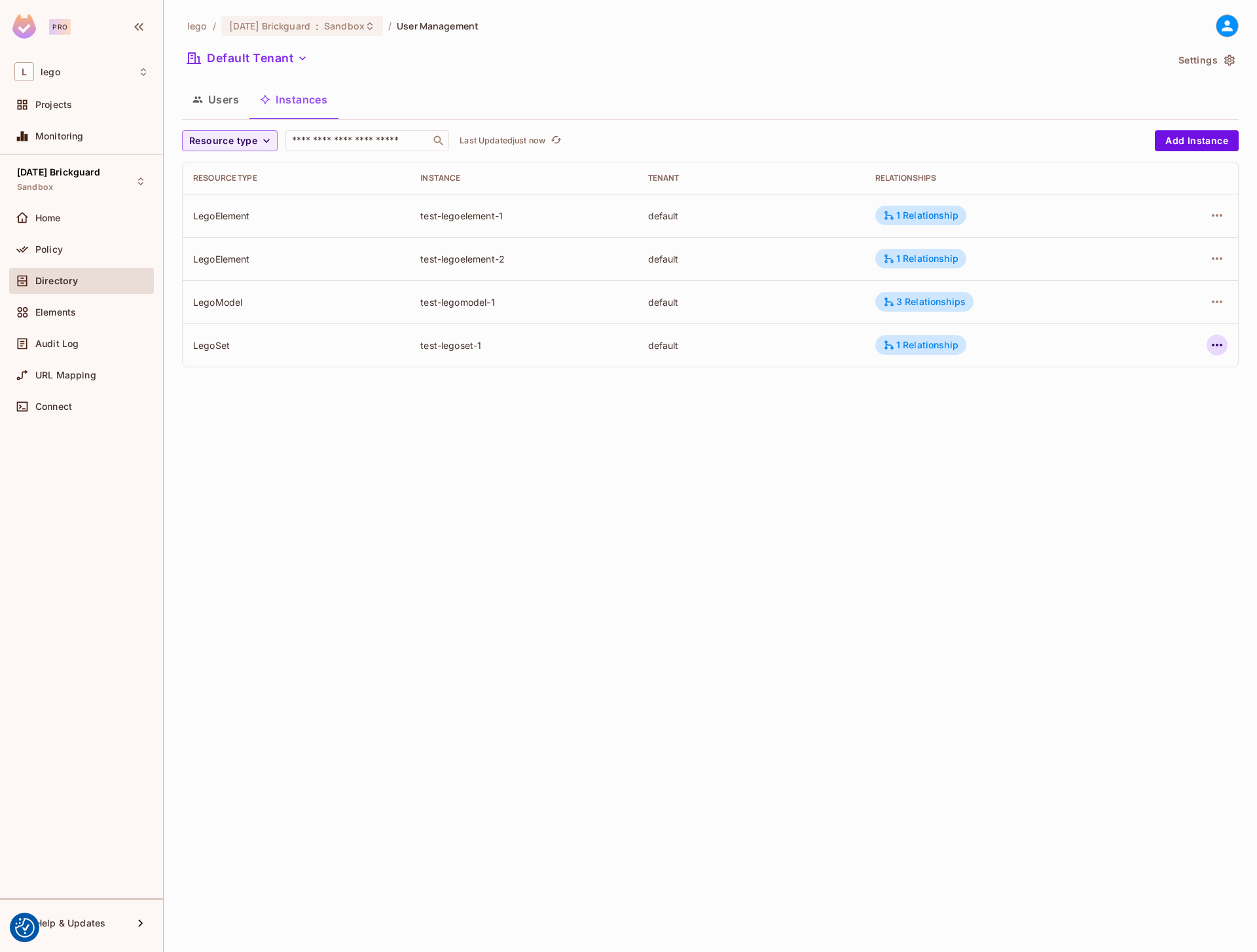
click at [1207, 342] on button "button" at bounding box center [1216, 345] width 21 height 21
click at [1130, 400] on div "Edit Attributes" at bounding box center [1122, 404] width 65 height 13
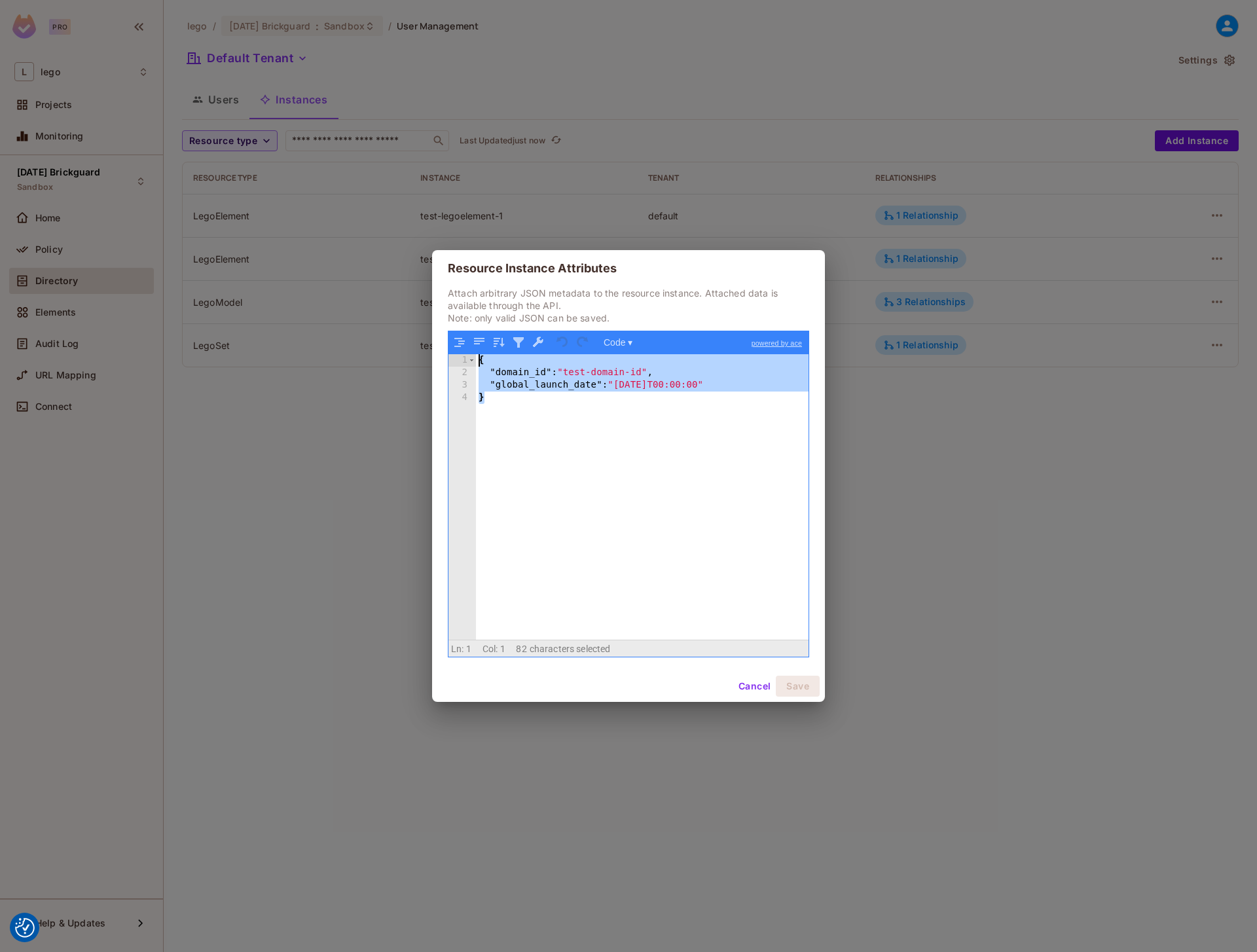
drag, startPoint x: 611, startPoint y: 512, endPoint x: 461, endPoint y: 326, distance: 238.9
click at [461, 326] on div "Attach arbitrary JSON metadata to the resource instance. Attached data is avail…" at bounding box center [628, 472] width 361 height 371
click at [749, 681] on button "Cancel" at bounding box center [754, 686] width 43 height 21
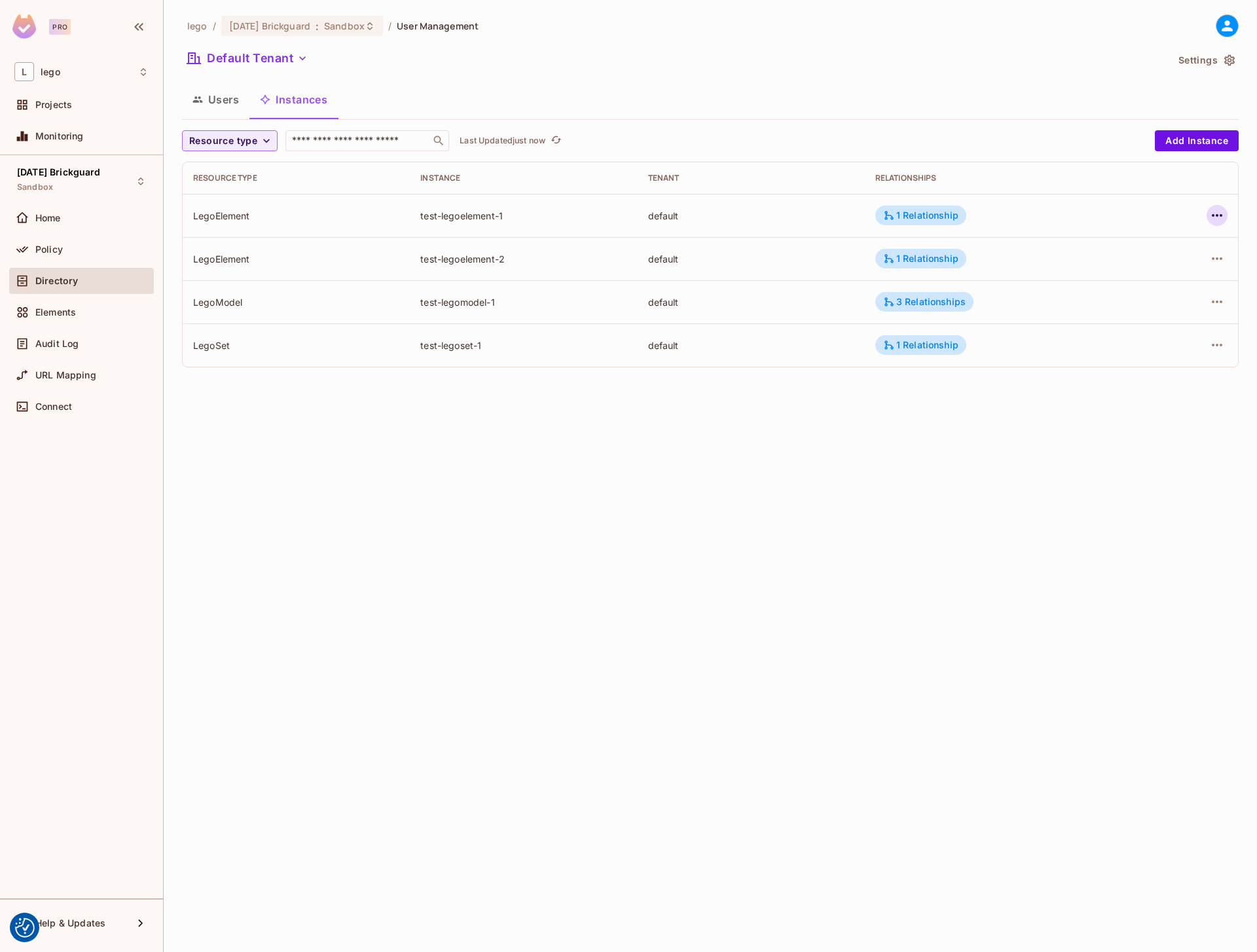
click at [1219, 214] on icon "button" at bounding box center [1217, 216] width 16 height 16
click at [1143, 263] on li "Edit Attributes" at bounding box center [1134, 274] width 164 height 29
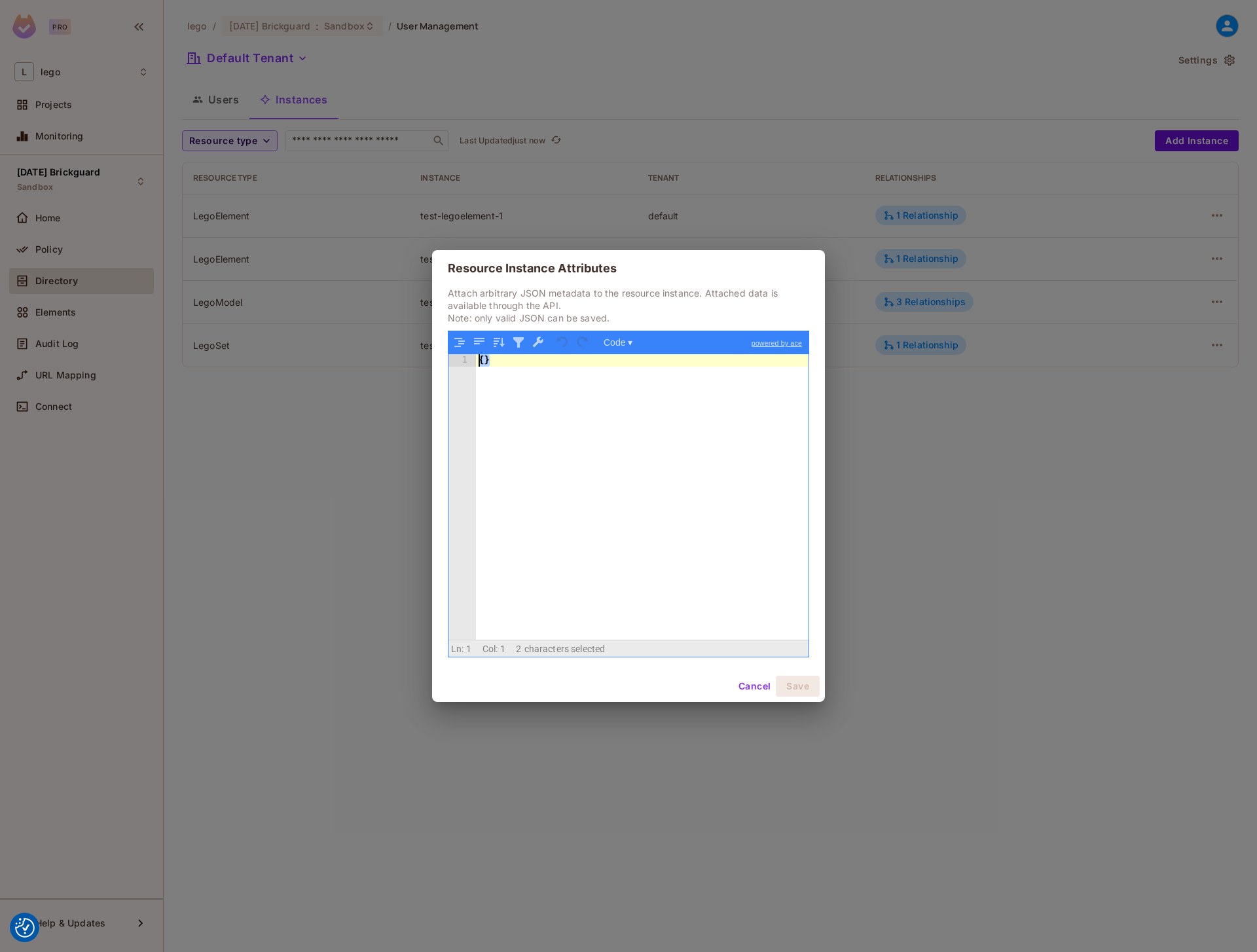
drag, startPoint x: 718, startPoint y: 455, endPoint x: 376, endPoint y: 355, distance: 356.3
click at [376, 355] on div "Resource Instance Attributes Attach arbitrary JSON metadata to the resource ins…" at bounding box center [628, 476] width 1257 height 952
paste textarea
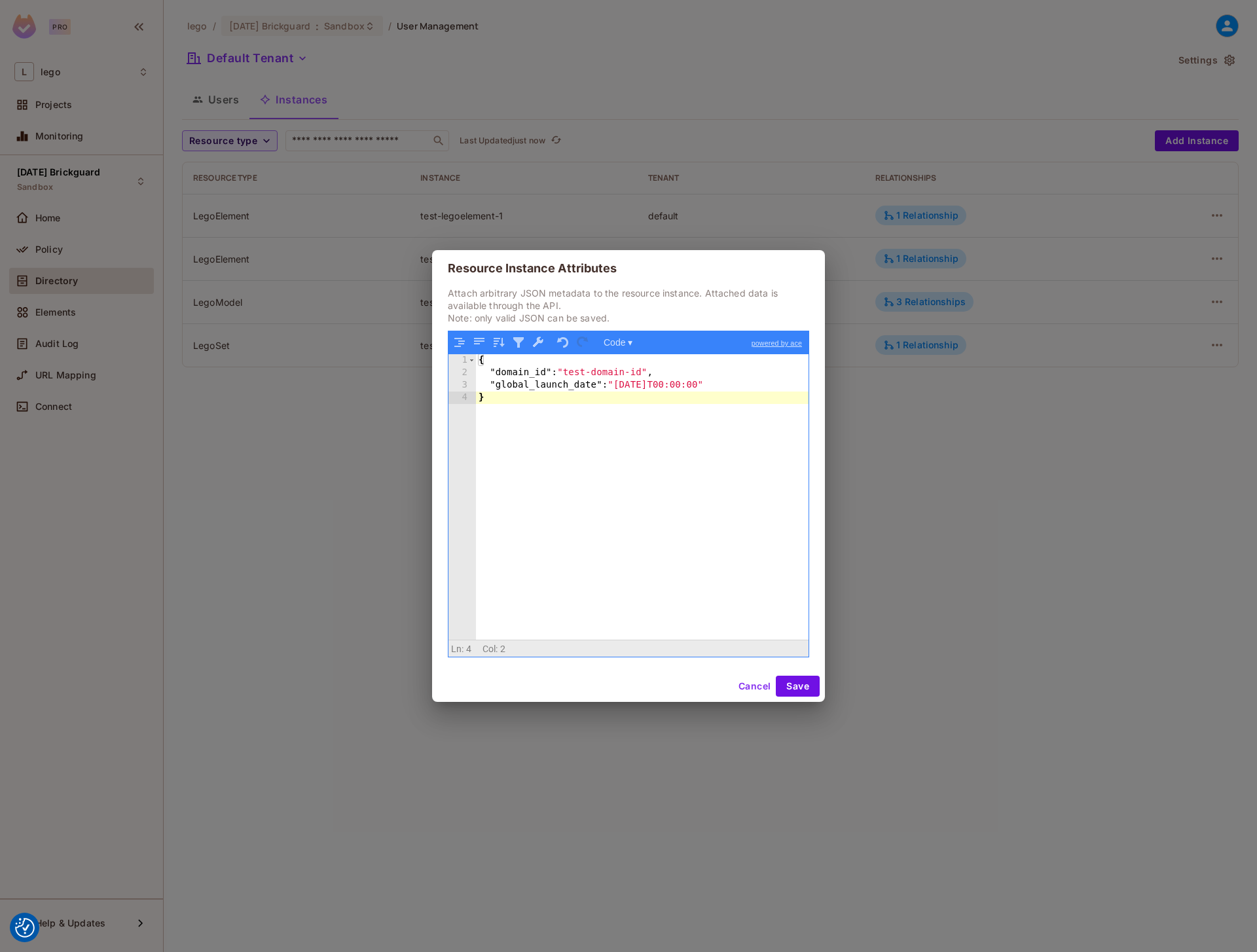
click at [513, 371] on div "{ "domain_id" : "test-domain-id" , "global_launch_date" : "[DATE]T00:00:00" }" at bounding box center [642, 509] width 332 height 311
click at [610, 371] on div "{ "element_id" : "test-domain-id" , "global_launch_date" : "[DATE]T00:00:00" }" at bounding box center [642, 509] width 332 height 311
click at [797, 686] on button "Save" at bounding box center [797, 686] width 44 height 21
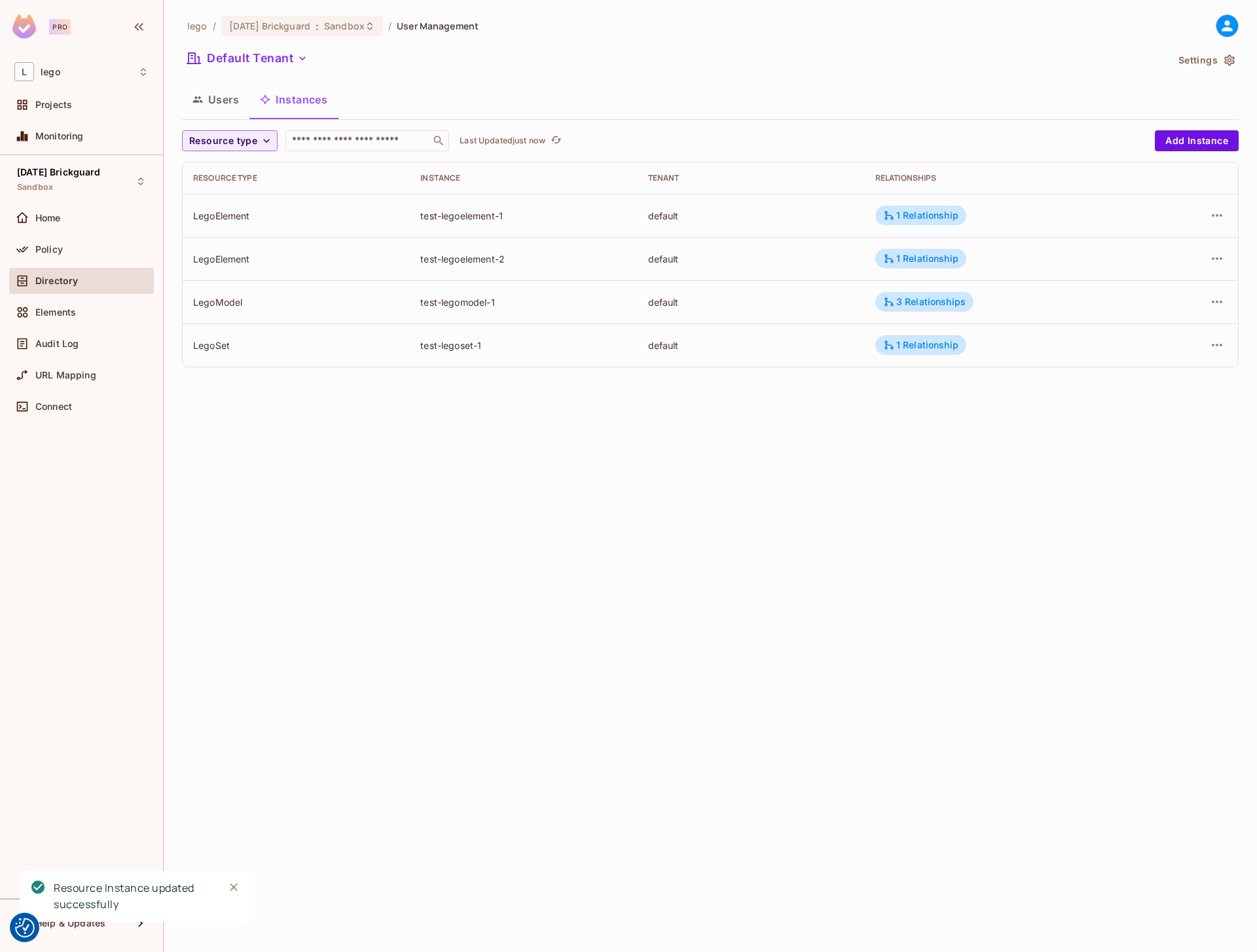
click at [878, 586] on div "lego / [DATE] Brickguard : Sandbox / User Management Default Tenant Settings Us…" at bounding box center [710, 476] width 1093 height 952
click at [421, 660] on div "lego / [DATE] Brickguard : Sandbox / User Management Default Tenant Settings Us…" at bounding box center [710, 476] width 1093 height 952
